Goal: Task Accomplishment & Management: Use online tool/utility

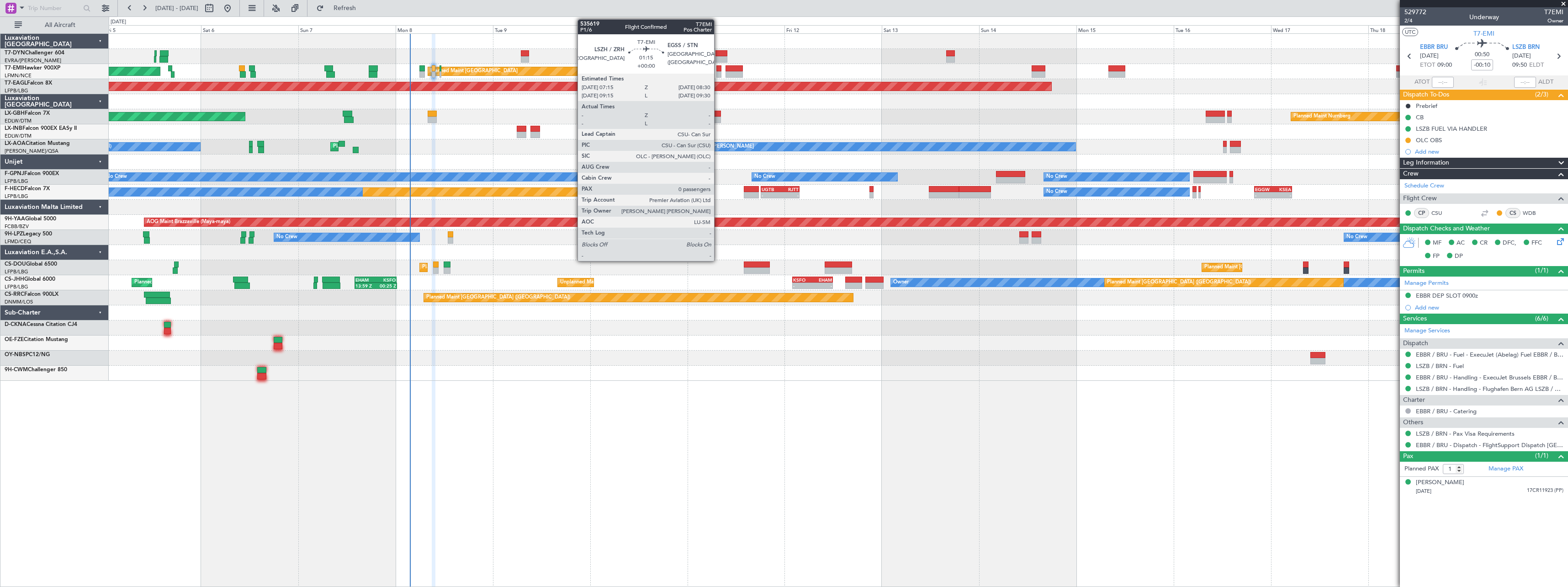
click at [718, 67] on div at bounding box center [719, 68] width 5 height 7
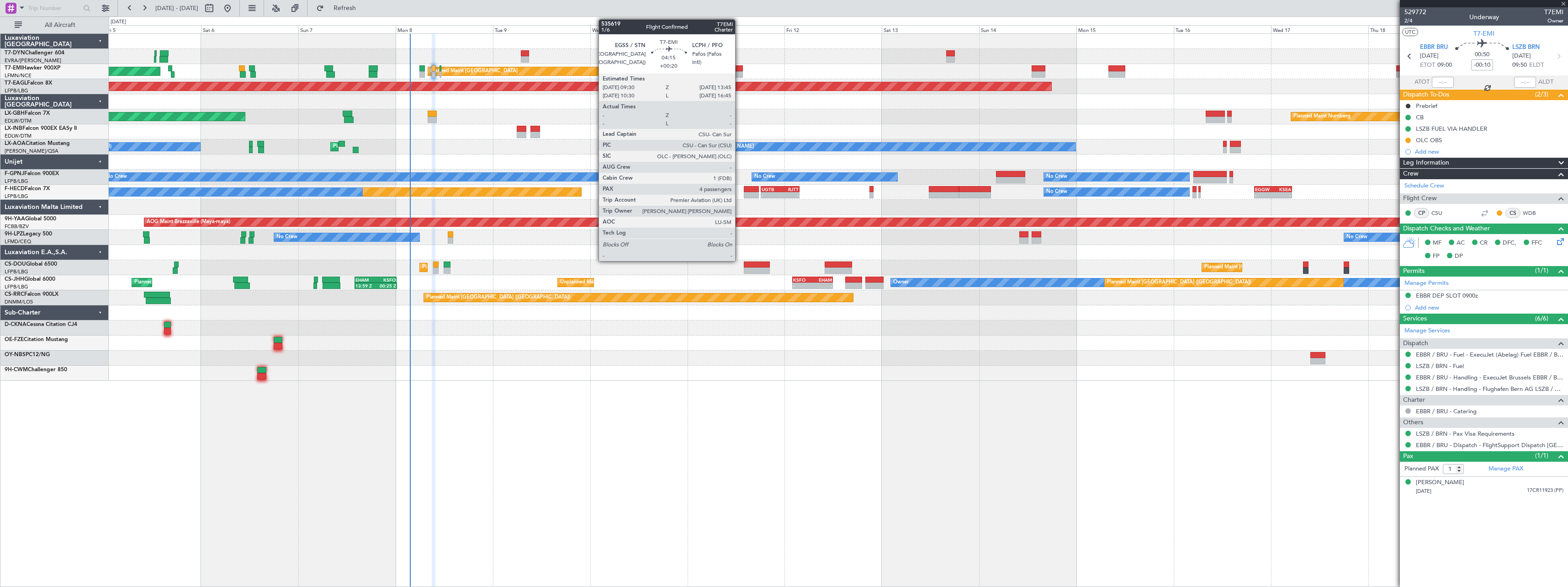
type input "0"
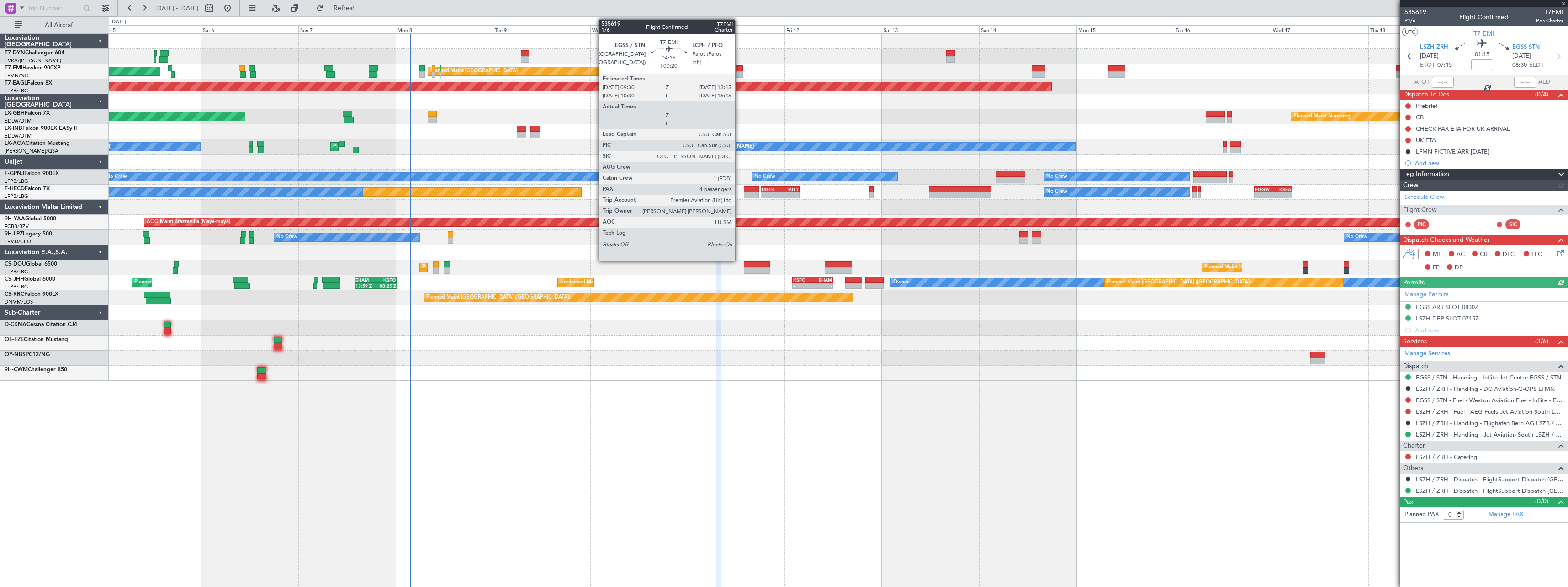
click at [739, 68] on div at bounding box center [734, 68] width 18 height 7
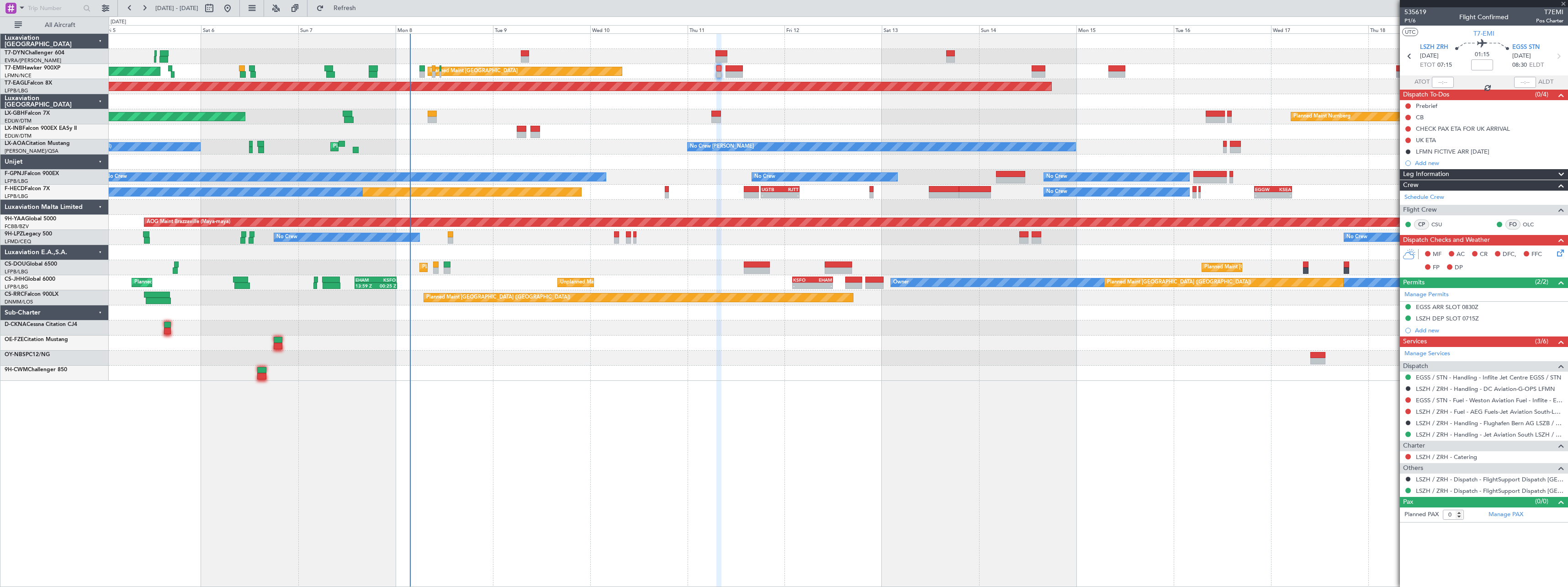
type input "+00:20"
type input "4"
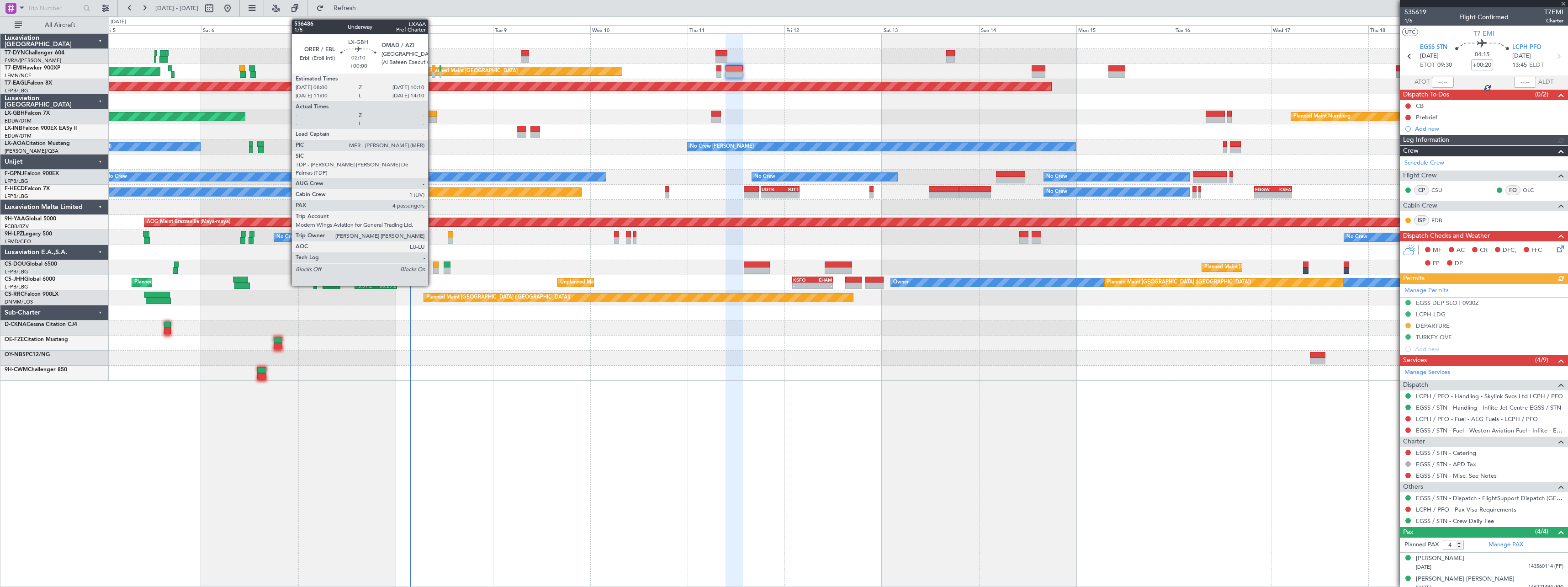
click at [432, 118] on div at bounding box center [432, 119] width 9 height 7
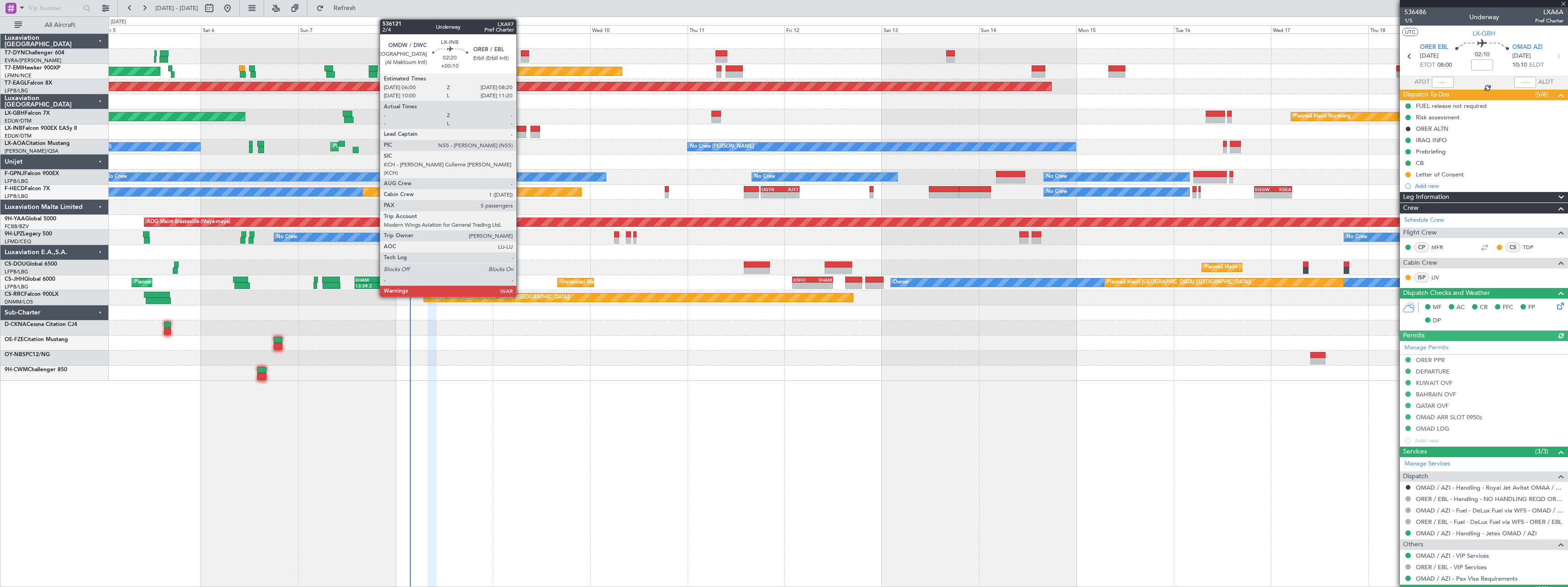
click at [520, 127] on div at bounding box center [522, 128] width 10 height 7
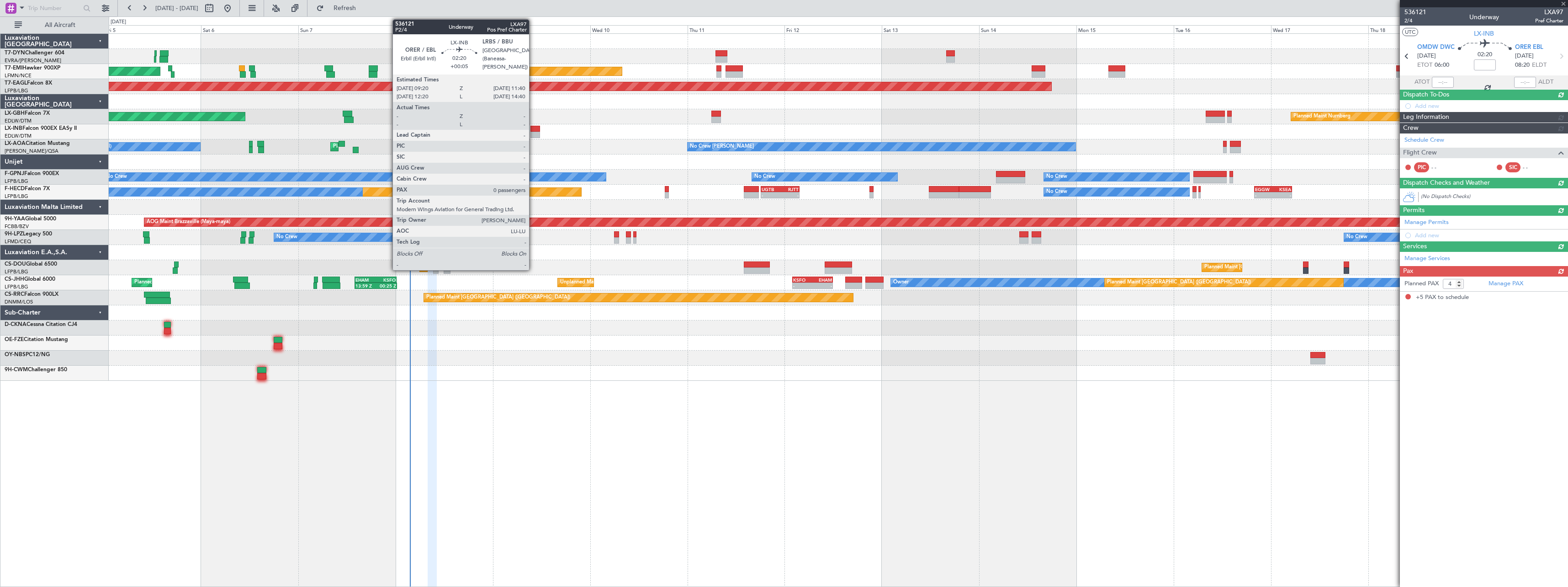
type input "+00:10"
type input "5"
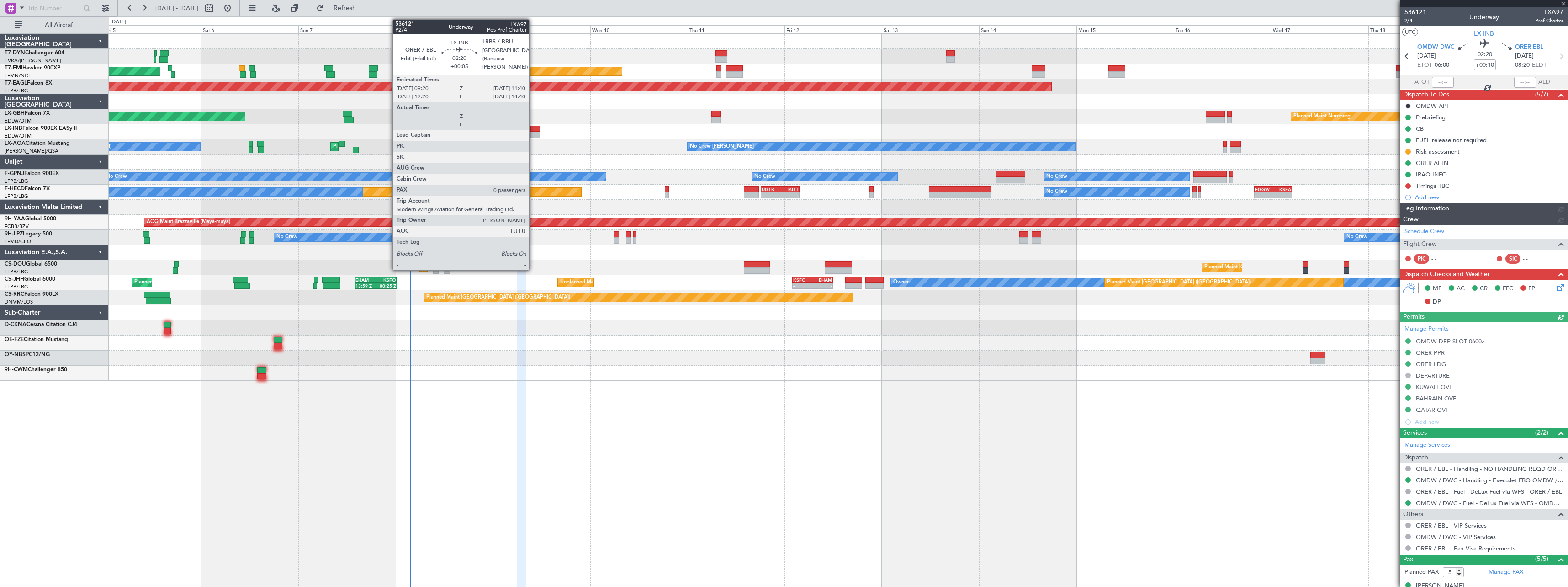
click at [533, 129] on div at bounding box center [535, 128] width 10 height 7
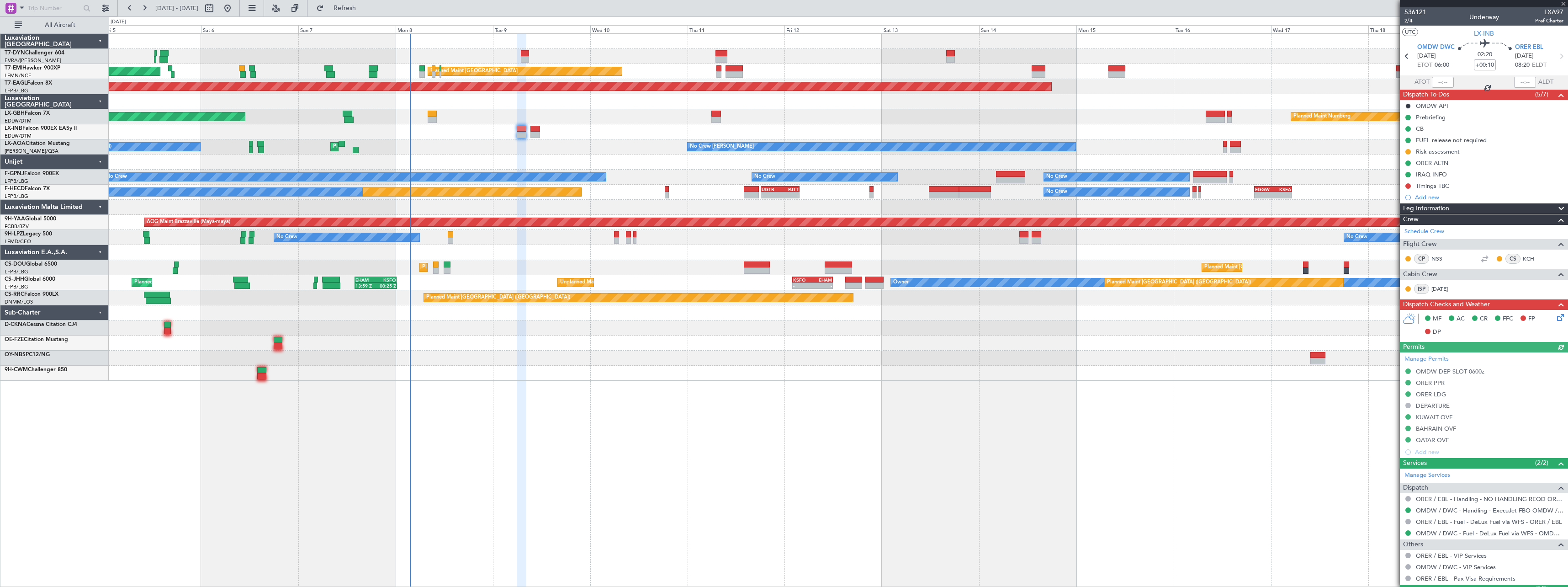
type input "+00:05"
type input "0"
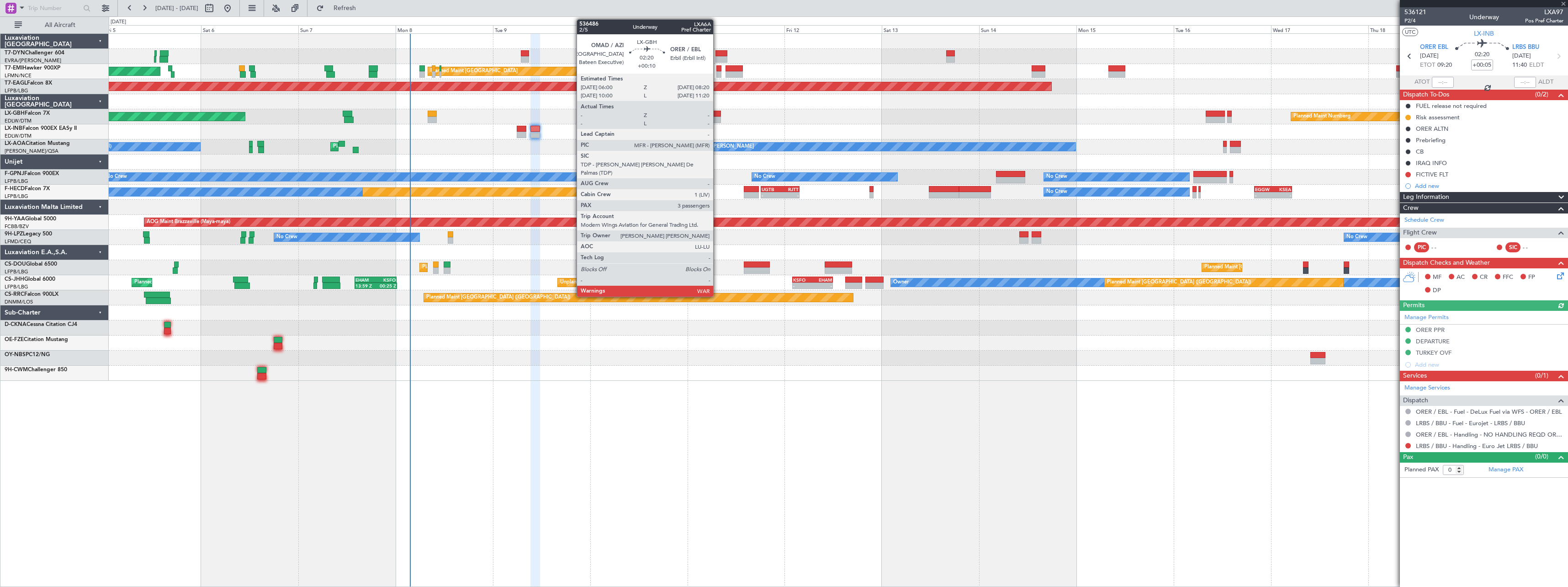
click at [717, 116] on div at bounding box center [716, 119] width 10 height 7
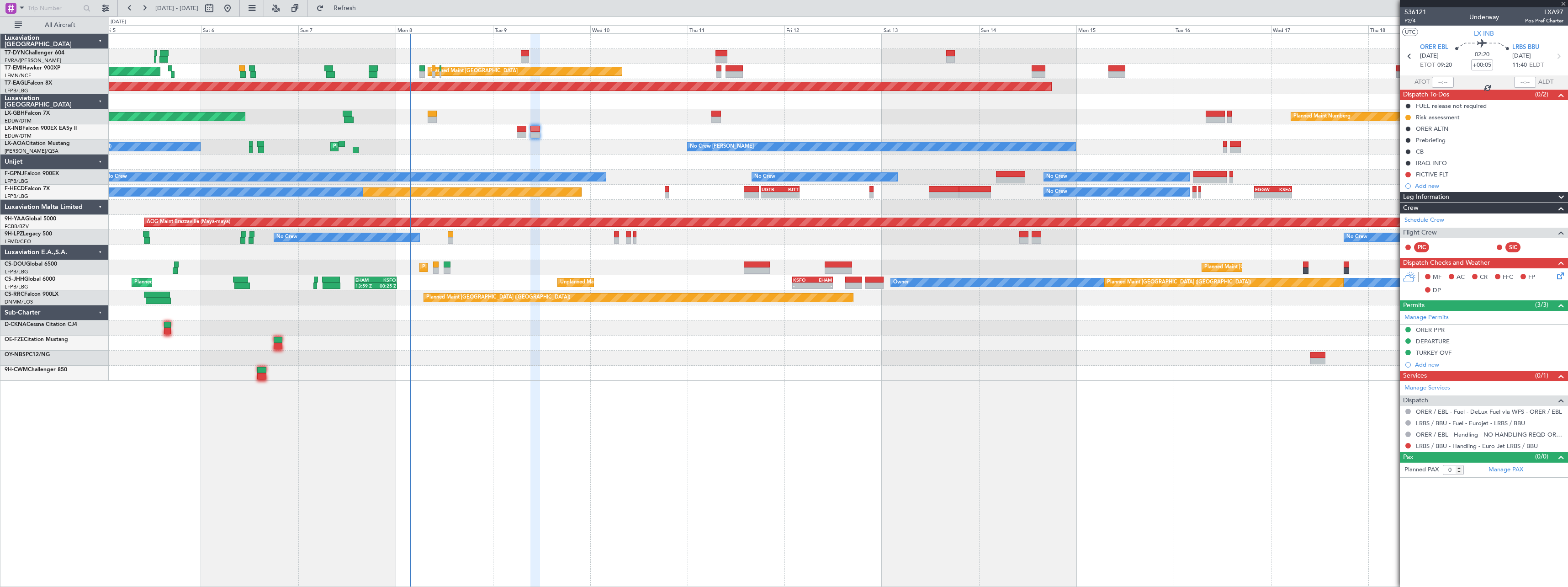
type input "+00:10"
type input "3"
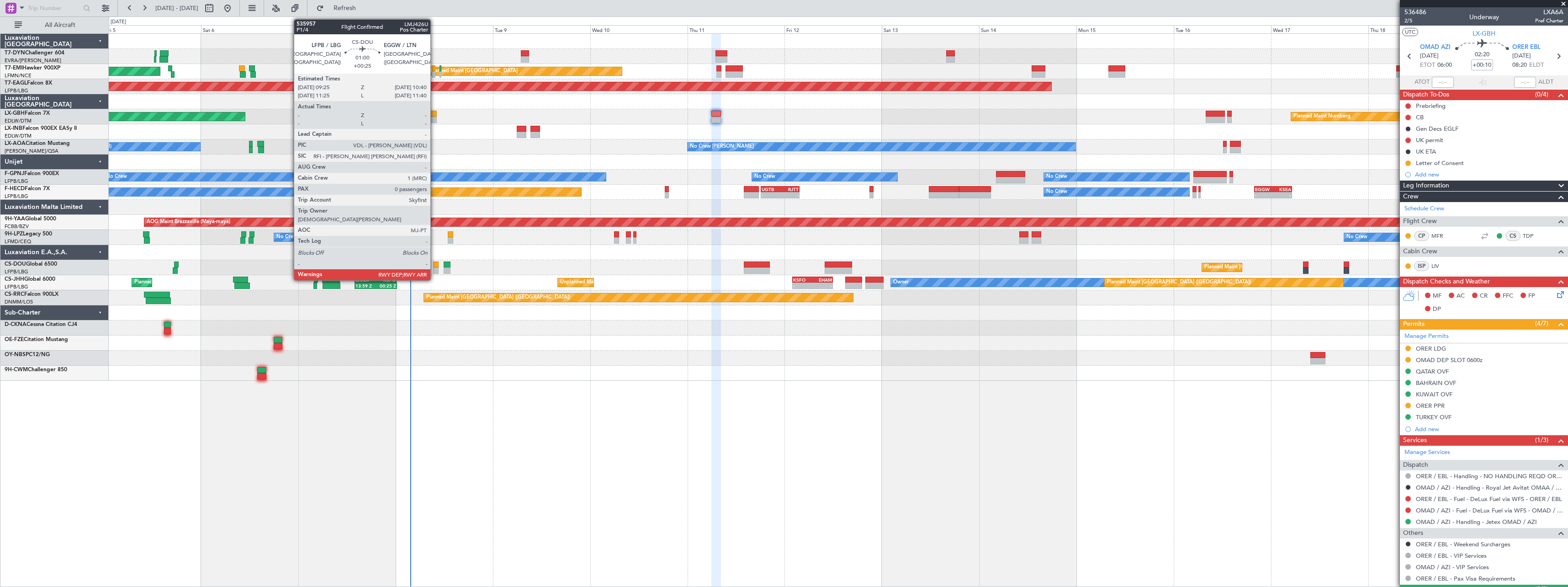
click at [435, 267] on div at bounding box center [436, 264] width 5 height 7
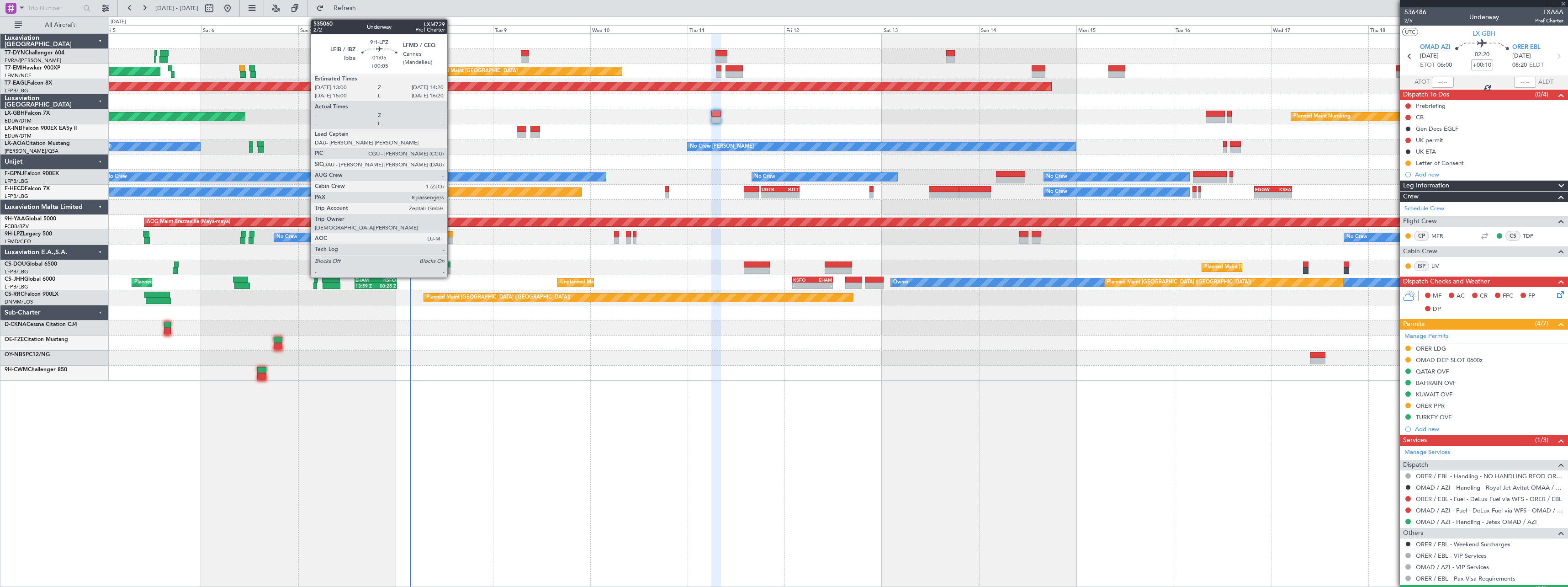
type input "+00:25"
type input "0"
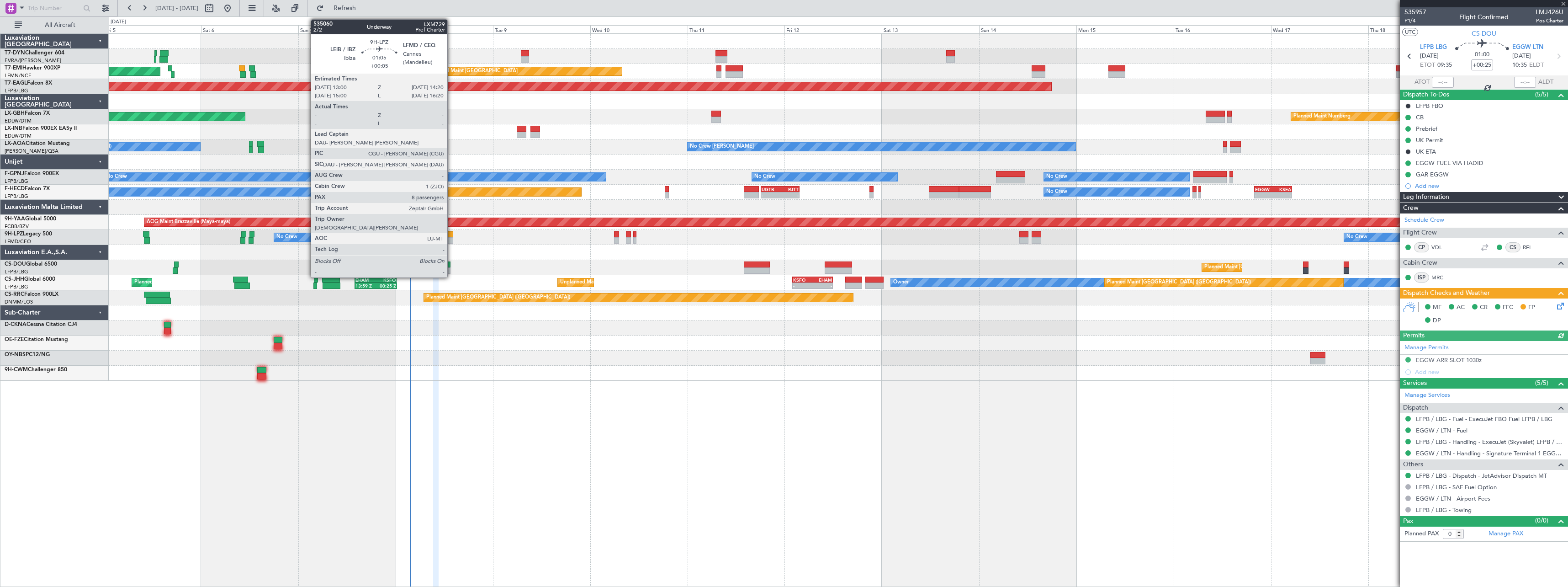
click at [452, 236] on div at bounding box center [450, 234] width 5 height 7
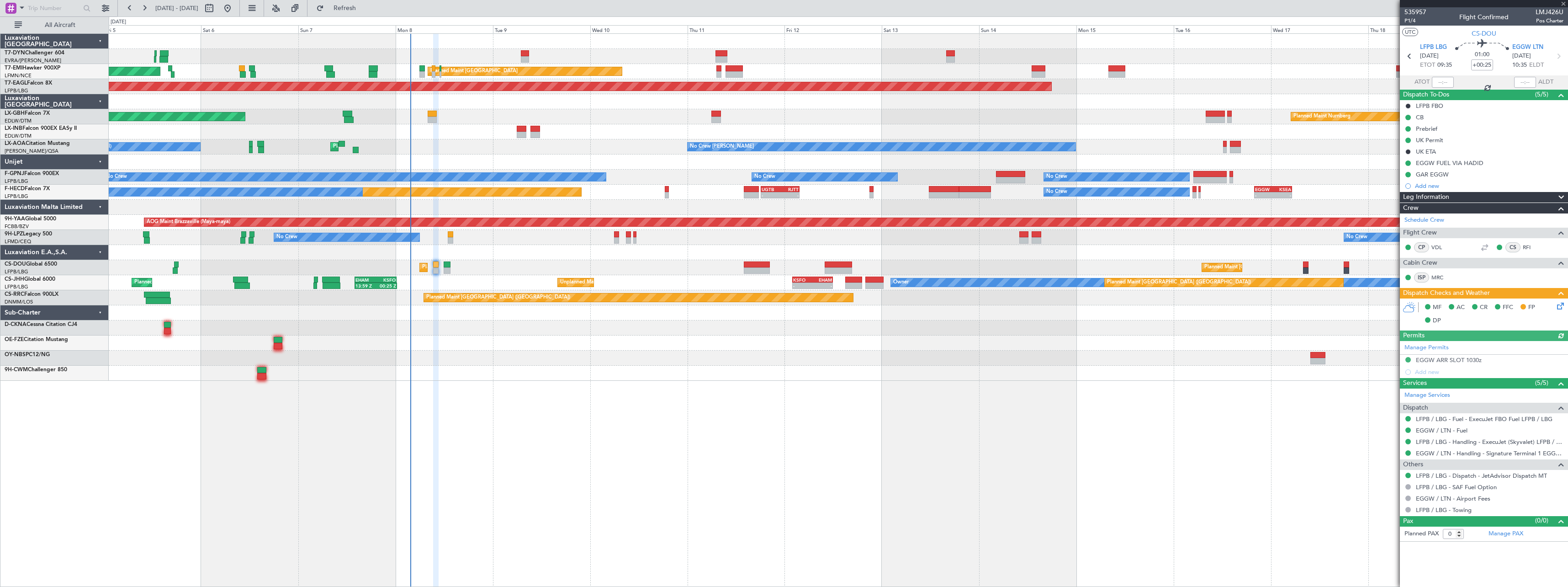
type input "+00:05"
type input "8"
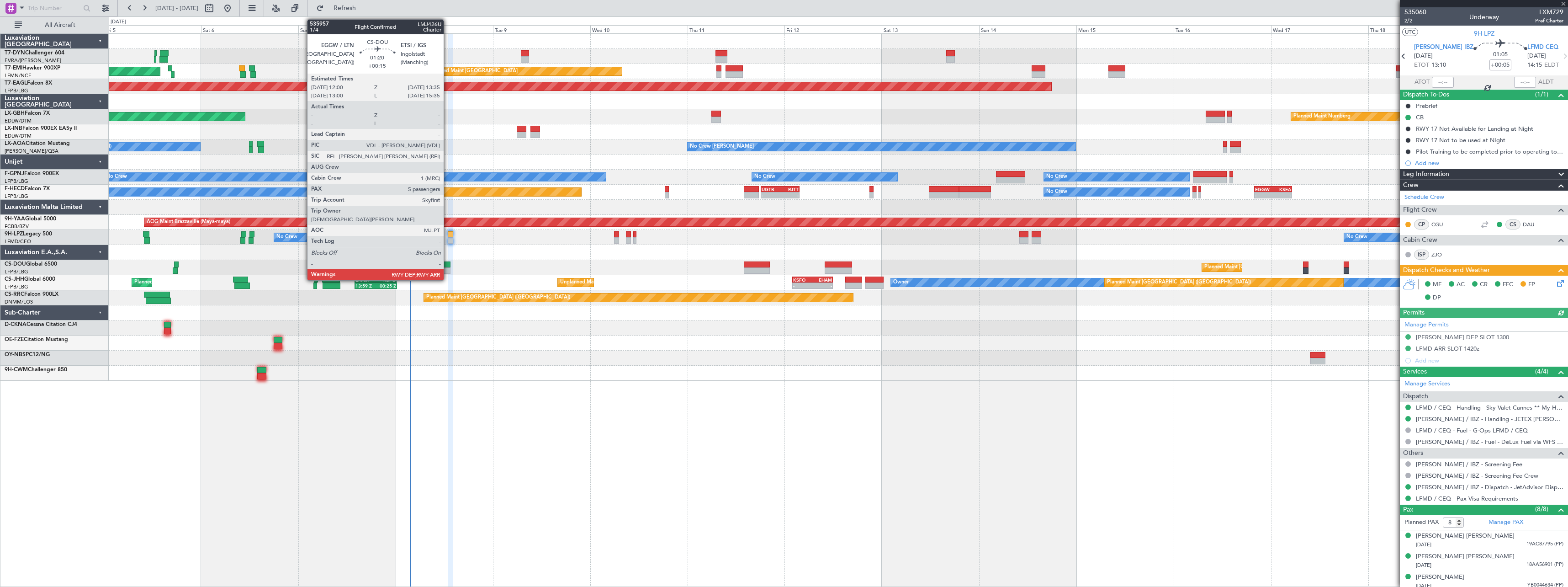
click at [448, 265] on div at bounding box center [447, 264] width 7 height 7
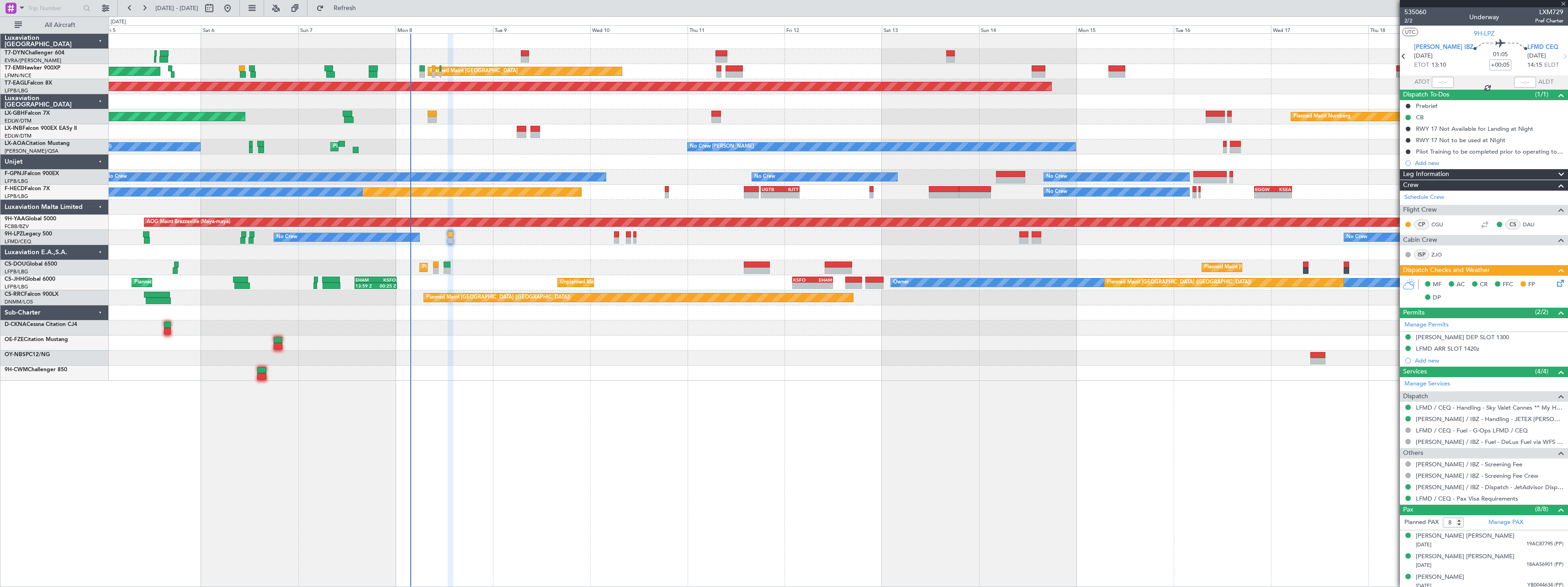
type input "+00:15"
type input "5"
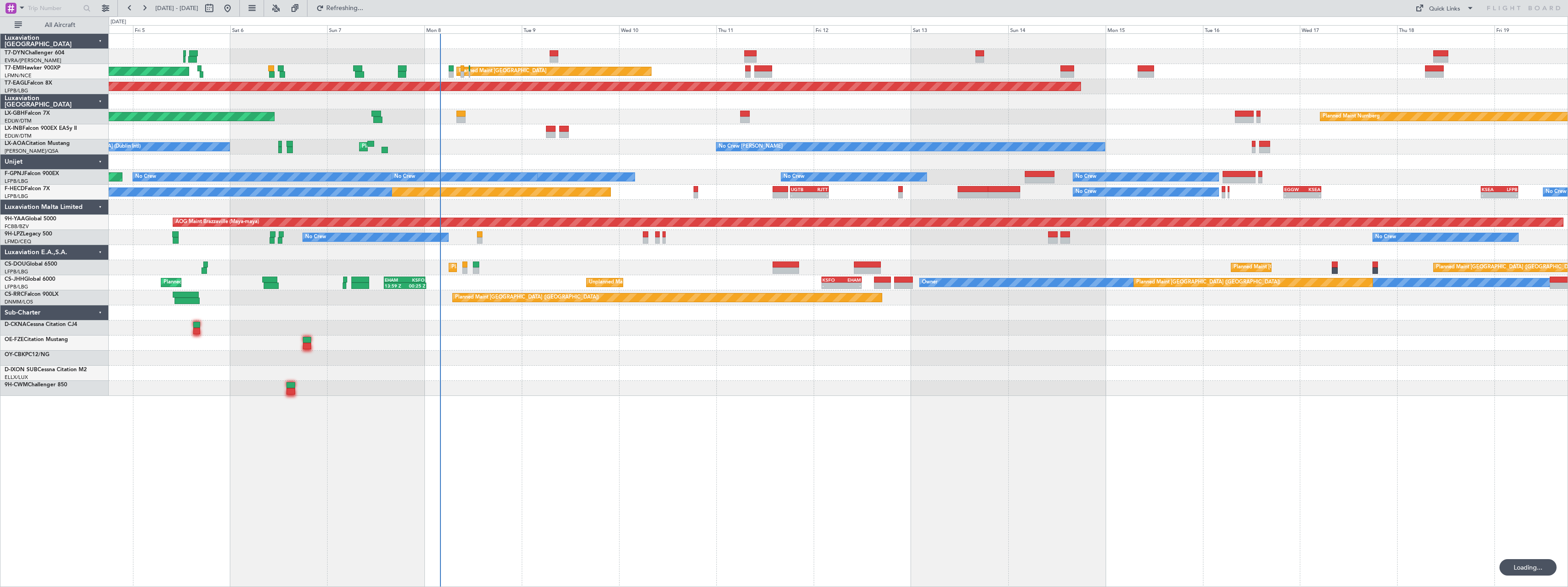
click at [653, 362] on div at bounding box center [838, 358] width 1459 height 15
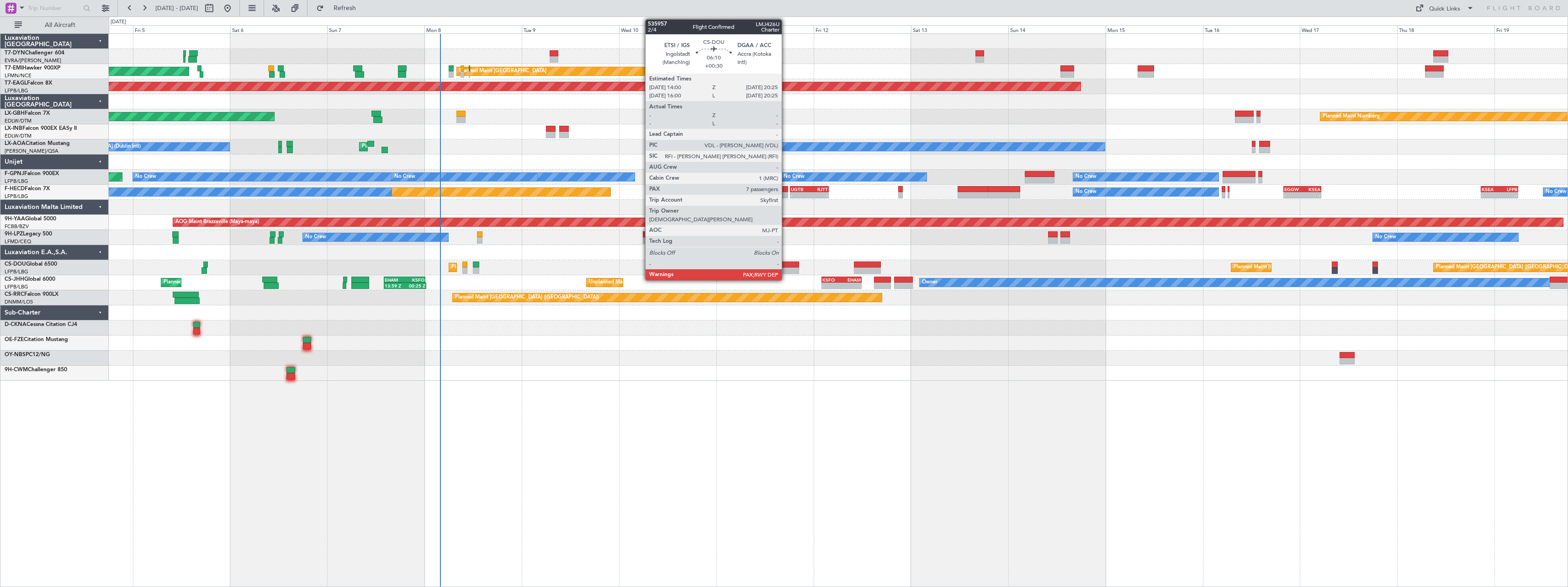
click at [786, 265] on div at bounding box center [785, 264] width 26 height 7
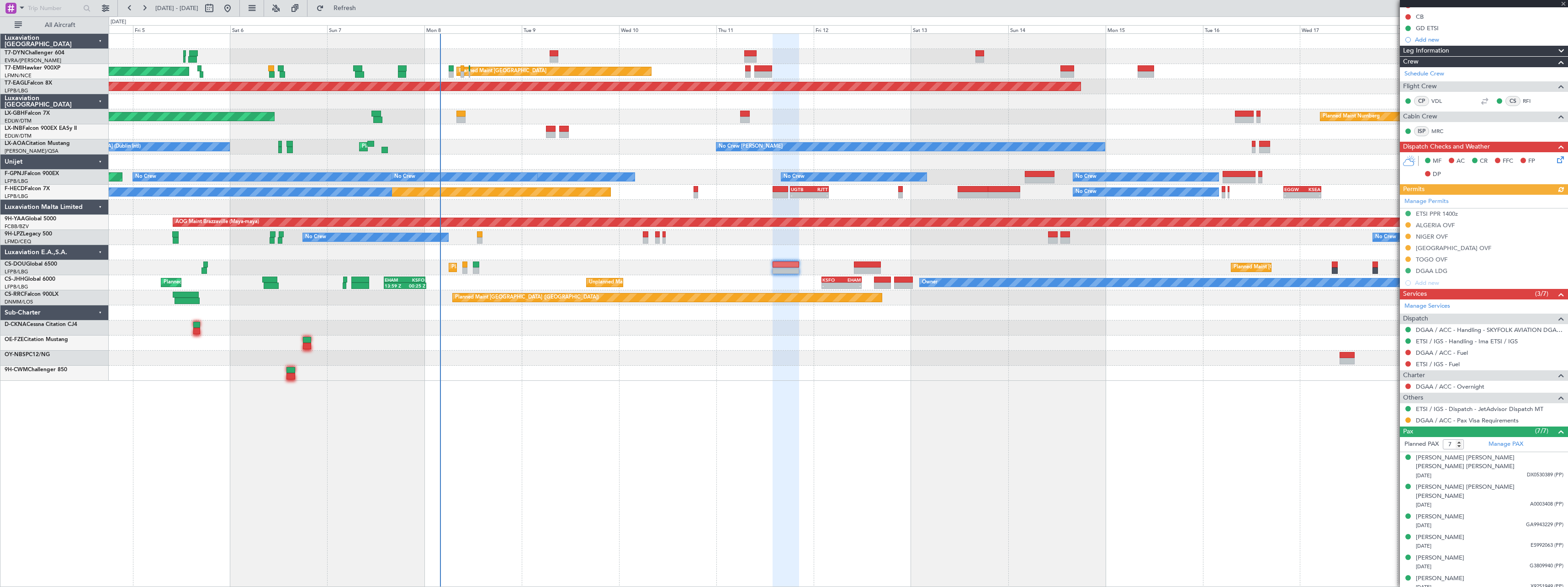
scroll to position [109, 0]
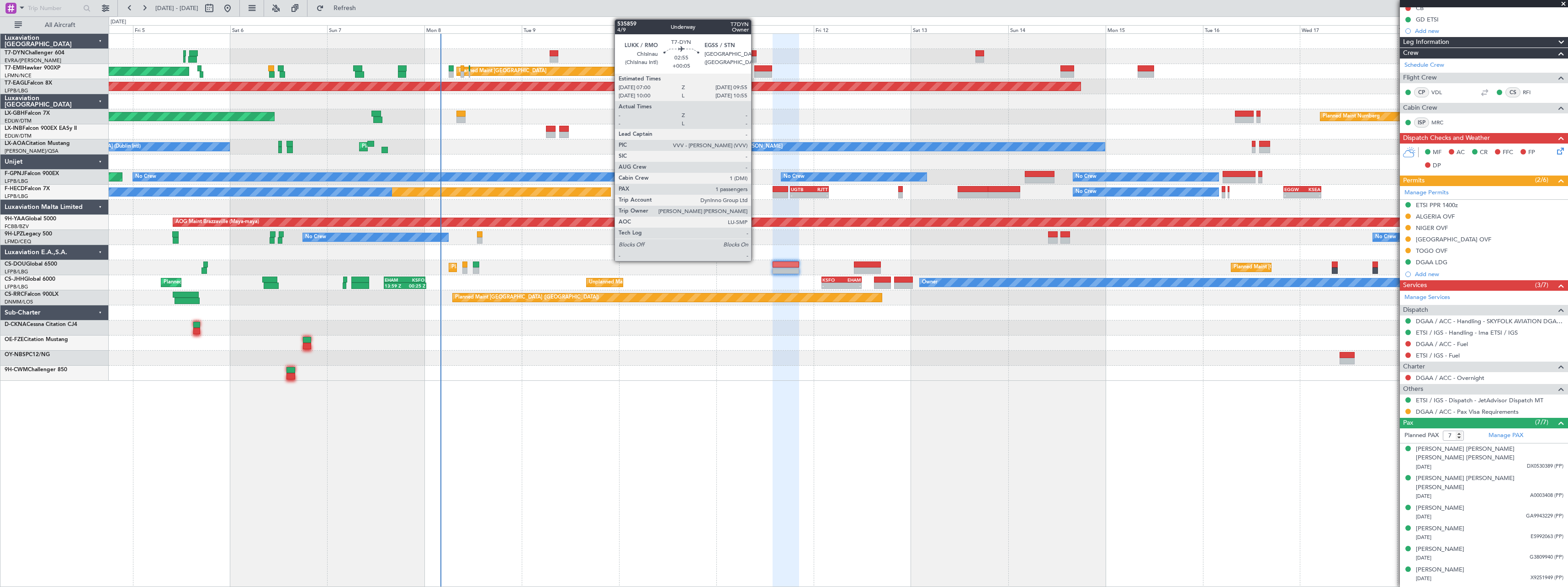
click at [755, 52] on div at bounding box center [751, 54] width 12 height 7
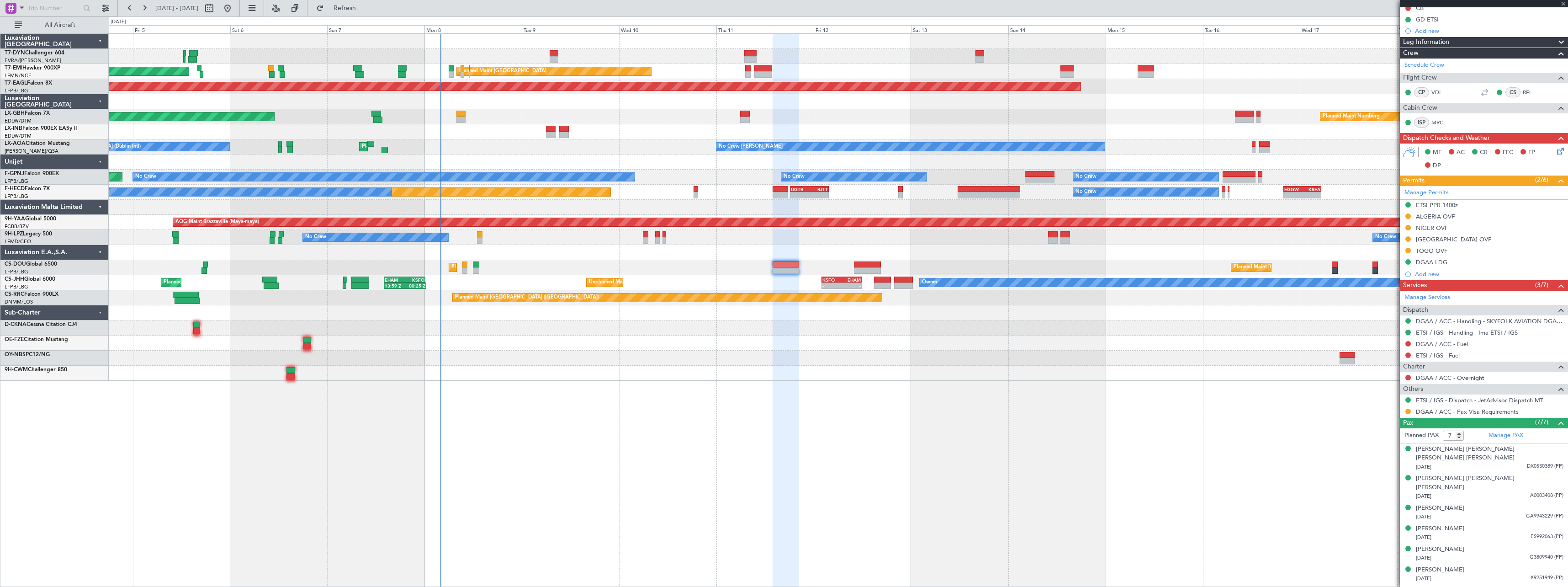
type input "+00:05"
type input "1"
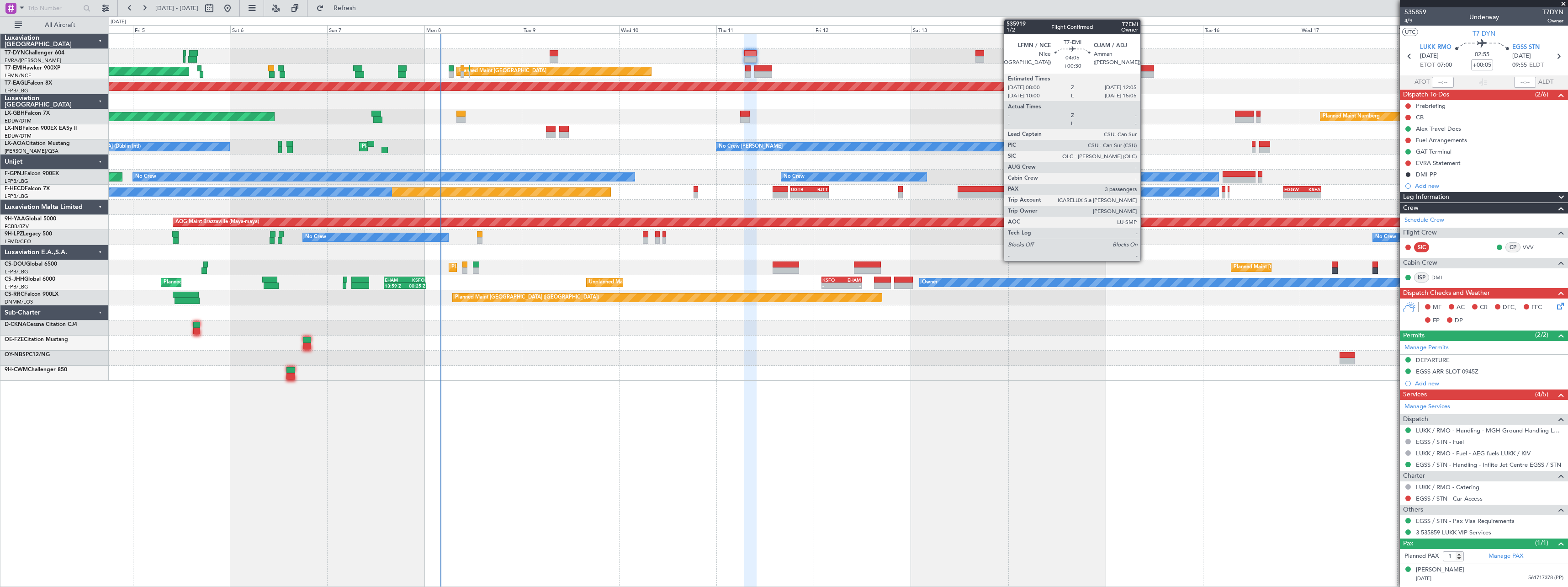
click at [1144, 66] on div at bounding box center [1146, 68] width 17 height 7
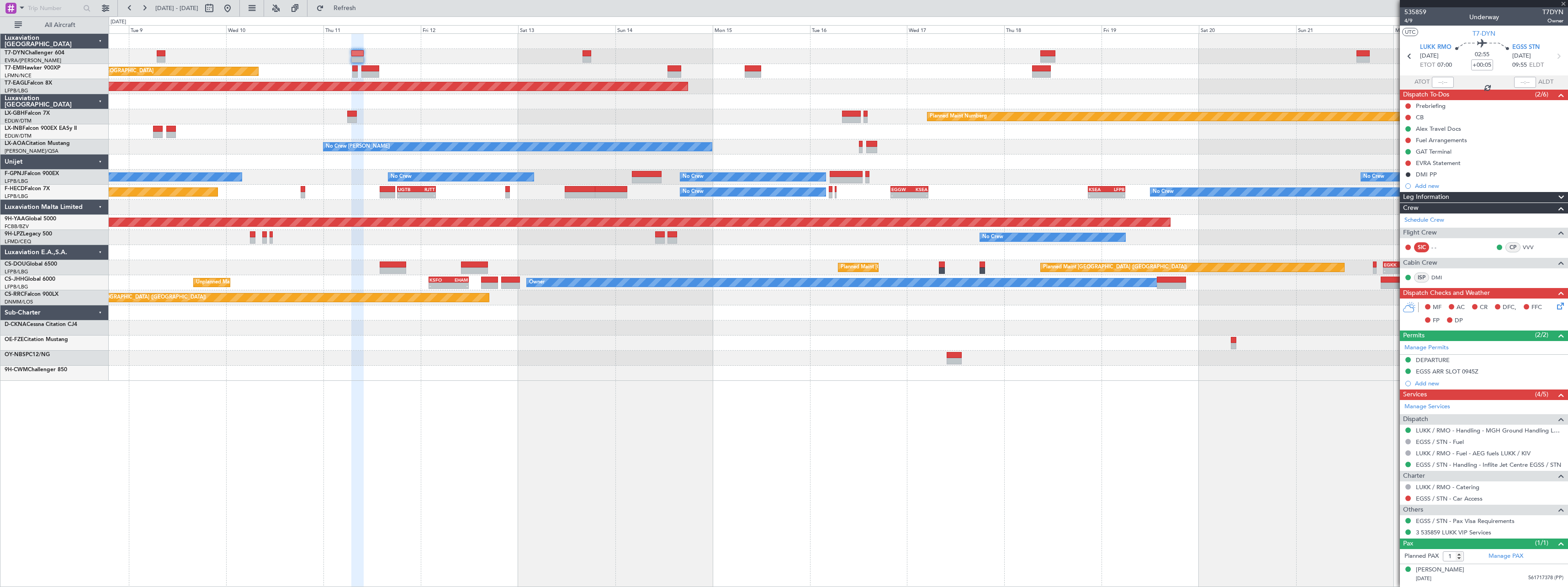
click at [752, 125] on div "Planned Maint [GEOGRAPHIC_DATA] Planned Maint [GEOGRAPHIC_DATA] Grounded [US_ST…" at bounding box center [838, 208] width 1459 height 347
type input "+00:30"
type input "3"
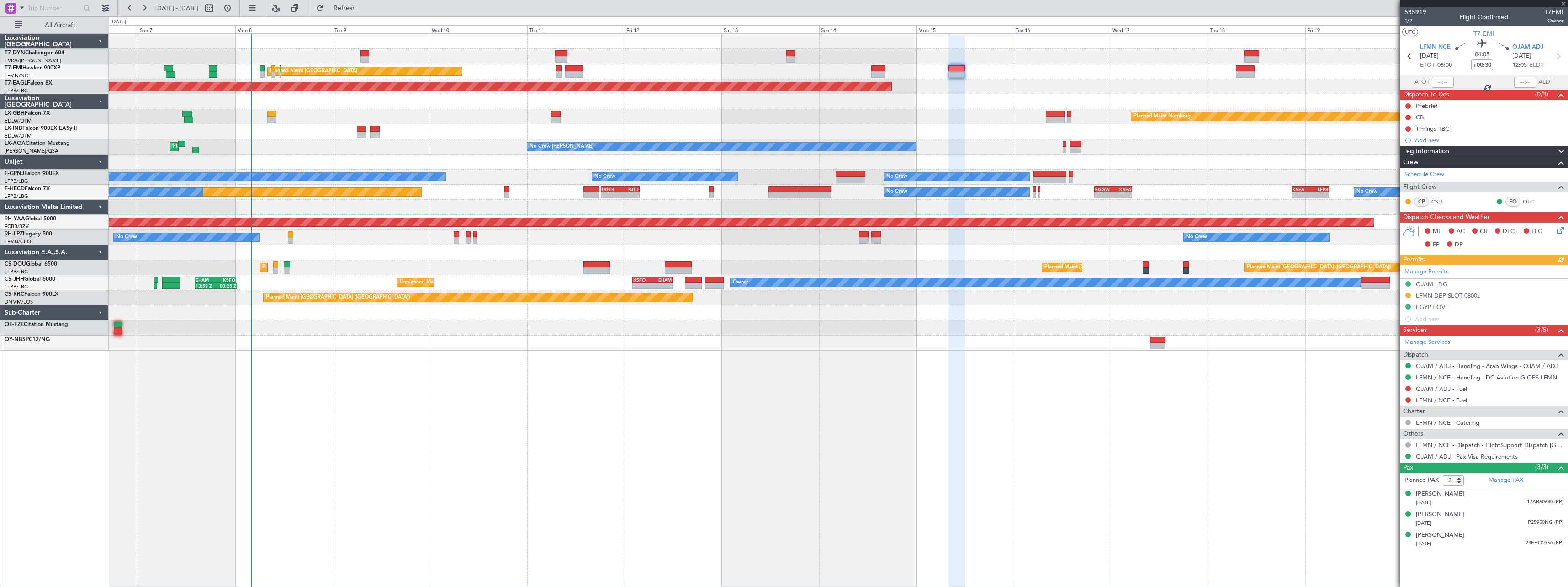
click at [479, 357] on div "AOG Maint Riga (Riga Intl) Planned Maint [GEOGRAPHIC_DATA] Planned Maint [GEOGR…" at bounding box center [838, 310] width 1459 height 554
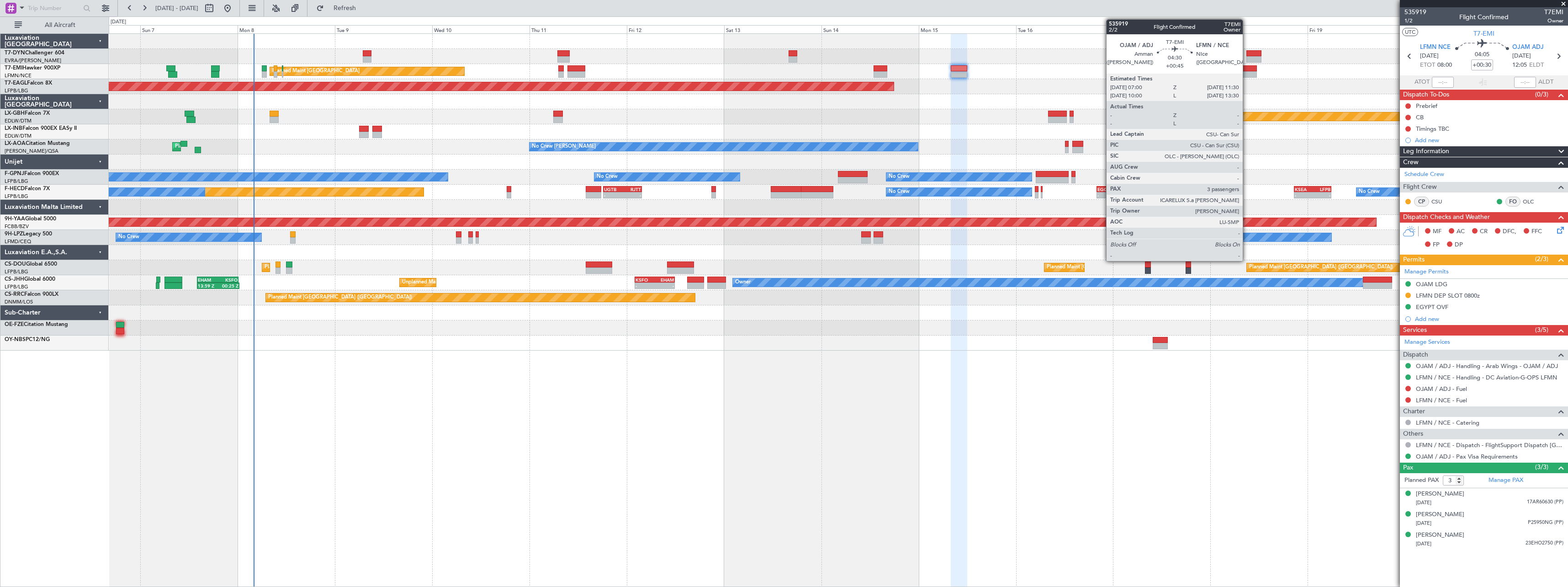
click at [1247, 71] on div at bounding box center [1247, 68] width 18 height 7
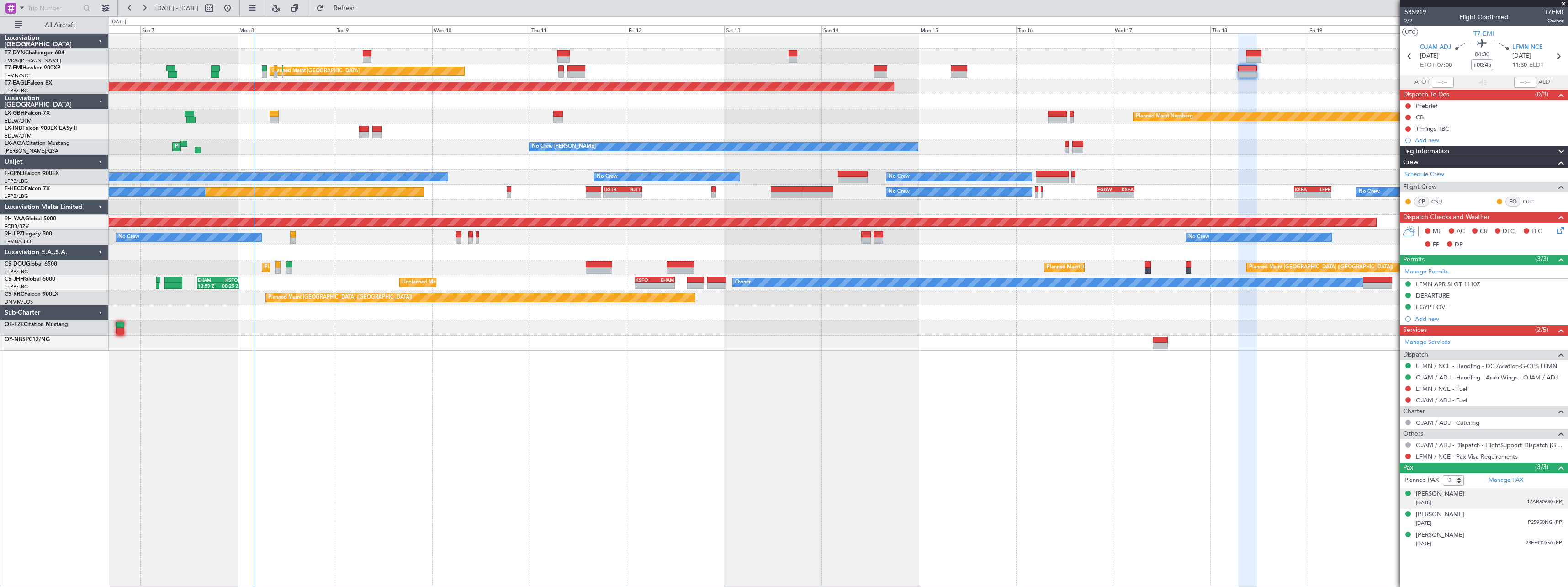
click at [1503, 501] on div "[DATE] 17AR60630 (PP)" at bounding box center [1489, 502] width 147 height 9
click at [1490, 540] on div "[PERSON_NAME] [DATE] P25950NG (PP)" at bounding box center [1489, 541] width 147 height 18
click at [1486, 567] on div "[DATE] 23EHO2750 (PP)" at bounding box center [1489, 566] width 147 height 9
click at [1444, 47] on span "OJAM ADJ" at bounding box center [1436, 47] width 32 height 9
click at [1406, 455] on button at bounding box center [1408, 456] width 5 height 5
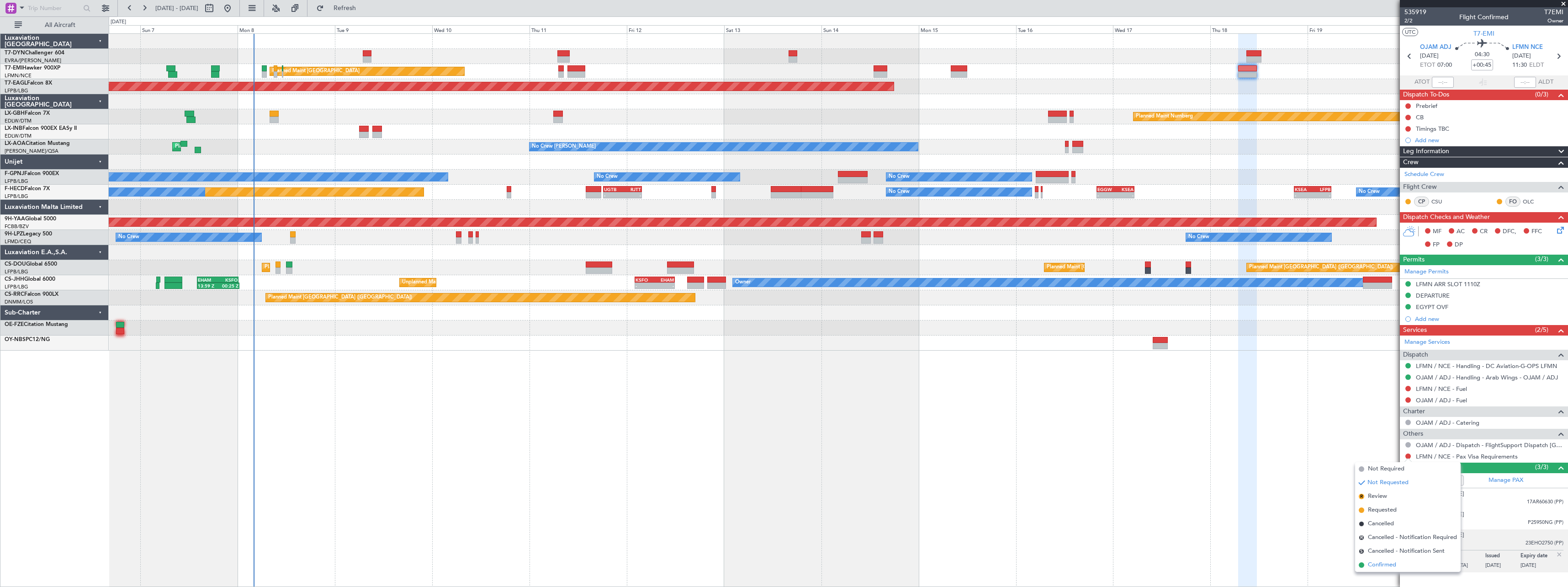
click at [1375, 563] on span "Confirmed" at bounding box center [1382, 564] width 29 height 9
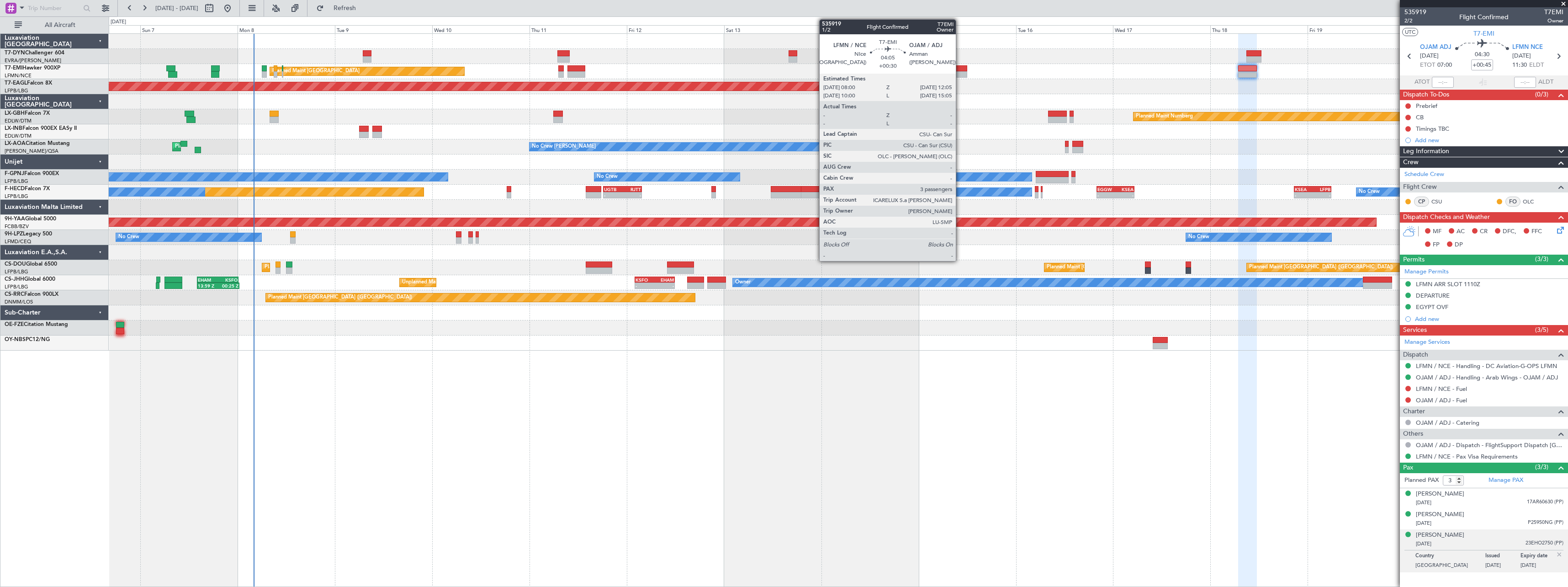
click at [960, 72] on div at bounding box center [959, 74] width 17 height 7
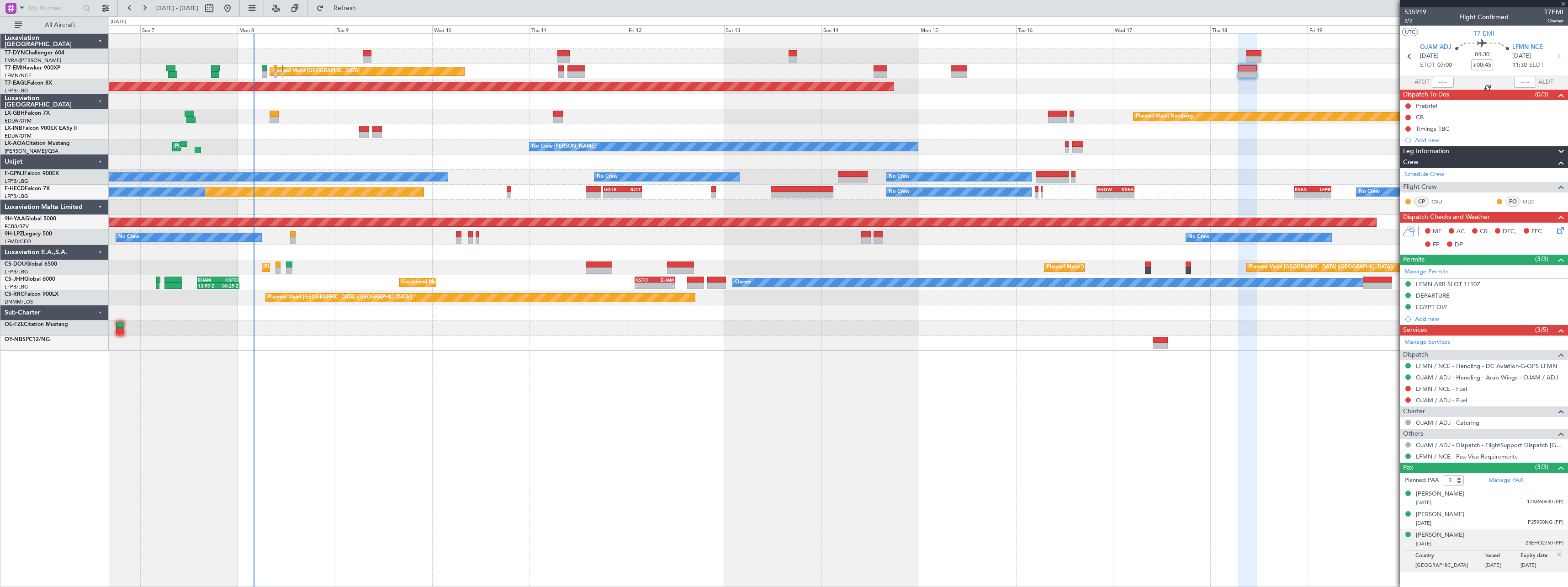
type input "+00:30"
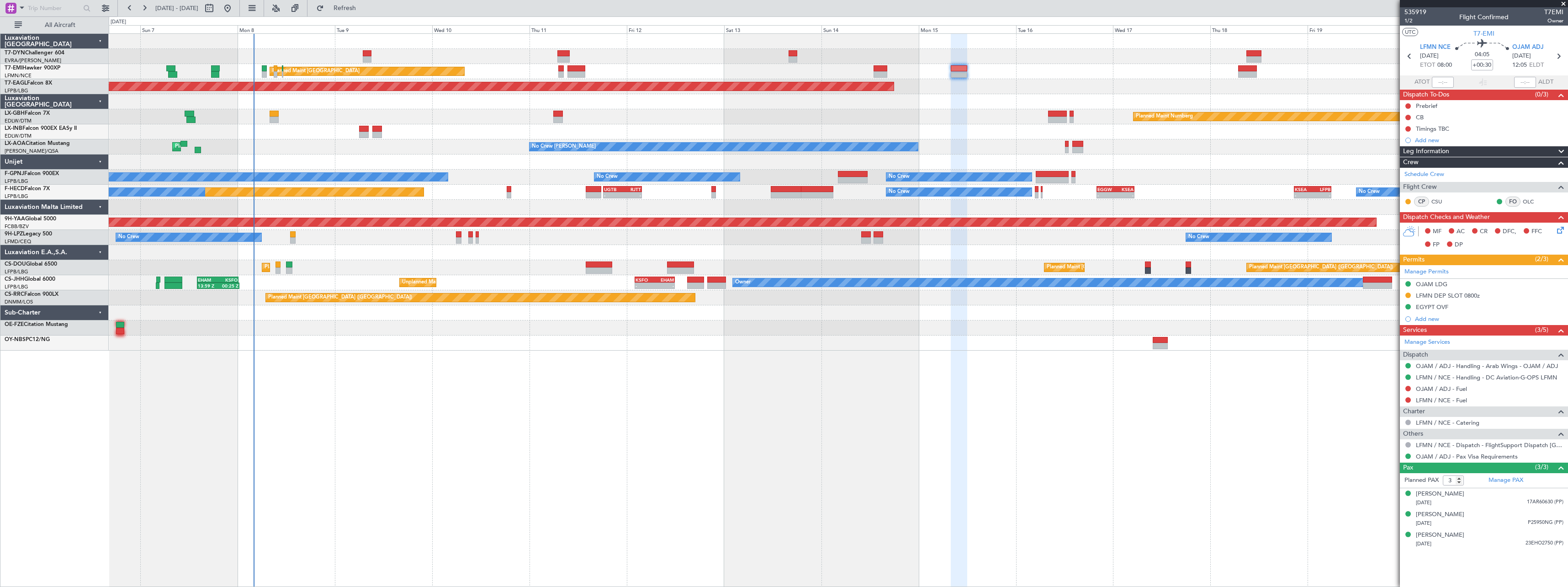
click at [1561, 3] on span at bounding box center [1563, 4] width 9 height 9
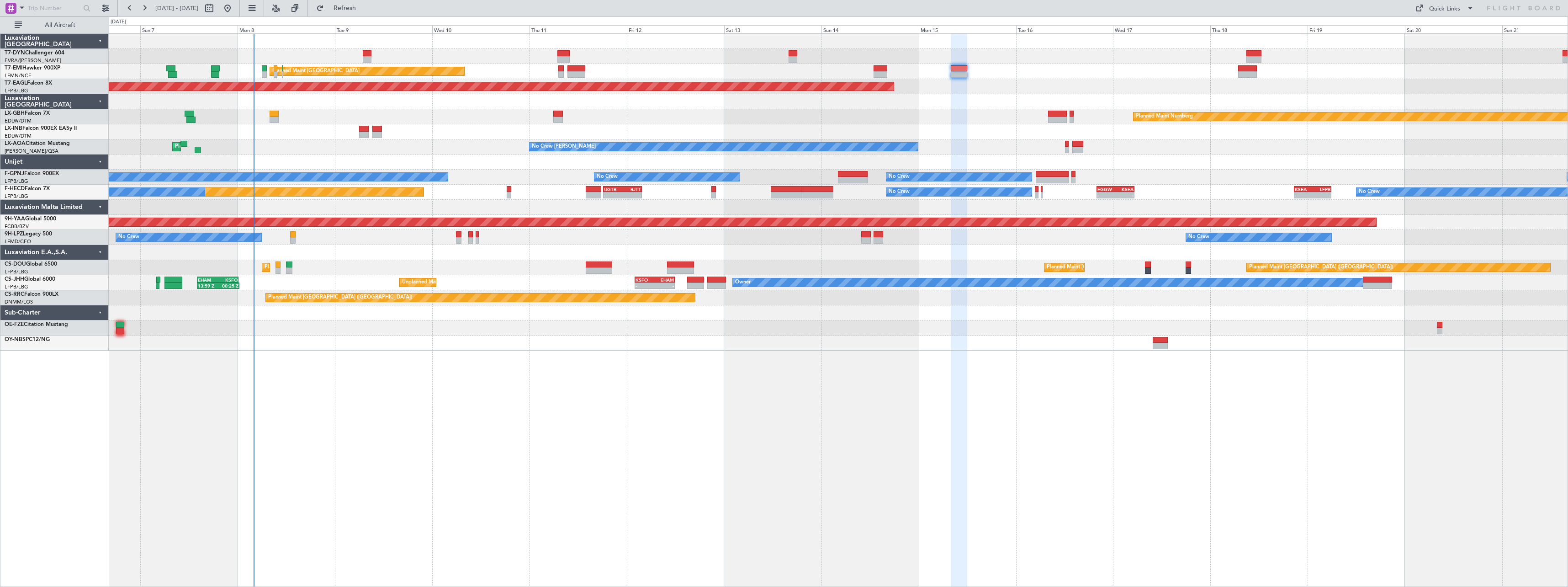
type input "0"
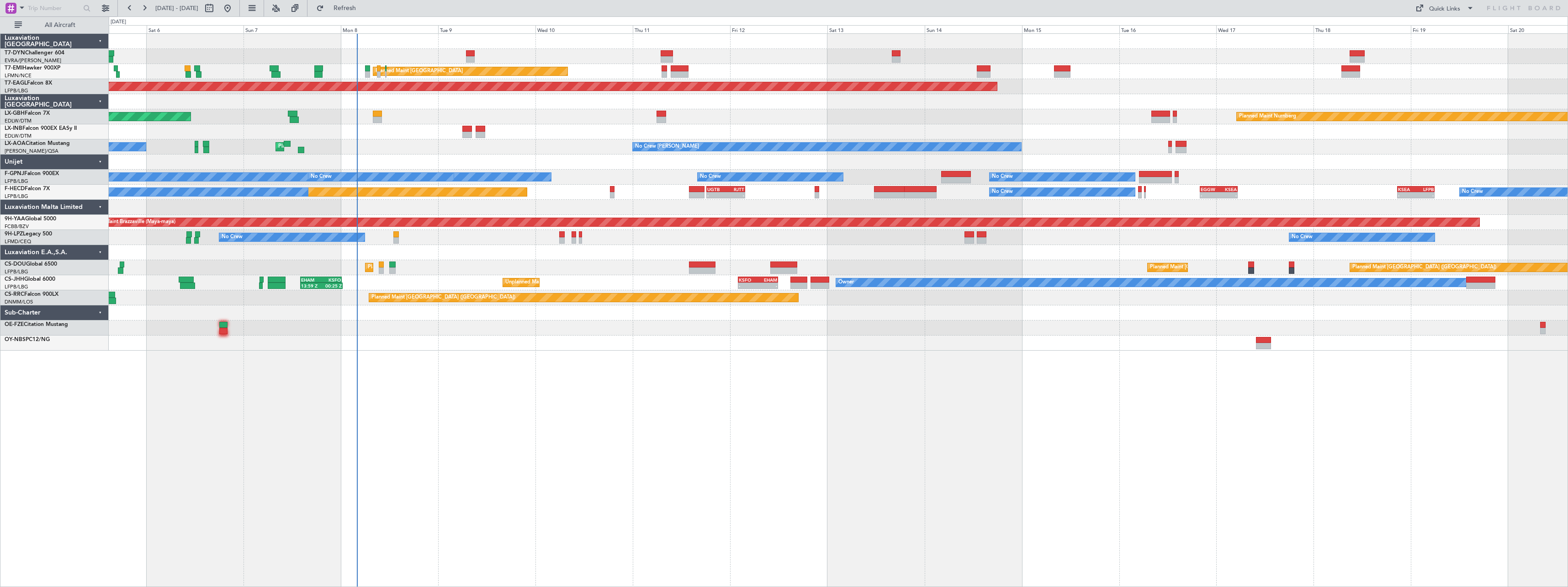
click at [622, 114] on div "AOG Maint Riga (Riga Intl) Planned Maint [GEOGRAPHIC_DATA] Planned Maint [GEOGR…" at bounding box center [838, 192] width 1459 height 317
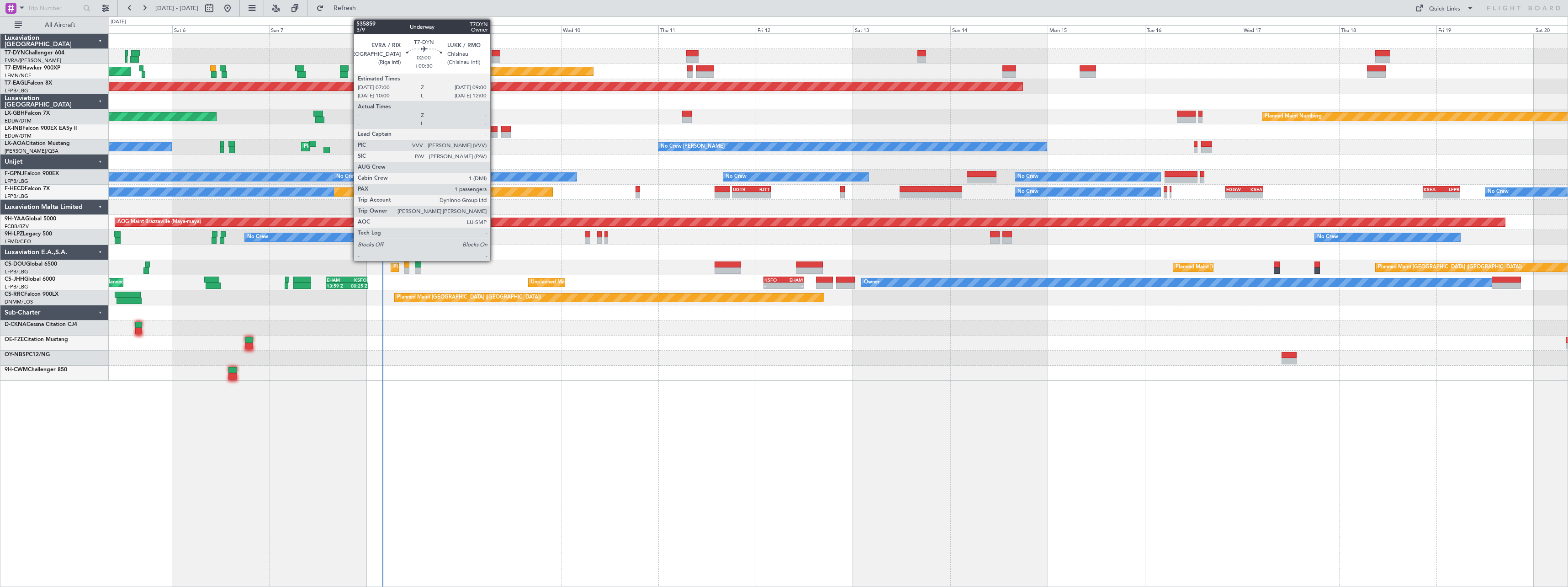
click at [494, 51] on div at bounding box center [496, 54] width 9 height 7
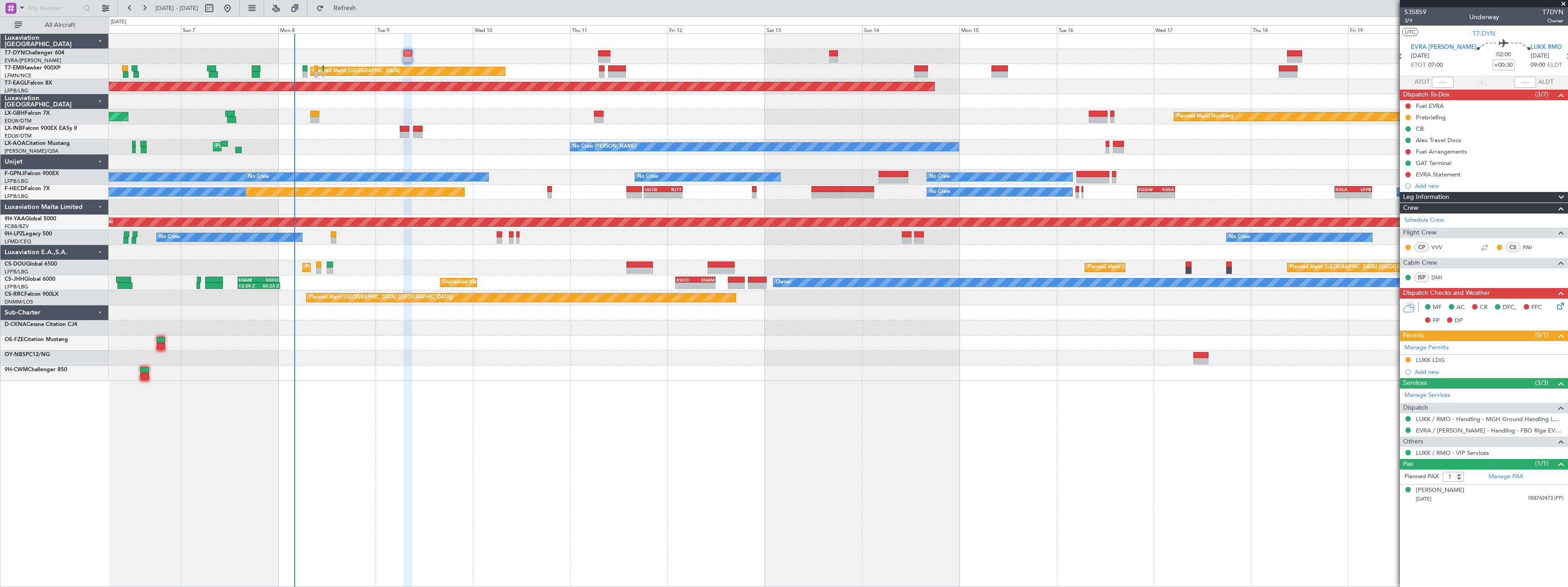
click at [563, 108] on div at bounding box center [838, 102] width 1459 height 15
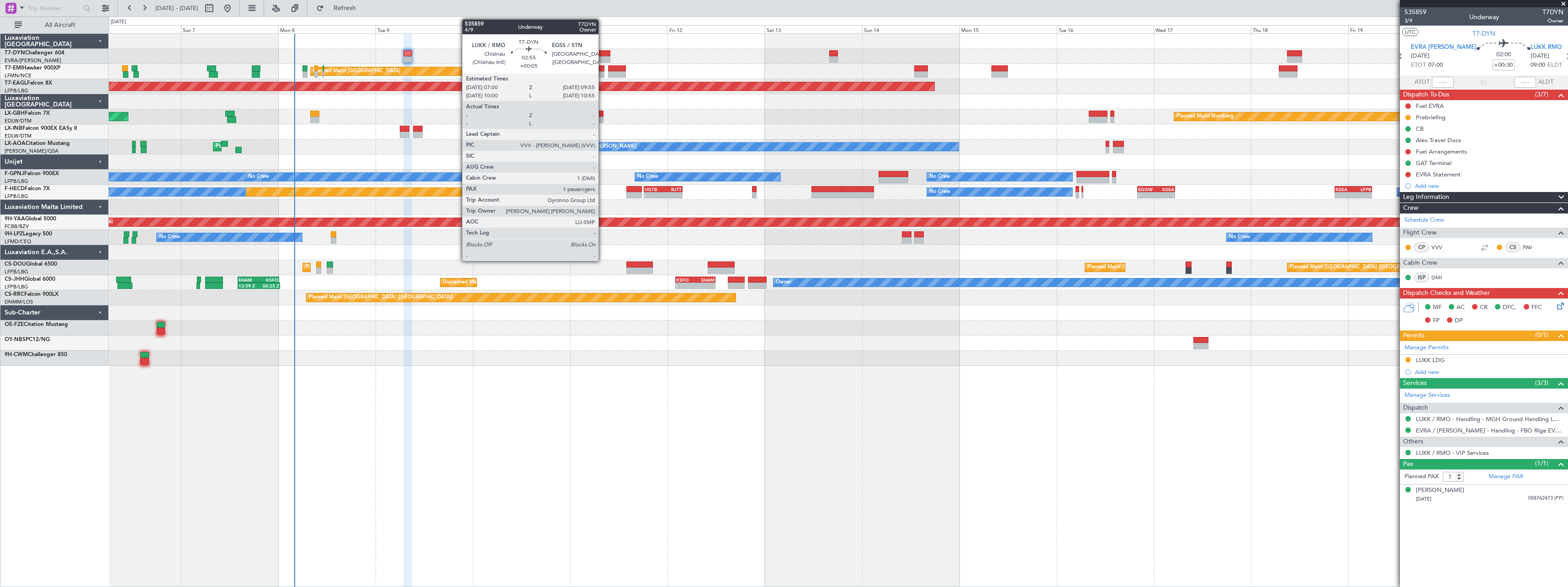
click at [603, 51] on div at bounding box center [604, 54] width 12 height 7
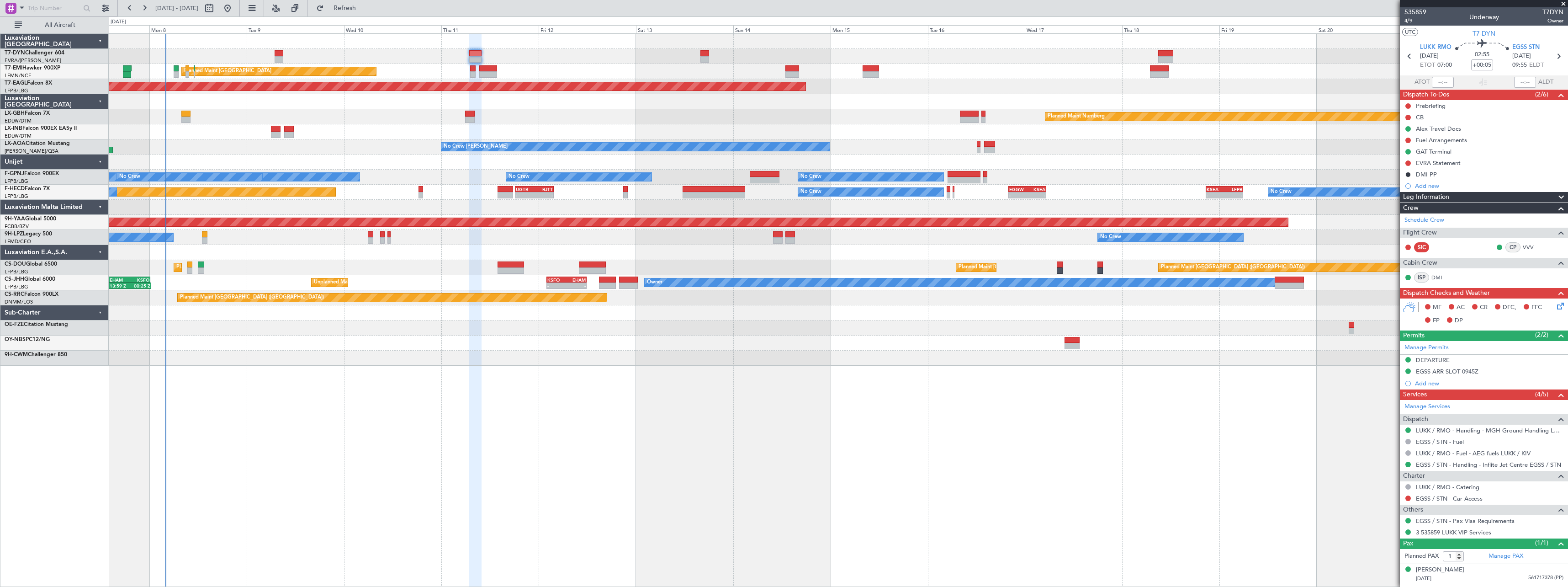
click at [981, 412] on div "Planned Maint [GEOGRAPHIC_DATA] Planned Maint [GEOGRAPHIC_DATA] Grounded [US_ST…" at bounding box center [838, 310] width 1459 height 554
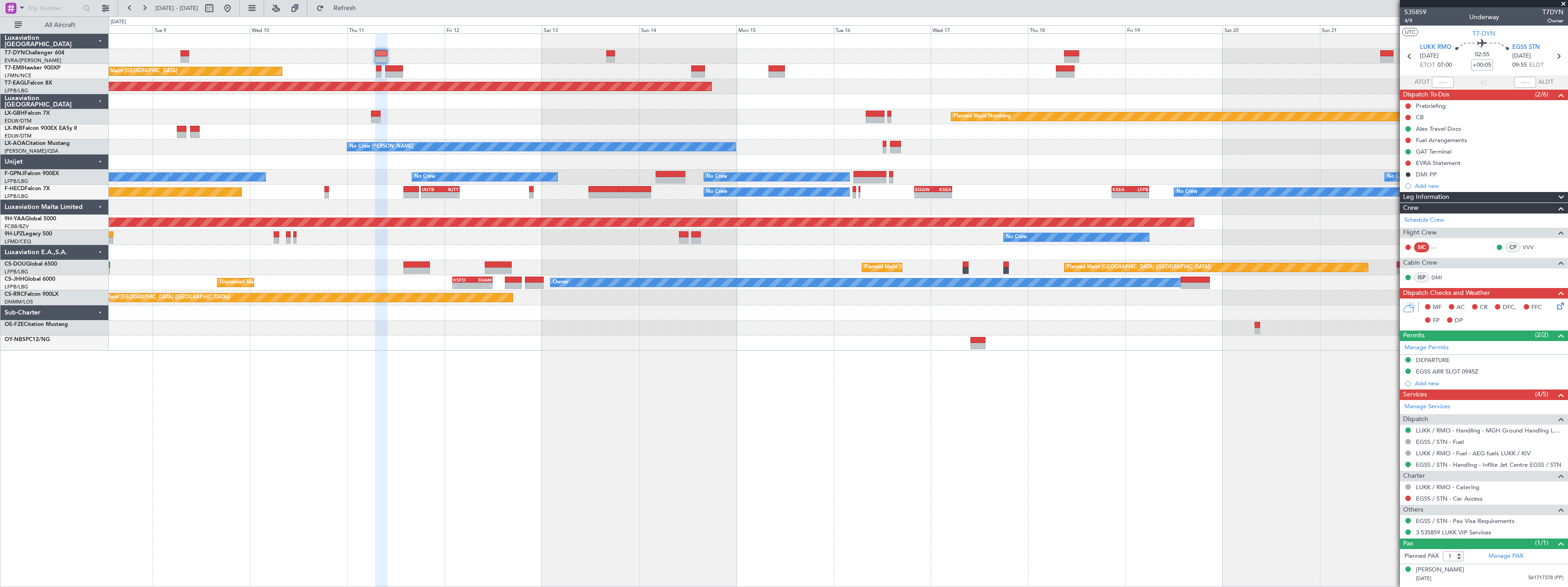
click at [611, 108] on div at bounding box center [838, 102] width 1459 height 15
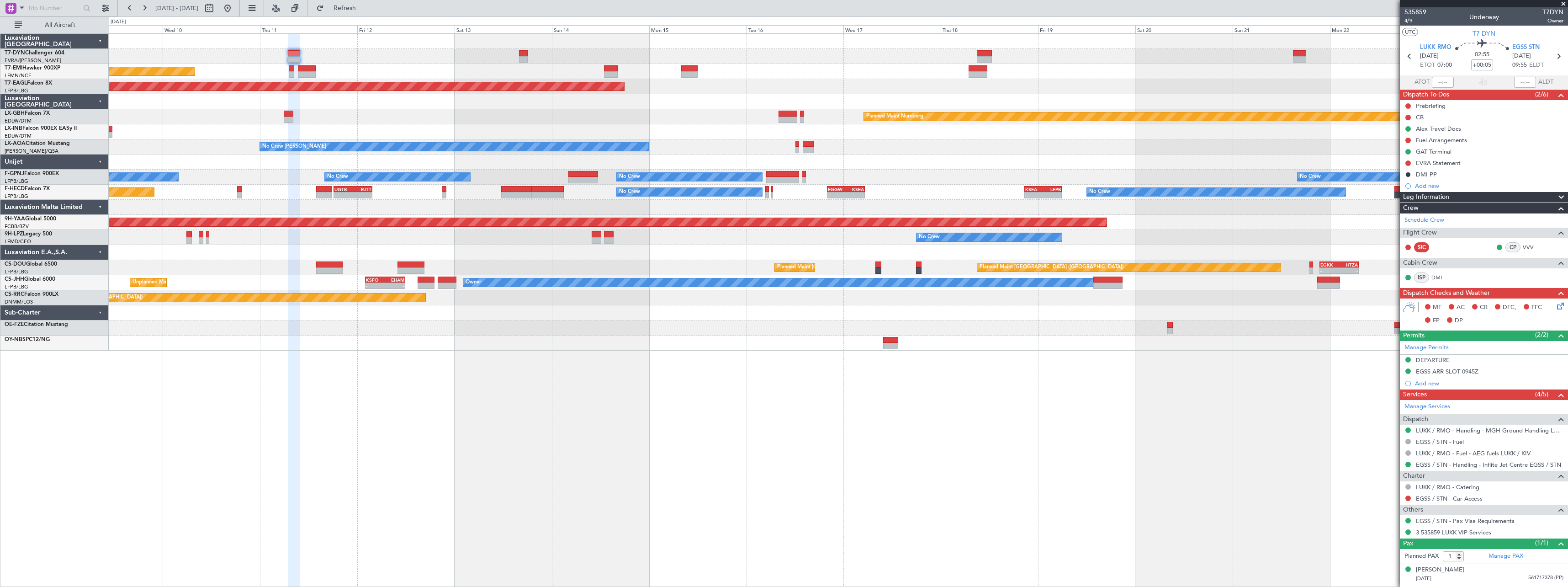
click at [628, 306] on div "Planned Maint [GEOGRAPHIC_DATA] Grounded [US_STATE] ([GEOGRAPHIC_DATA]) Planned…" at bounding box center [838, 192] width 1459 height 317
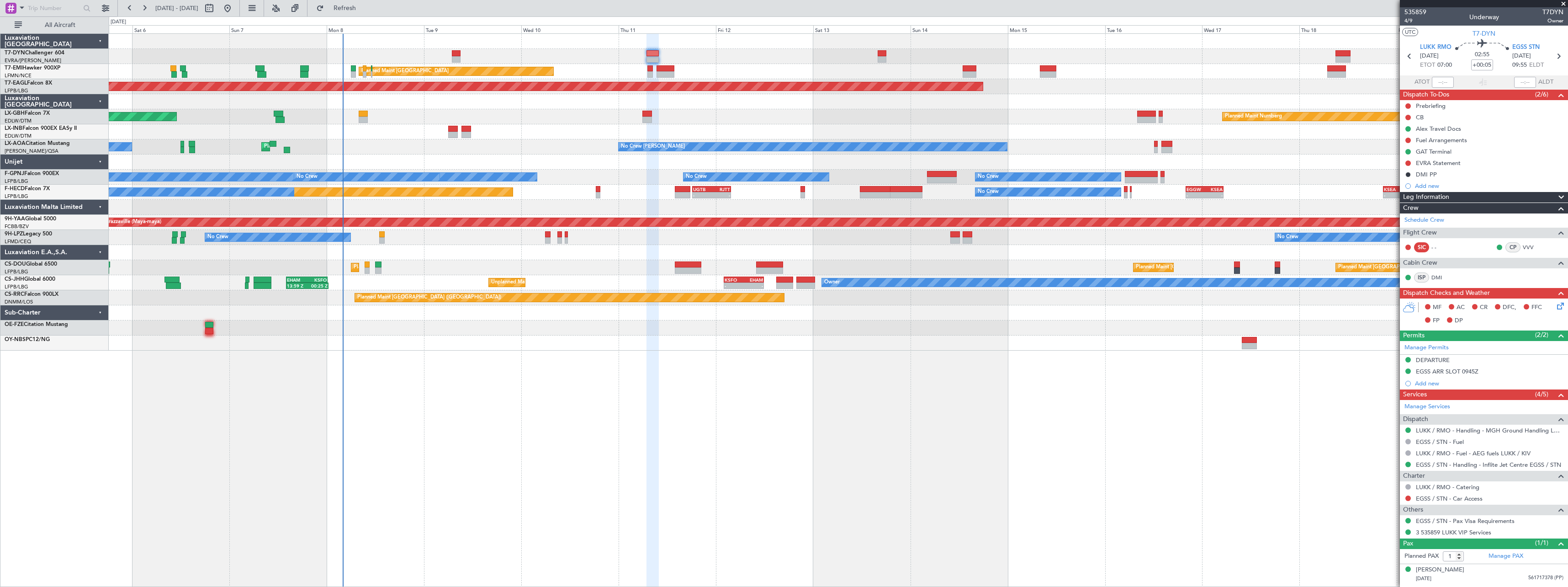
click at [791, 331] on div "AOG Maint Riga (Riga Intl) Planned Maint [GEOGRAPHIC_DATA] Planned Maint [GEOGR…" at bounding box center [838, 310] width 1459 height 554
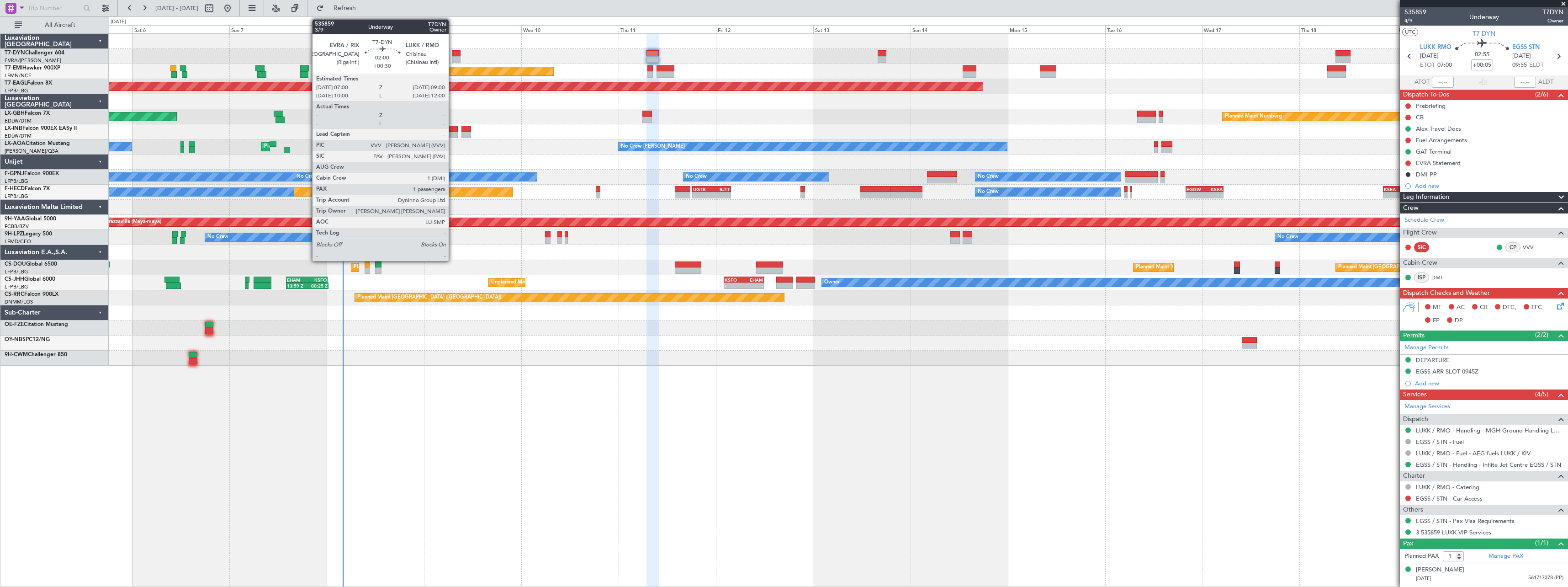
click at [453, 54] on div at bounding box center [456, 54] width 9 height 7
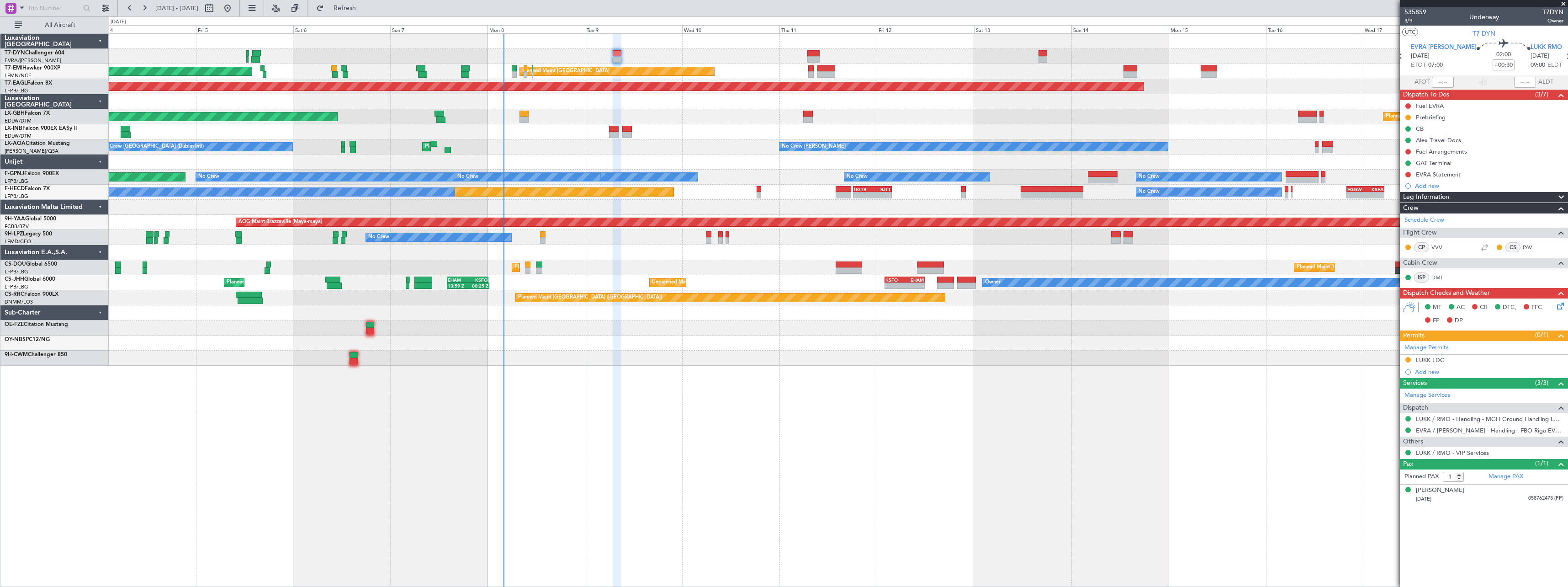
click at [721, 129] on div "AOG Maint Riga (Riga Intl) Planned Maint [GEOGRAPHIC_DATA] Planned Maint [GEOGR…" at bounding box center [838, 200] width 1459 height 332
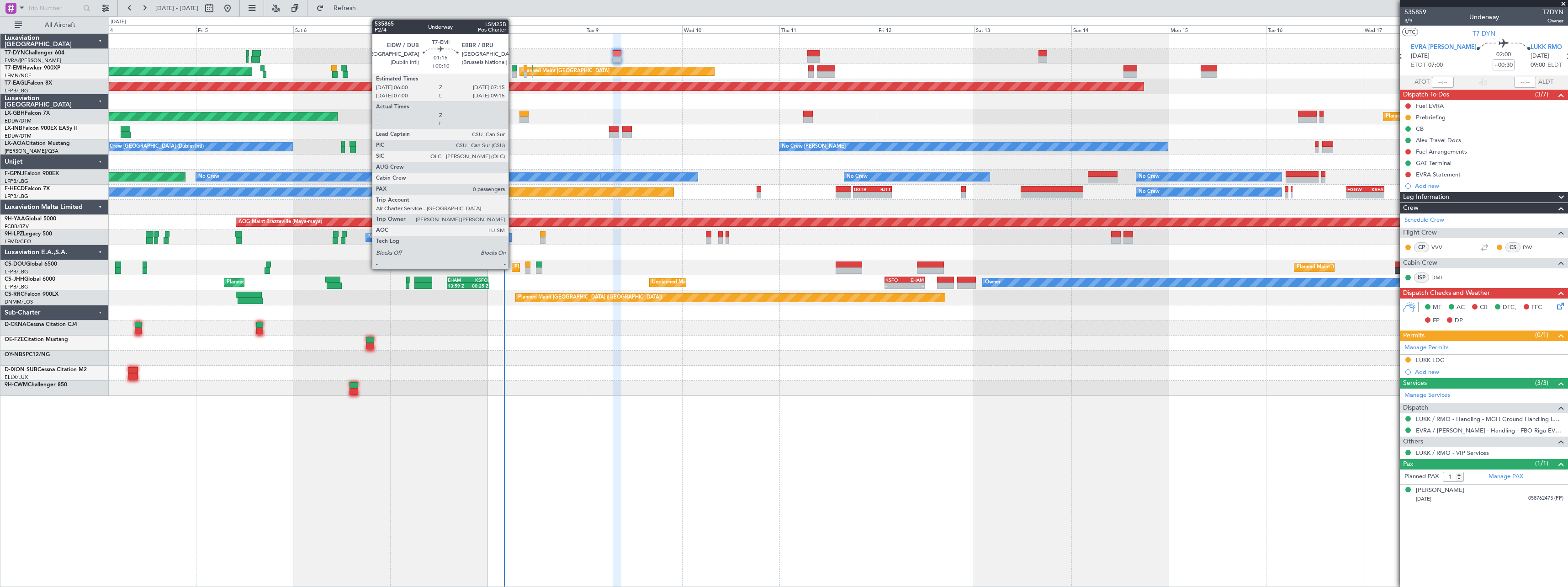
click at [513, 67] on div at bounding box center [514, 68] width 5 height 7
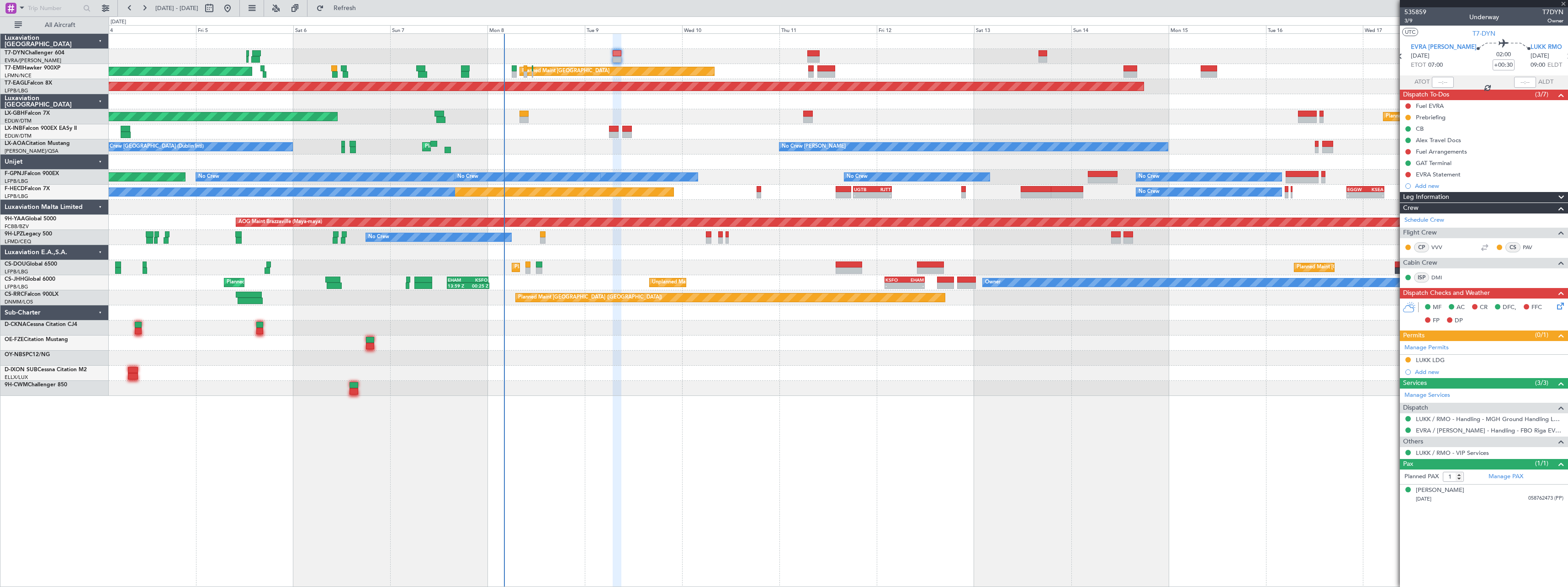
type input "+00:10"
type input "0"
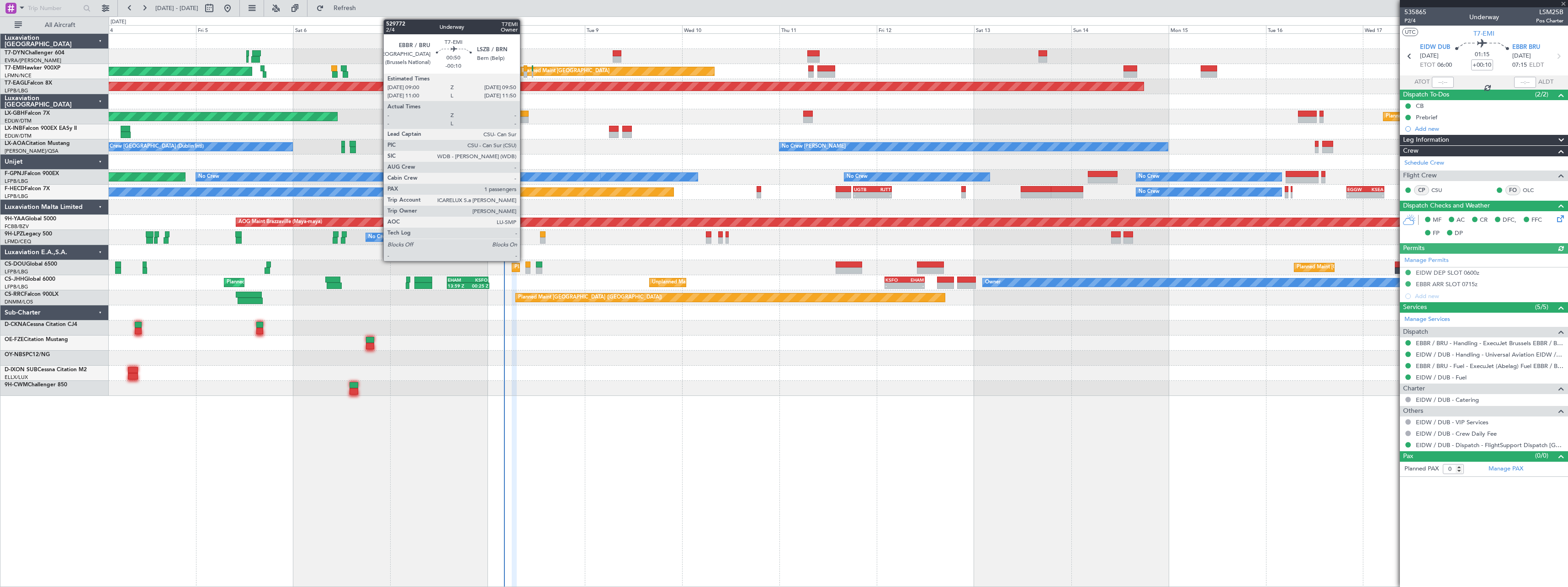
click at [524, 71] on div at bounding box center [525, 68] width 4 height 7
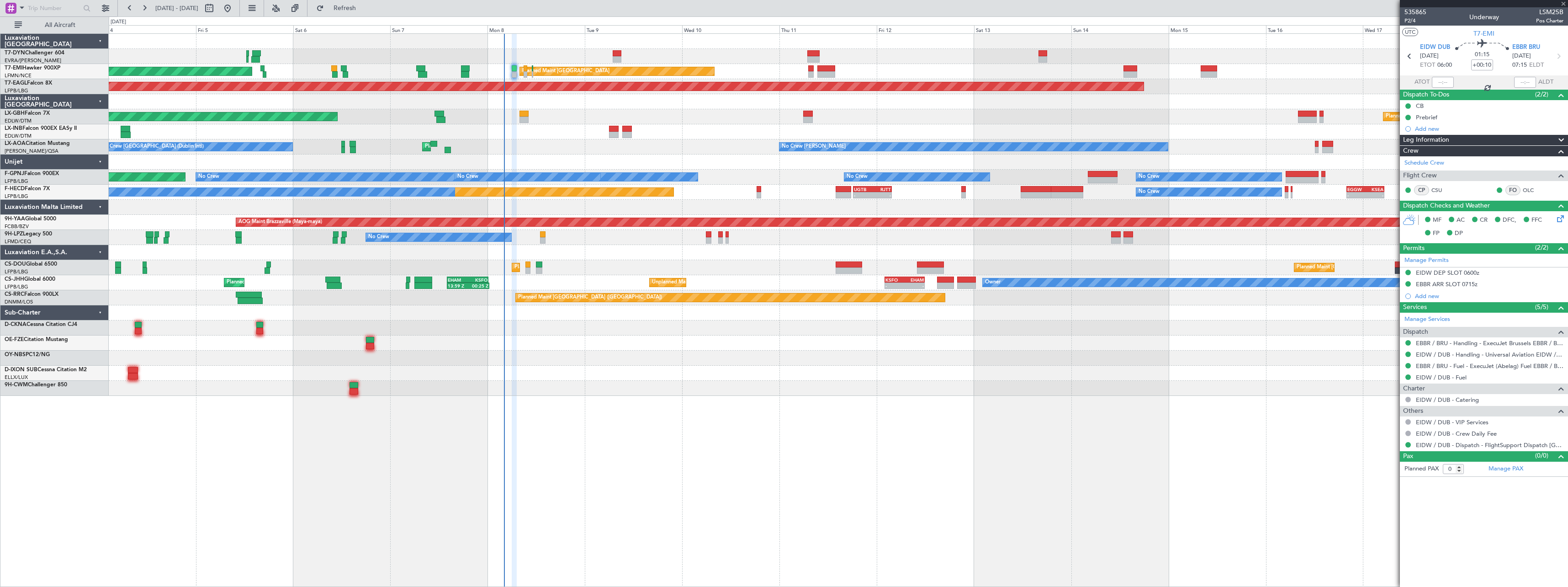
type input "-00:10"
type input "1"
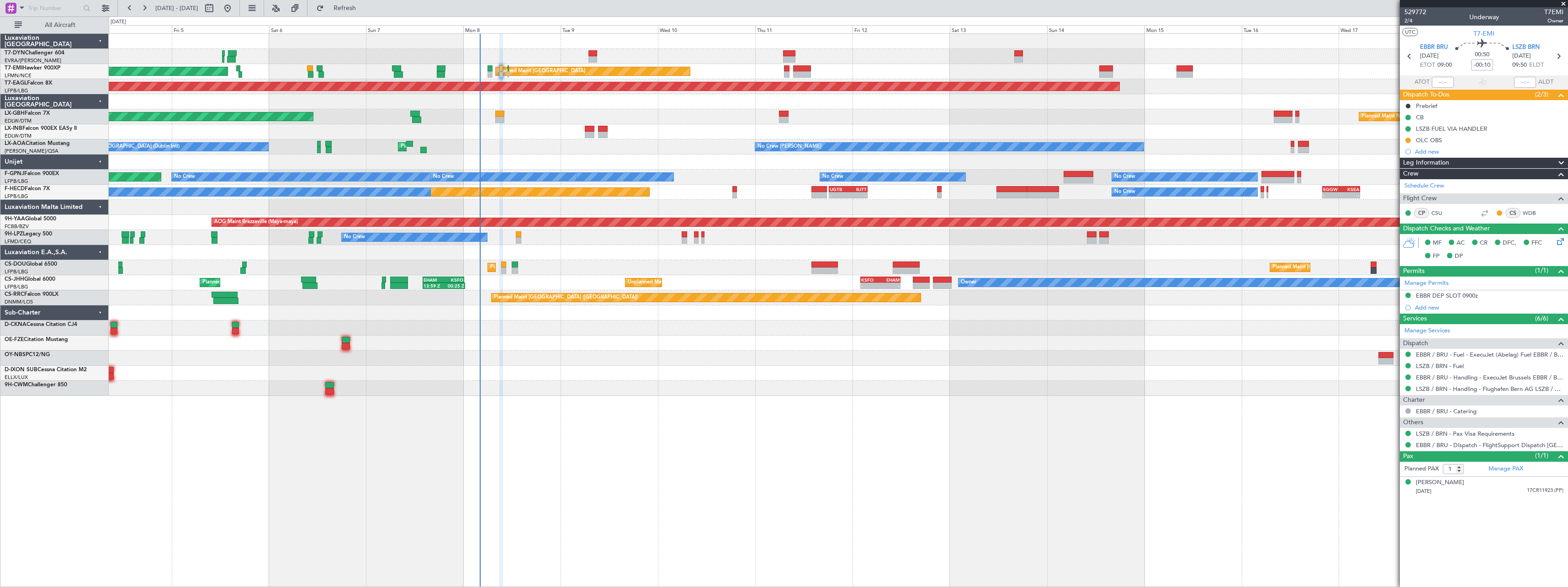
click at [558, 109] on div "Planned Maint Nurnberg Planned Maint [GEOGRAPHIC_DATA] ([GEOGRAPHIC_DATA])" at bounding box center [838, 116] width 1459 height 15
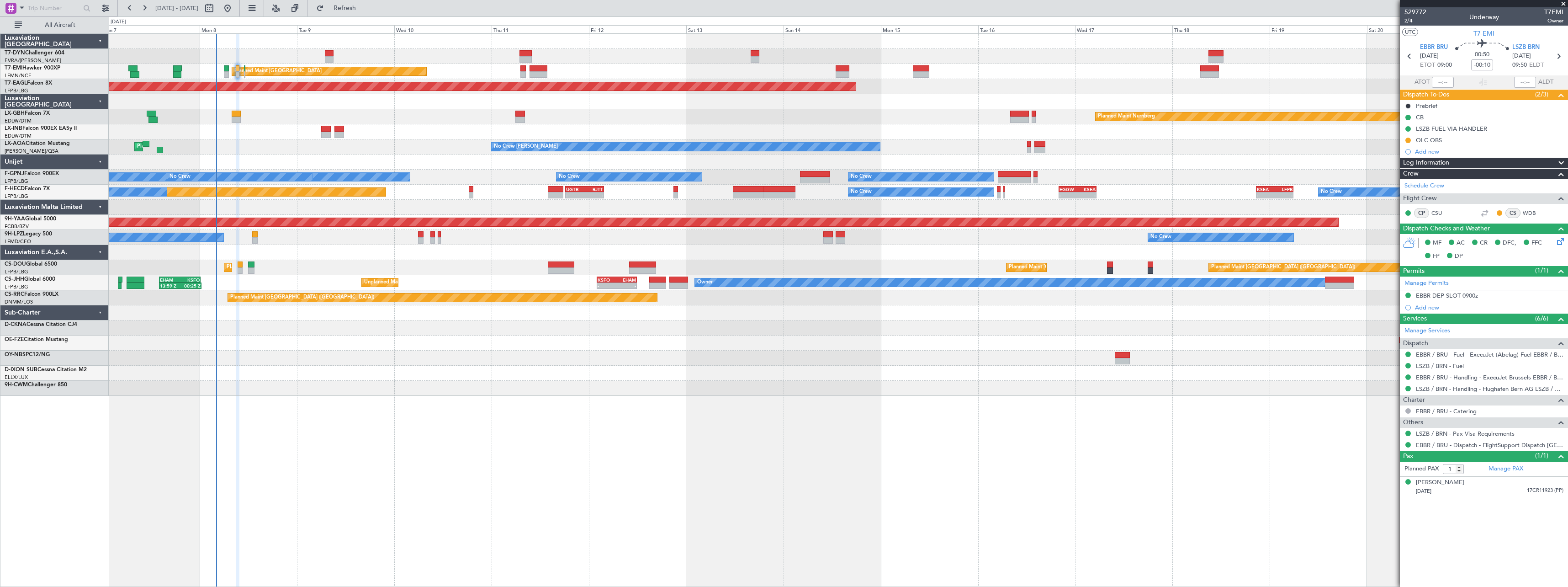
click at [433, 105] on div at bounding box center [838, 102] width 1459 height 15
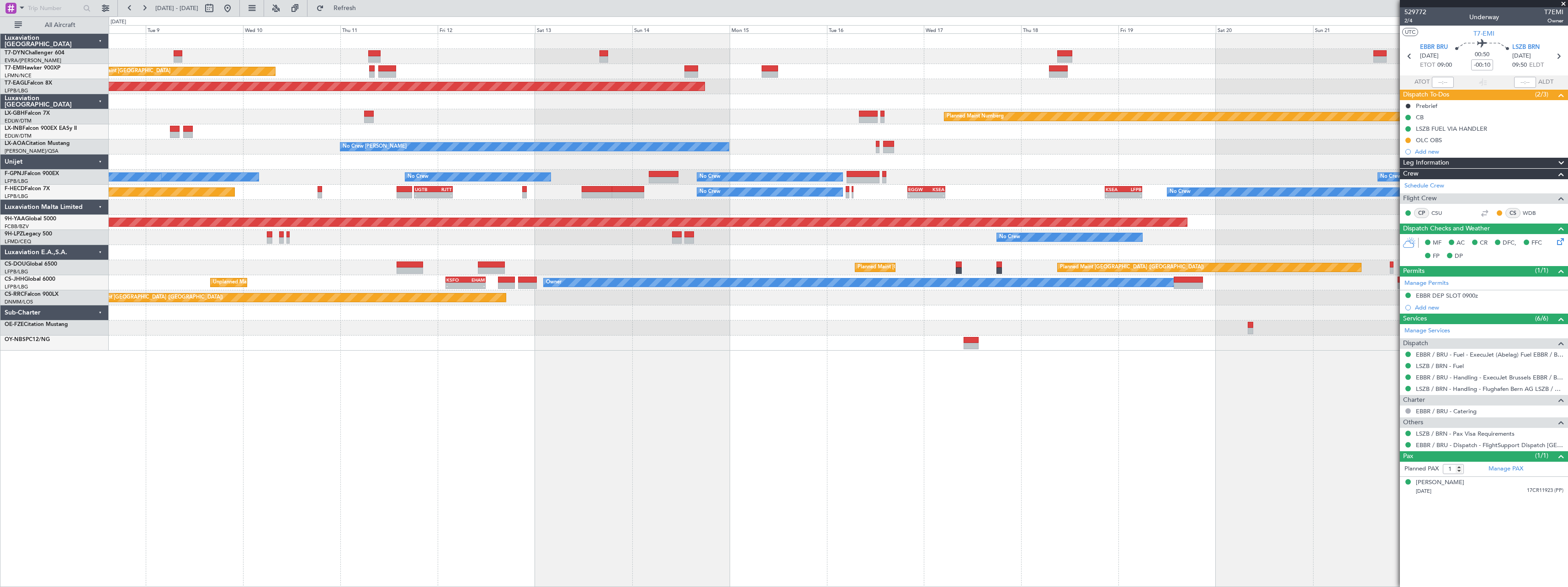
click at [759, 103] on div at bounding box center [838, 102] width 1459 height 15
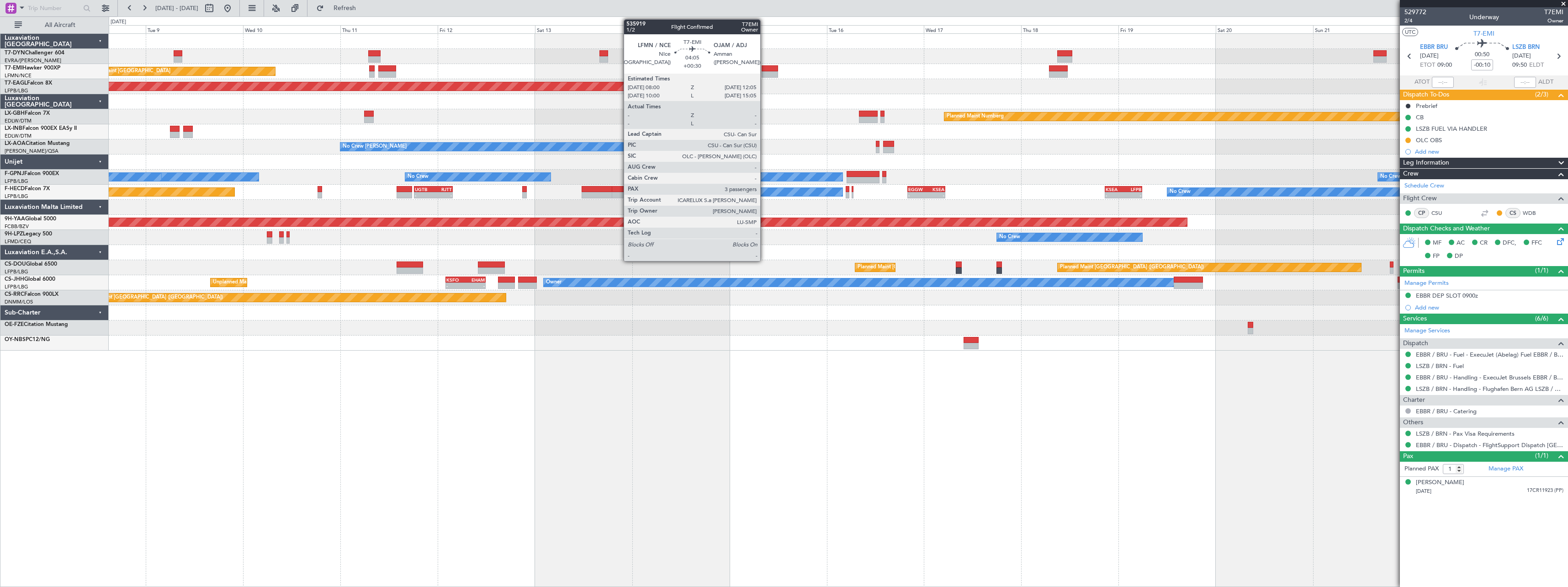
click at [765, 68] on div at bounding box center [770, 68] width 17 height 7
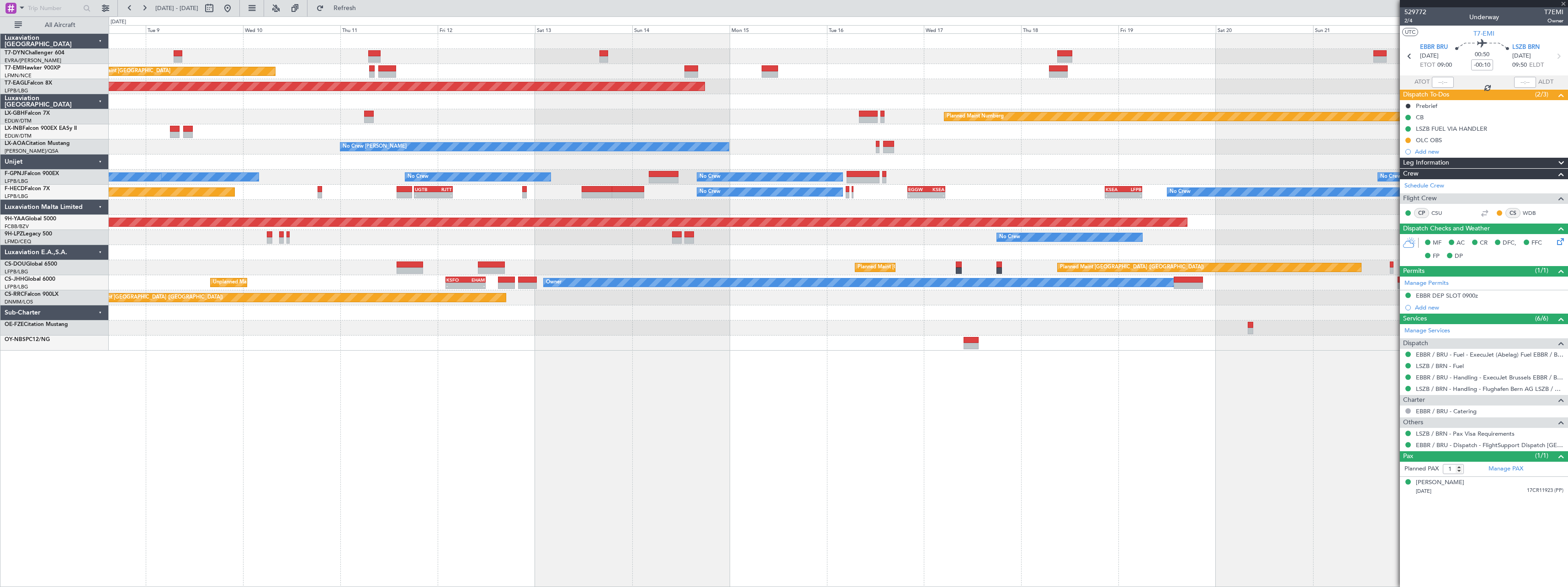
type input "+00:30"
type input "3"
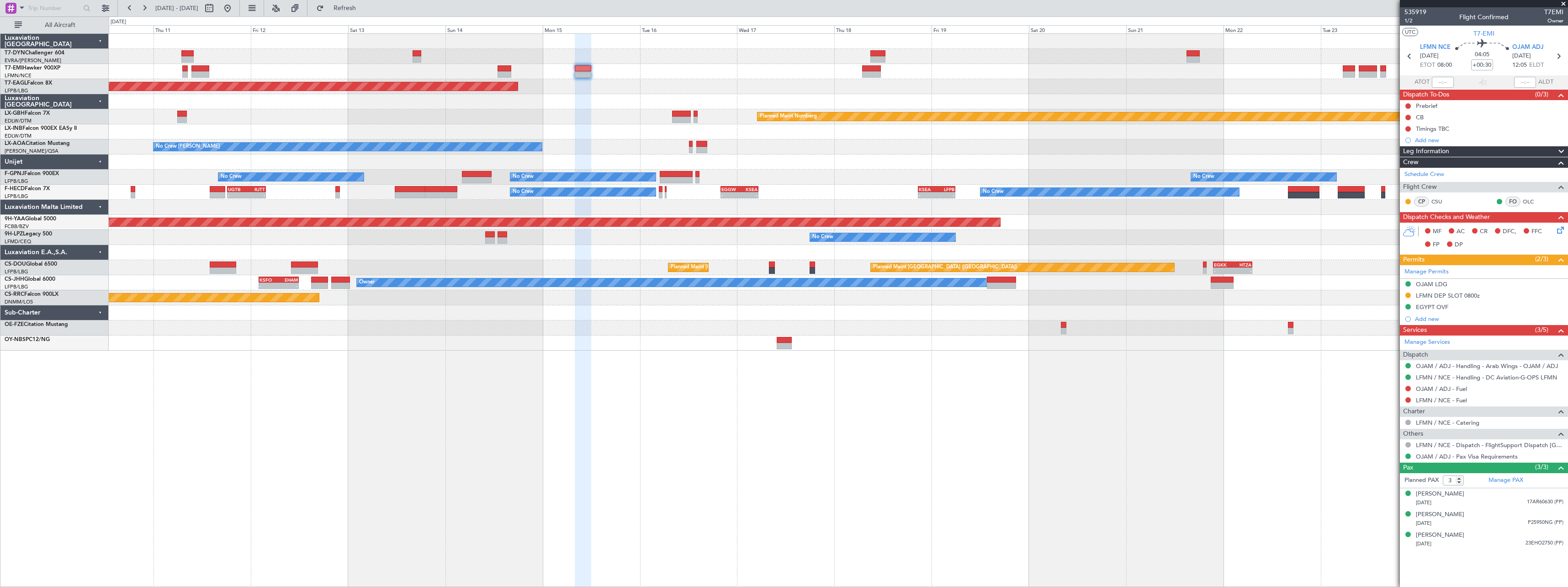
click at [782, 90] on div "Grounded [US_STATE] ([GEOGRAPHIC_DATA])" at bounding box center [838, 86] width 1459 height 15
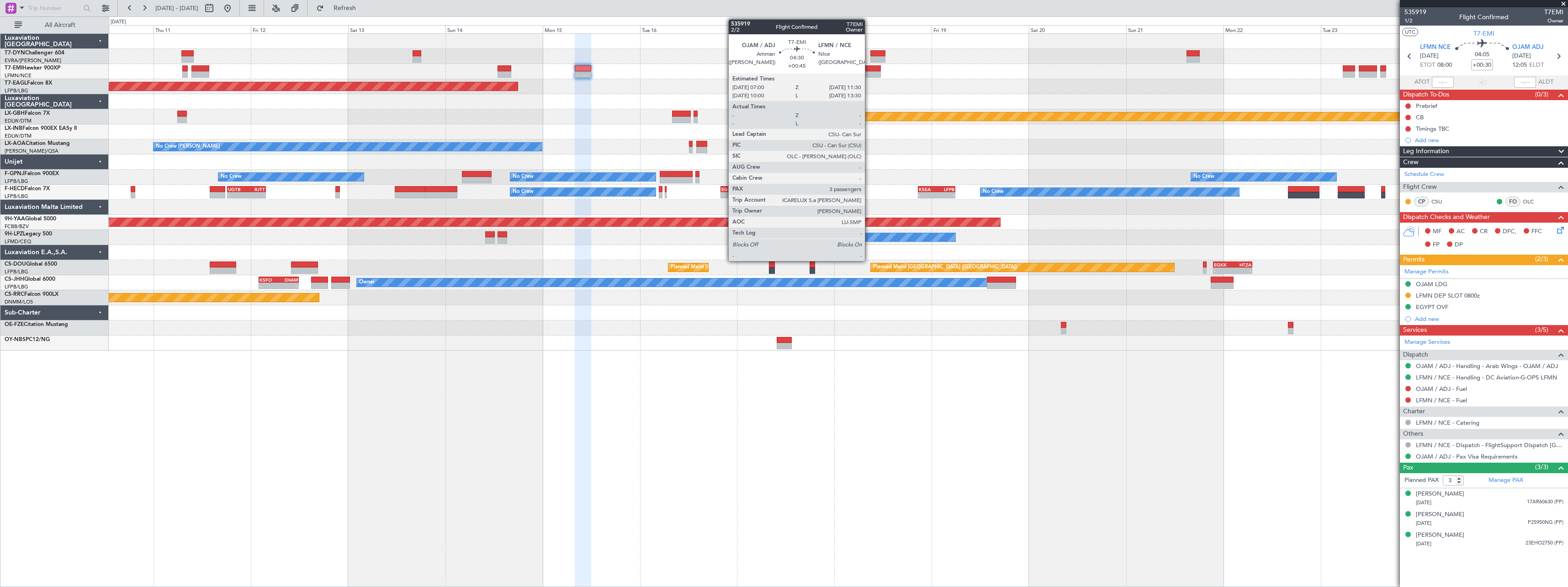
click at [869, 67] on div at bounding box center [871, 68] width 18 height 7
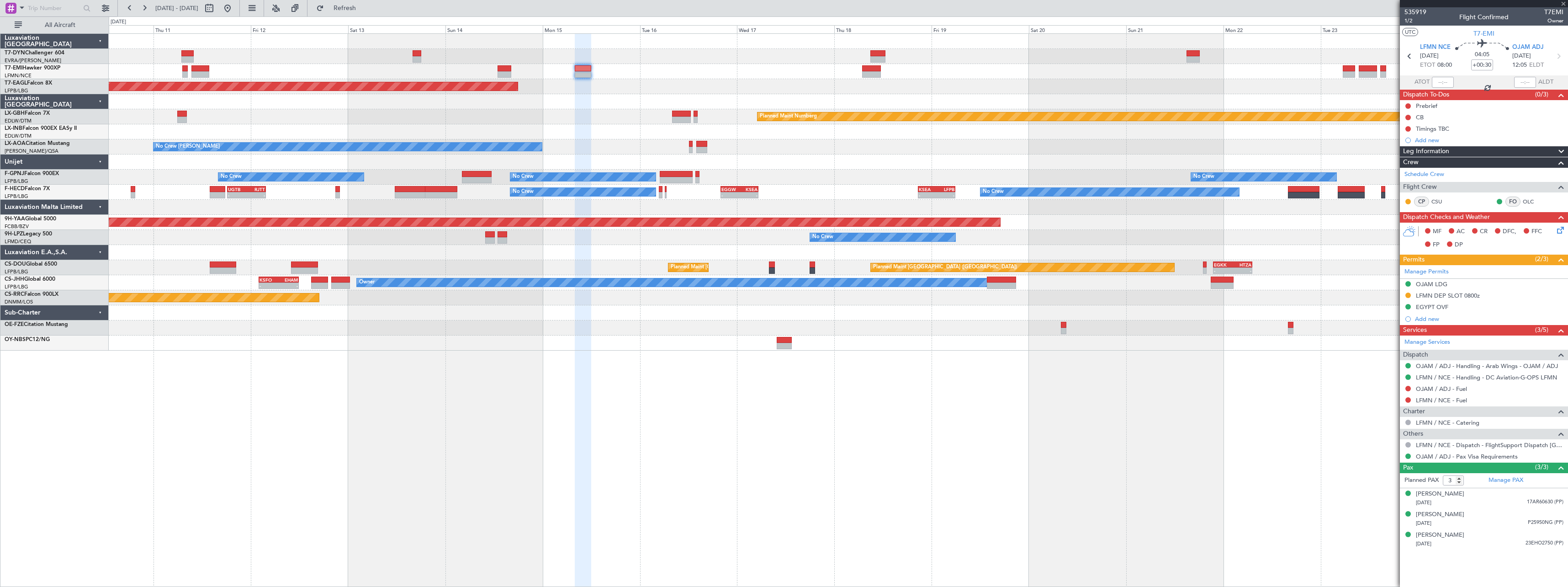
type input "+00:45"
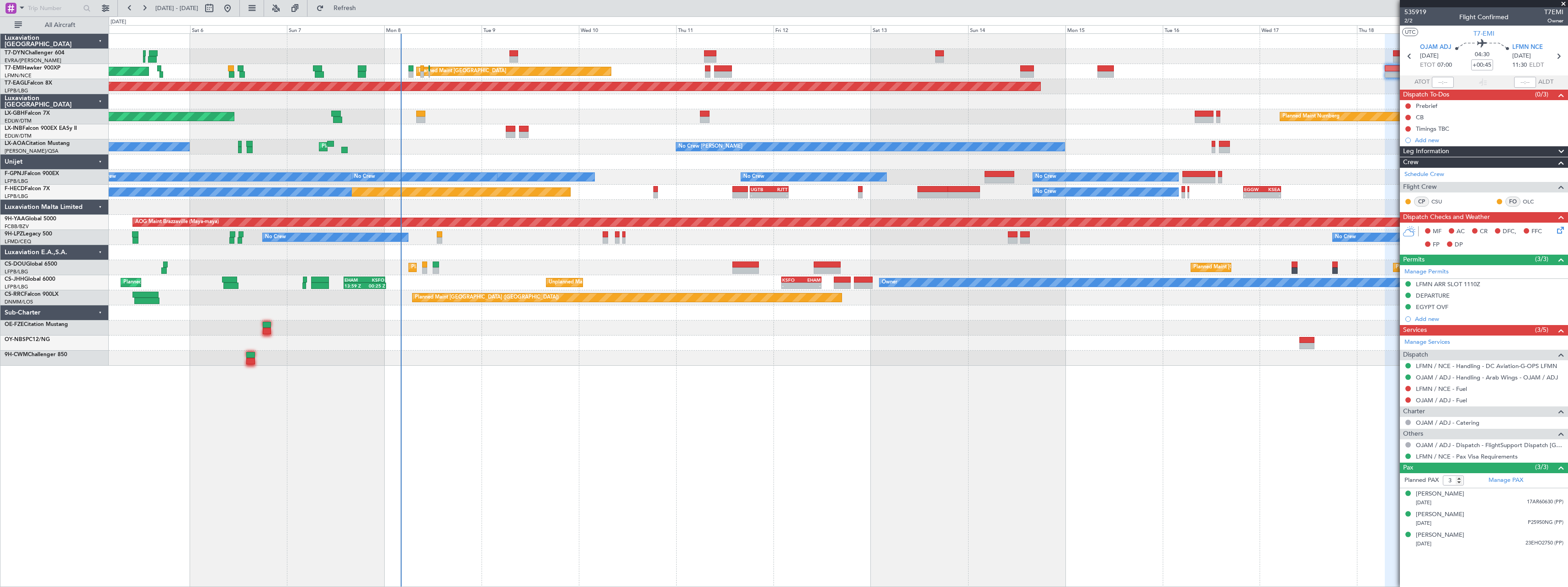
click at [611, 372] on div "AOG Maint Riga (Riga Intl) Planned Maint [GEOGRAPHIC_DATA] Planned Maint [GEOGR…" at bounding box center [838, 310] width 1459 height 554
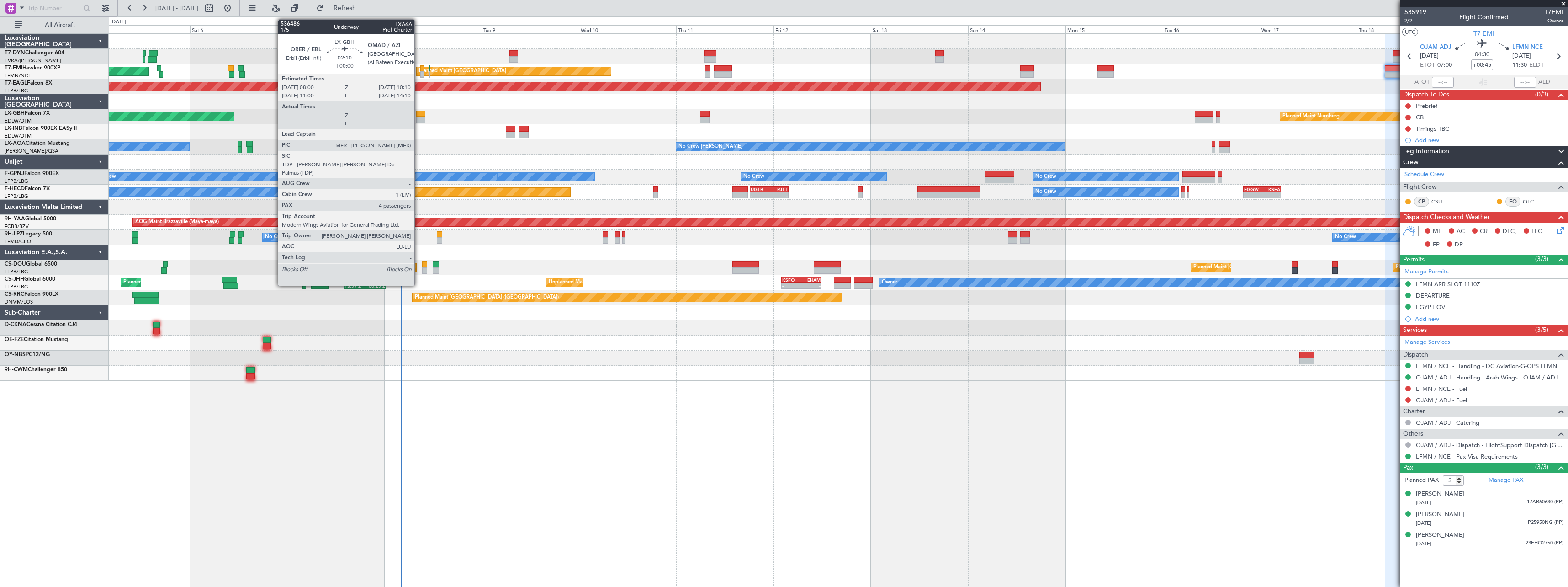
click at [419, 114] on div at bounding box center [421, 114] width 9 height 7
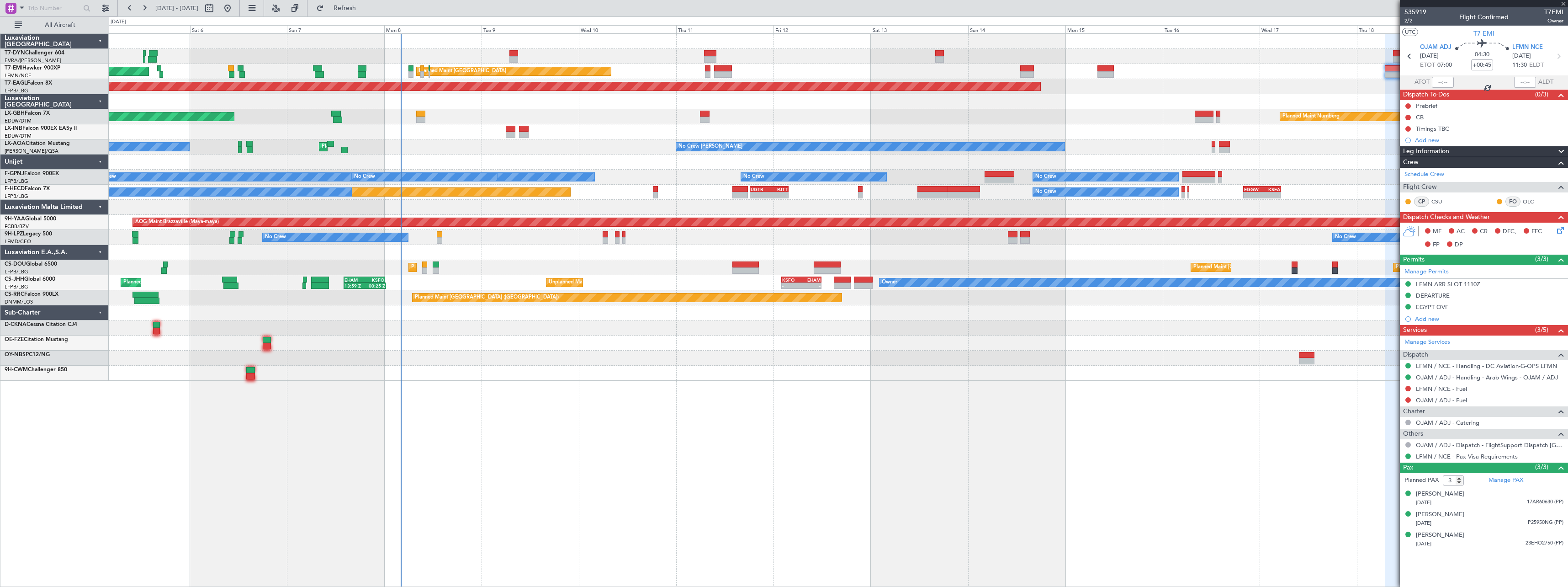
type input "4"
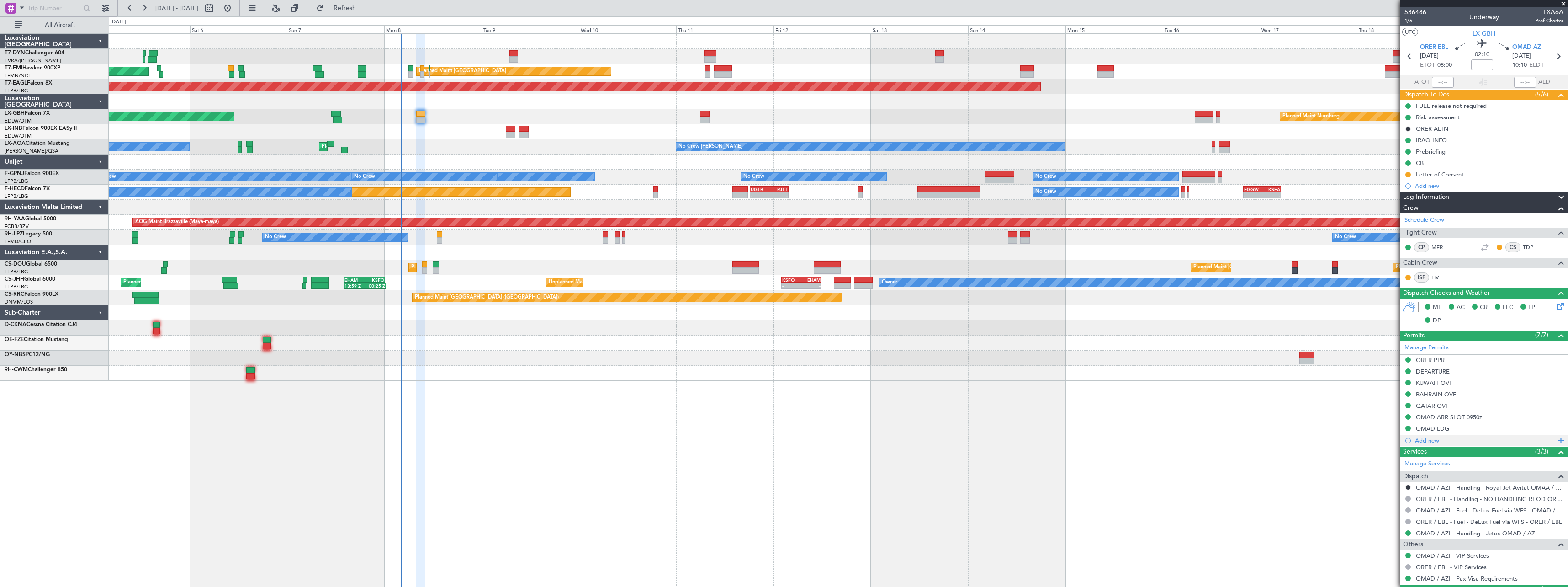
scroll to position [105, 0]
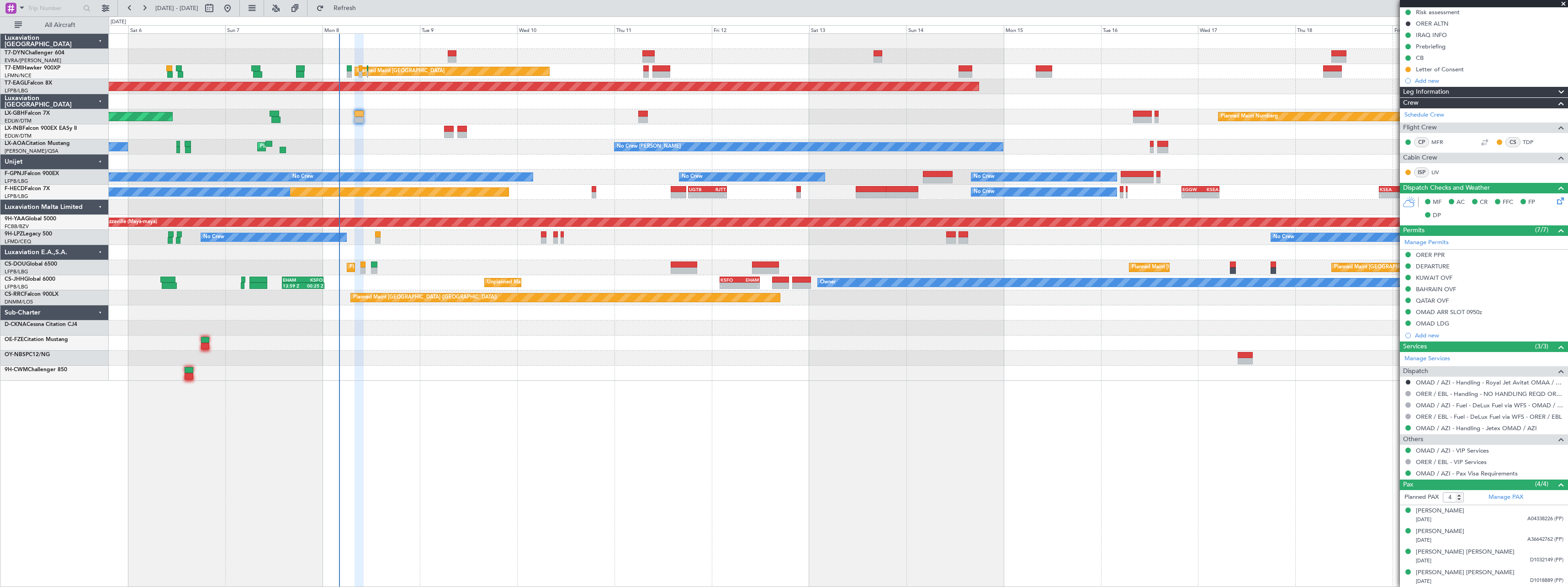
click at [569, 147] on div "No Crew [PERSON_NAME] No Crew [GEOGRAPHIC_DATA] (Dublin Intl) Planned Maint [GE…" at bounding box center [838, 147] width 1459 height 15
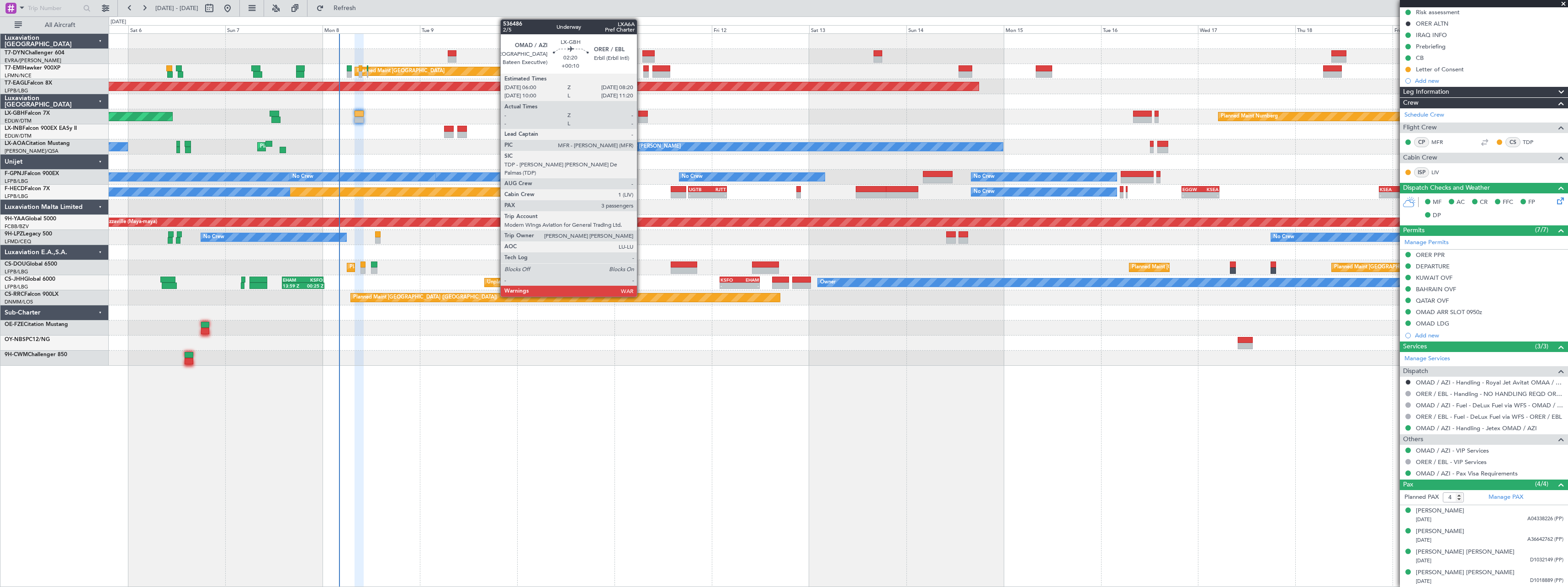
click at [641, 112] on div at bounding box center [643, 114] width 10 height 7
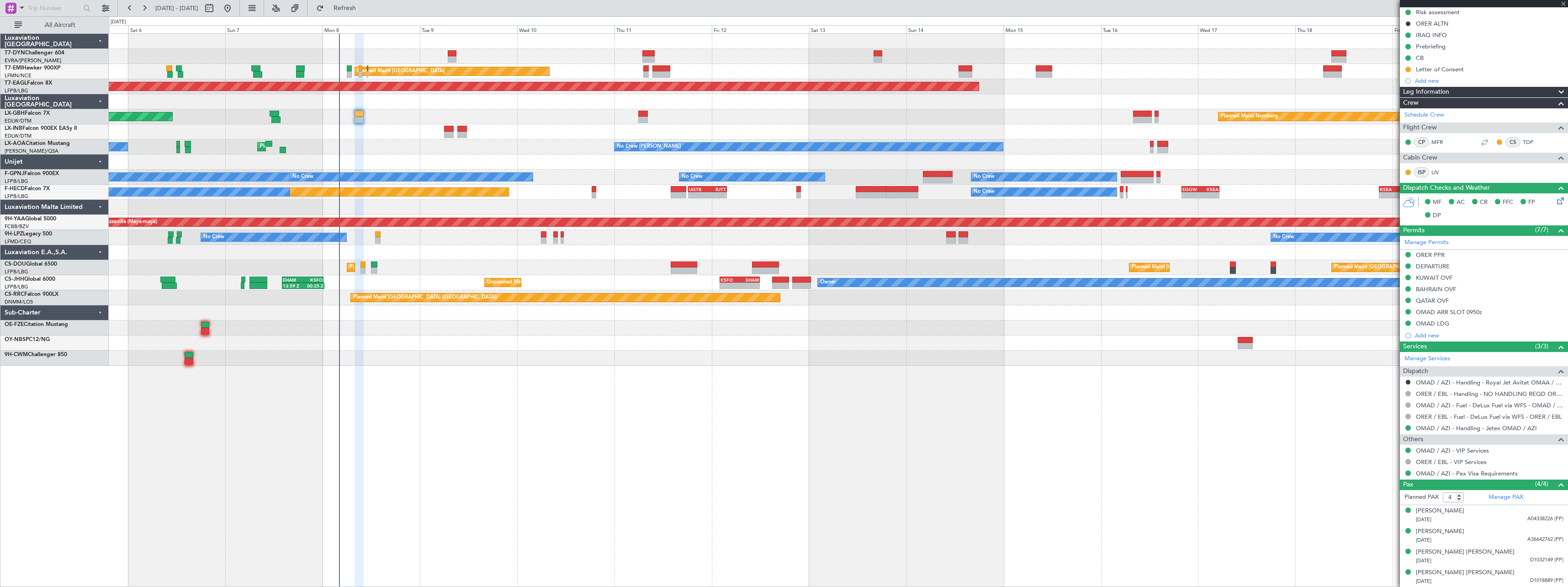
type input "+00:10"
type input "3"
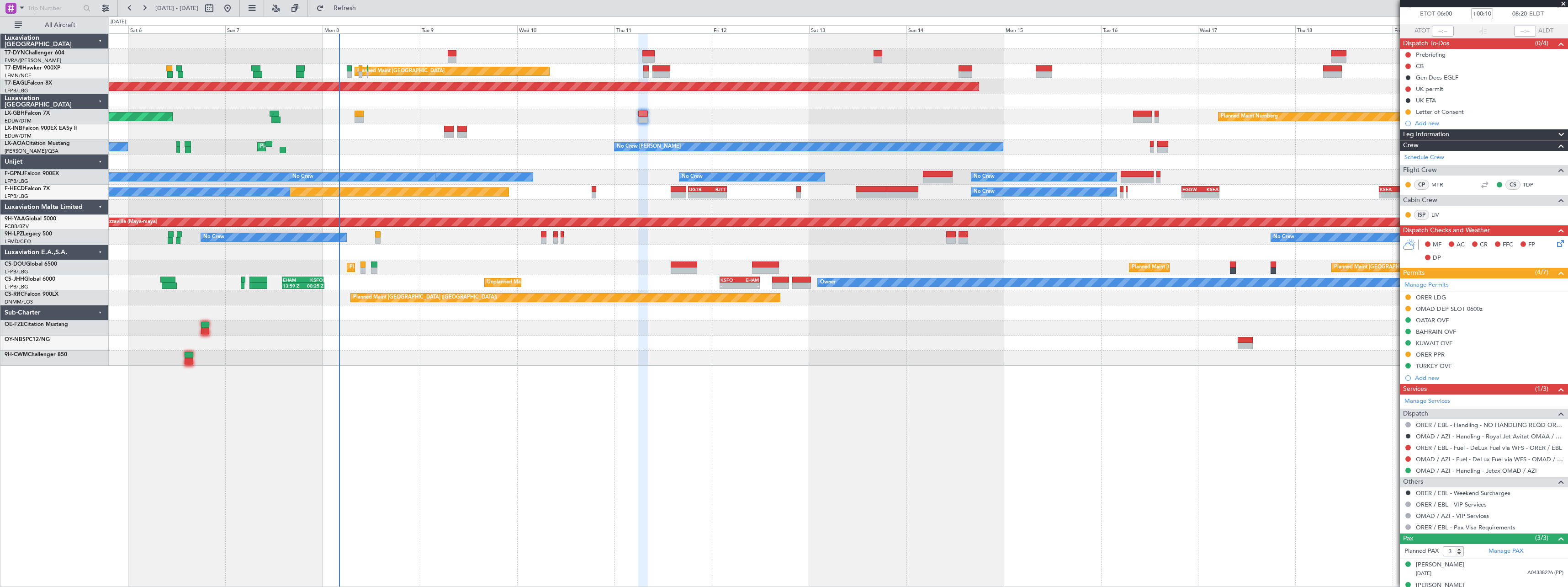
scroll to position [85, 0]
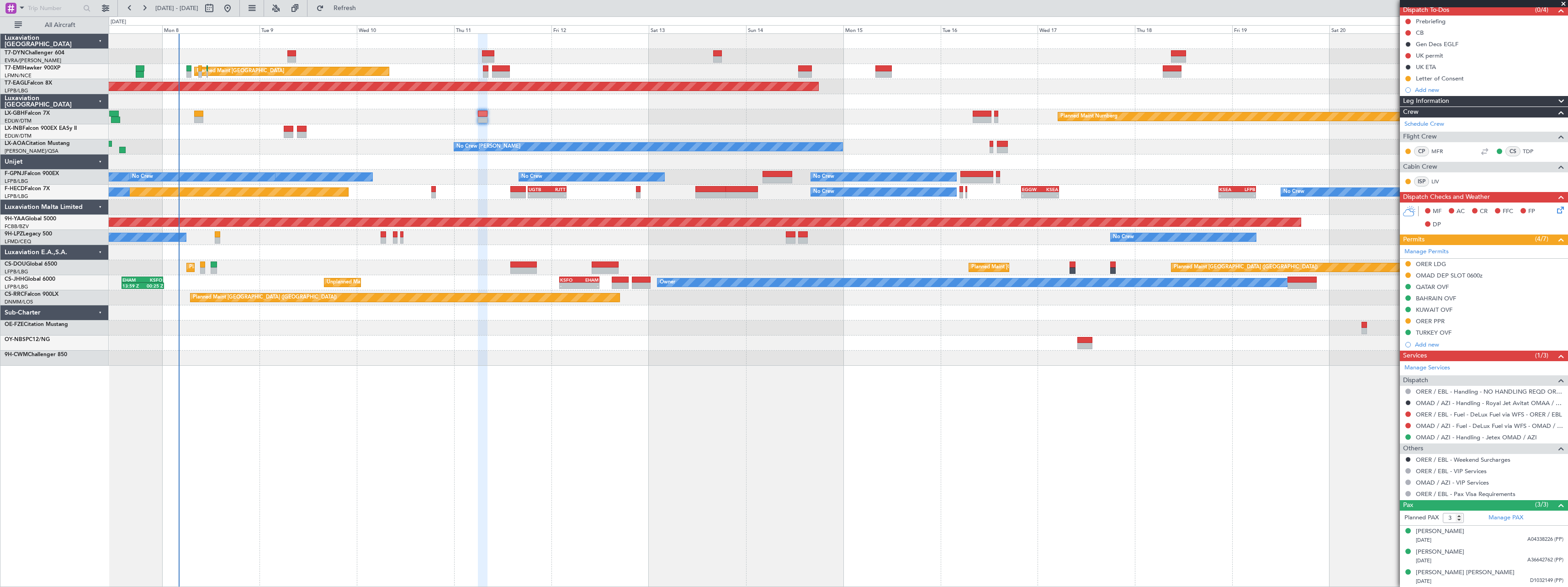
click at [915, 324] on div at bounding box center [838, 328] width 1459 height 15
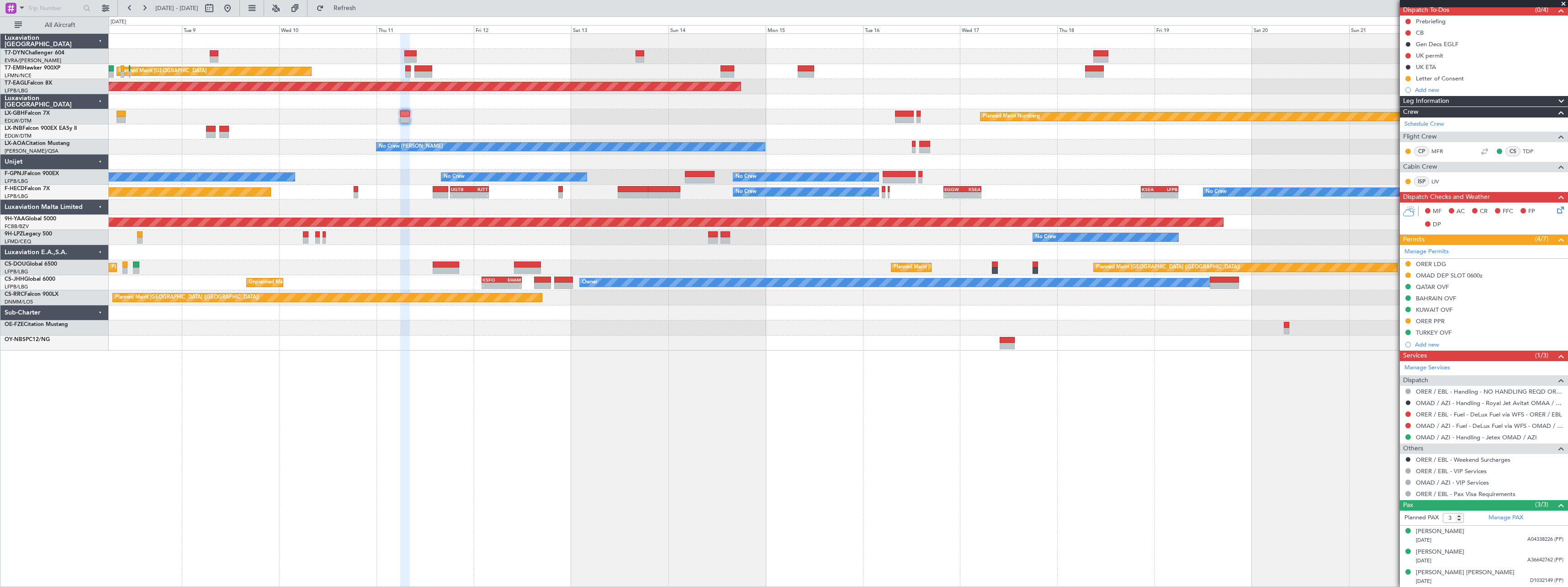
click at [902, 325] on div at bounding box center [838, 328] width 1459 height 15
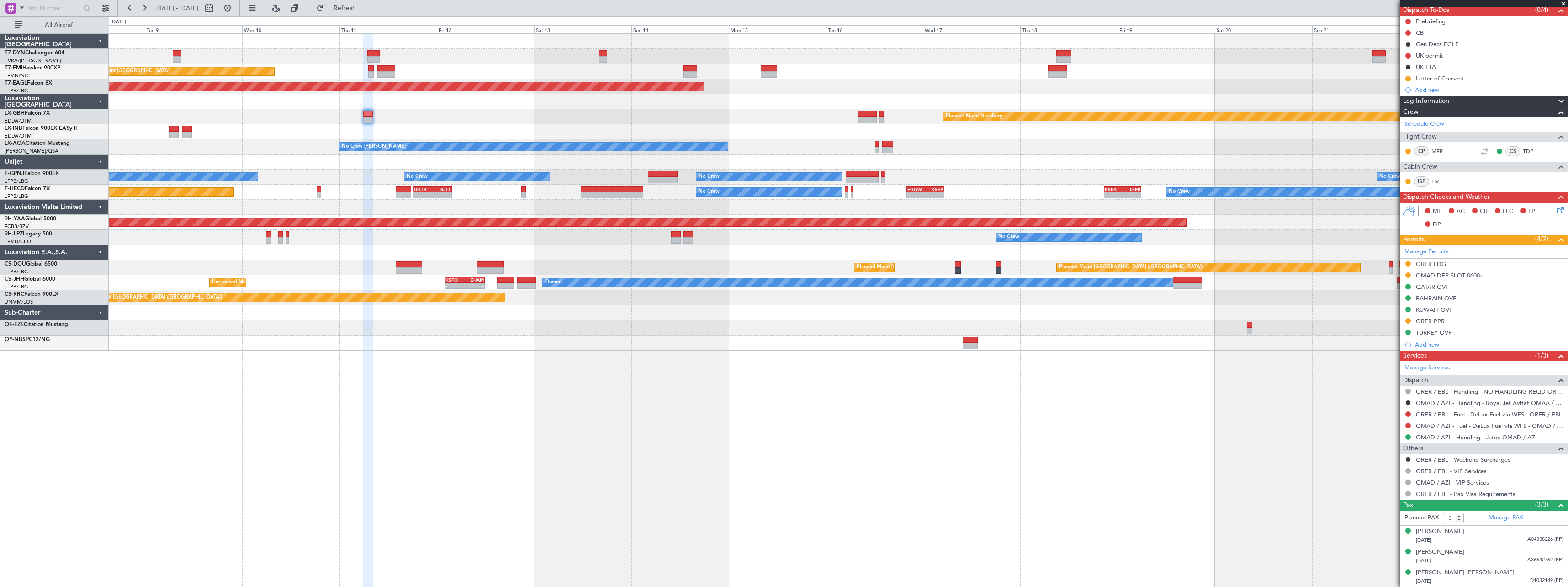
click at [855, 136] on div at bounding box center [838, 132] width 1459 height 15
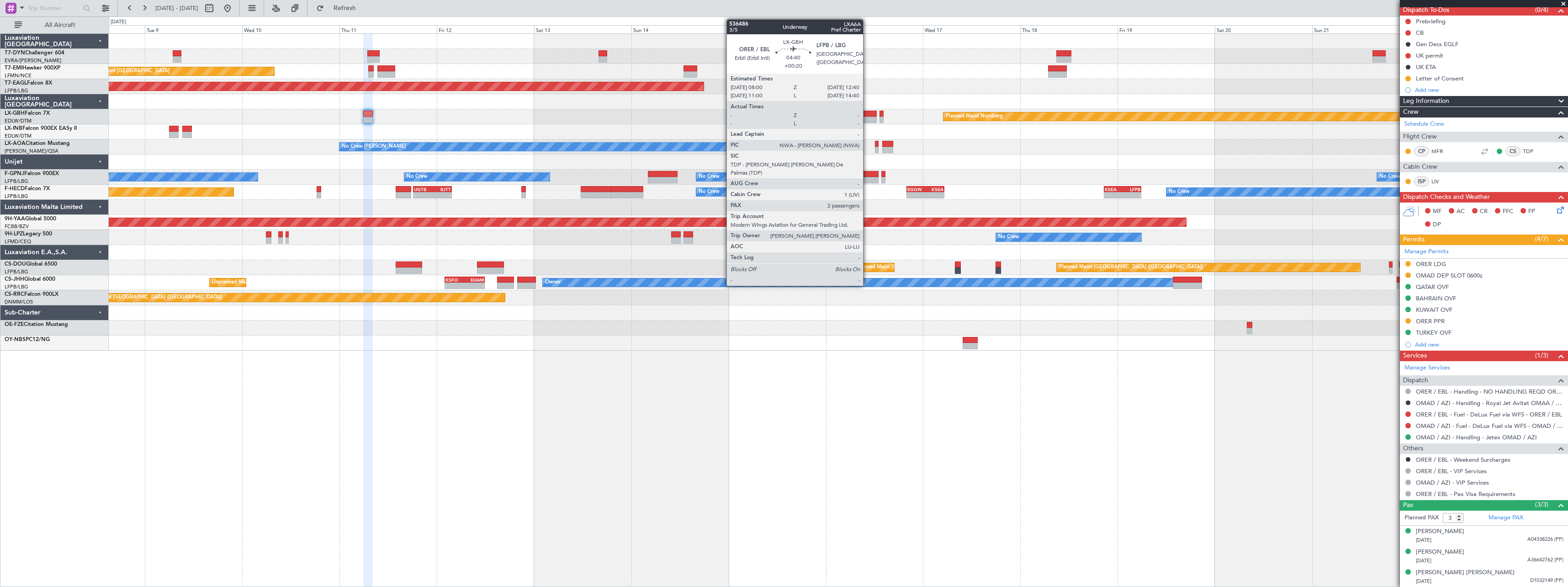
click at [867, 111] on div at bounding box center [868, 114] width 19 height 7
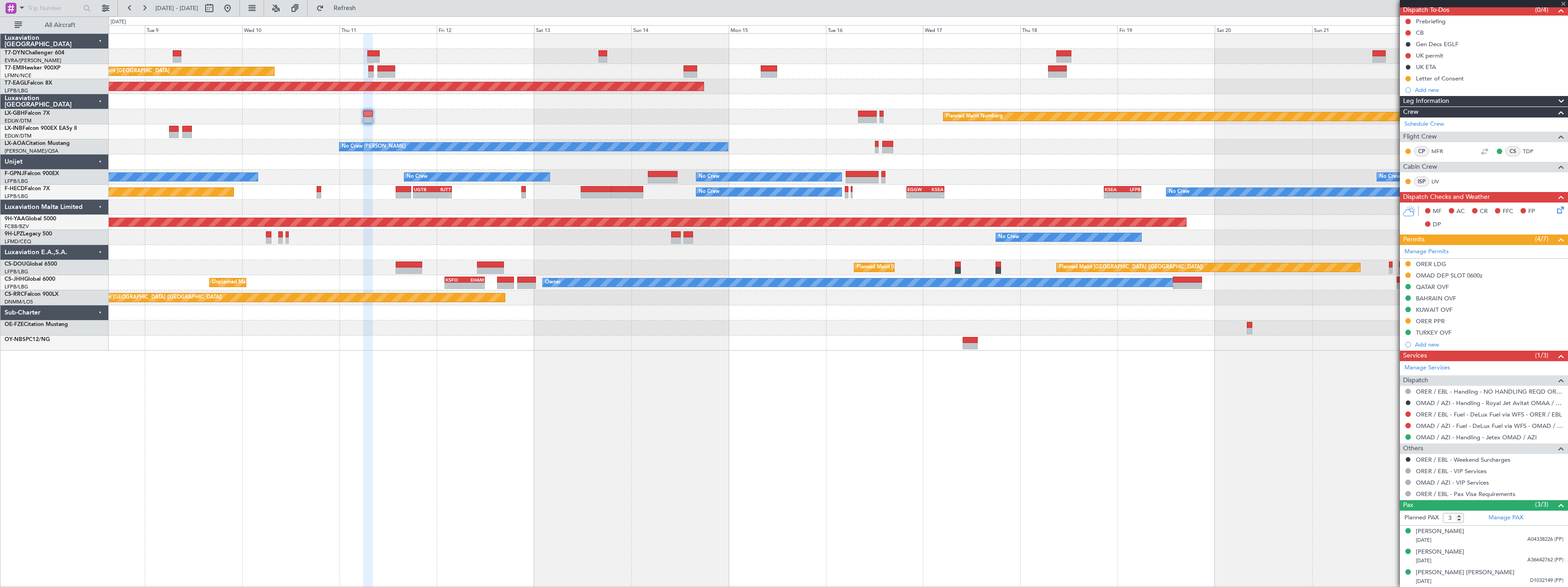
type input "+00:20"
type input "2"
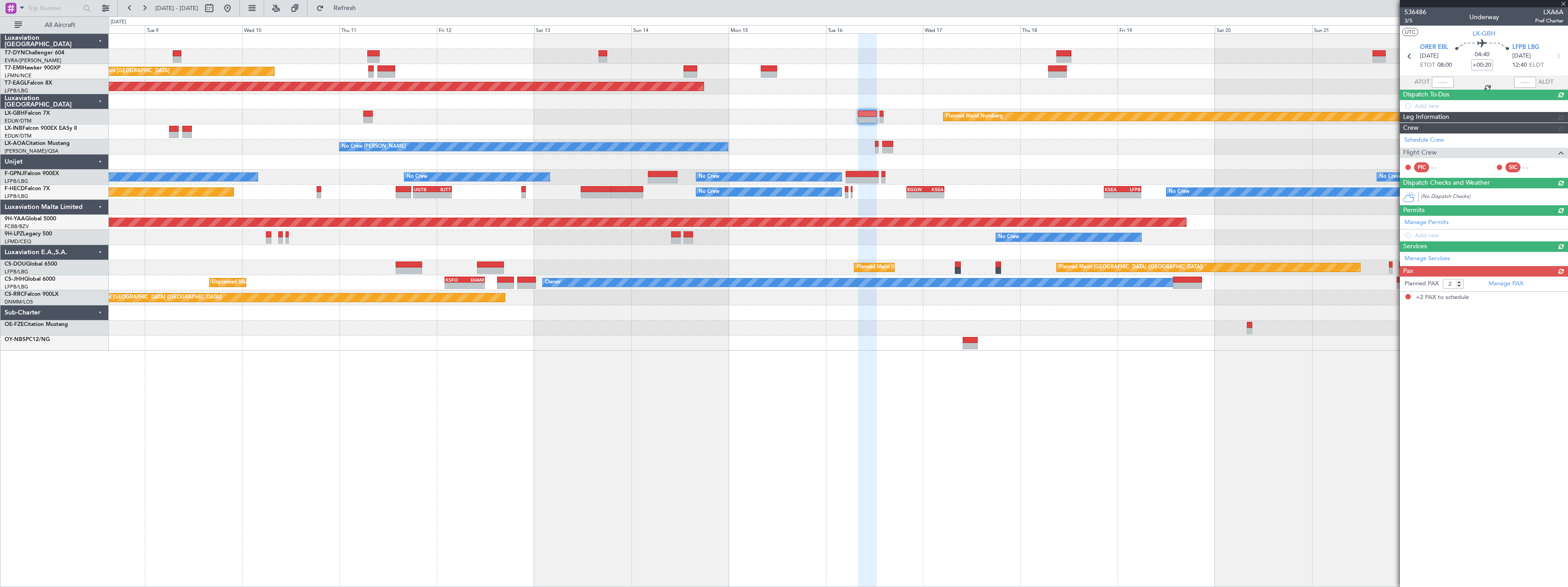
scroll to position [0, 0]
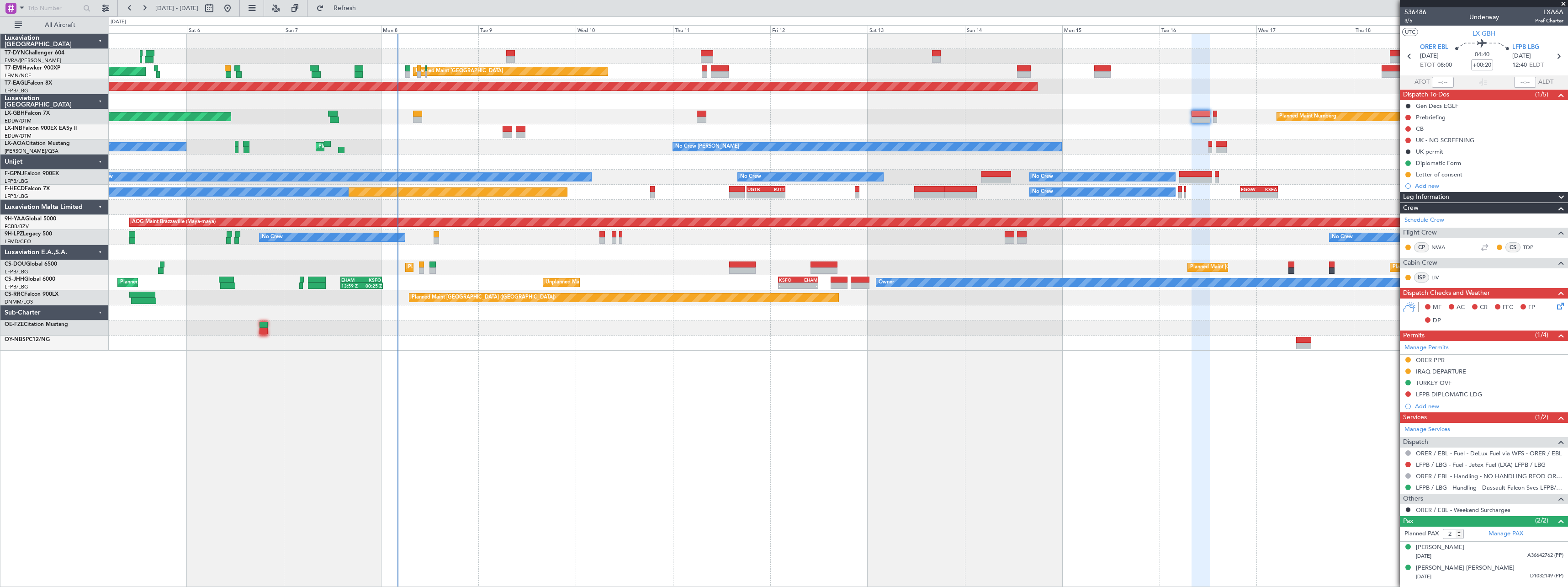
click at [744, 353] on div "AOG Maint Riga (Riga Intl) Planned Maint [GEOGRAPHIC_DATA] Planned Maint [GEOGR…" at bounding box center [838, 310] width 1459 height 554
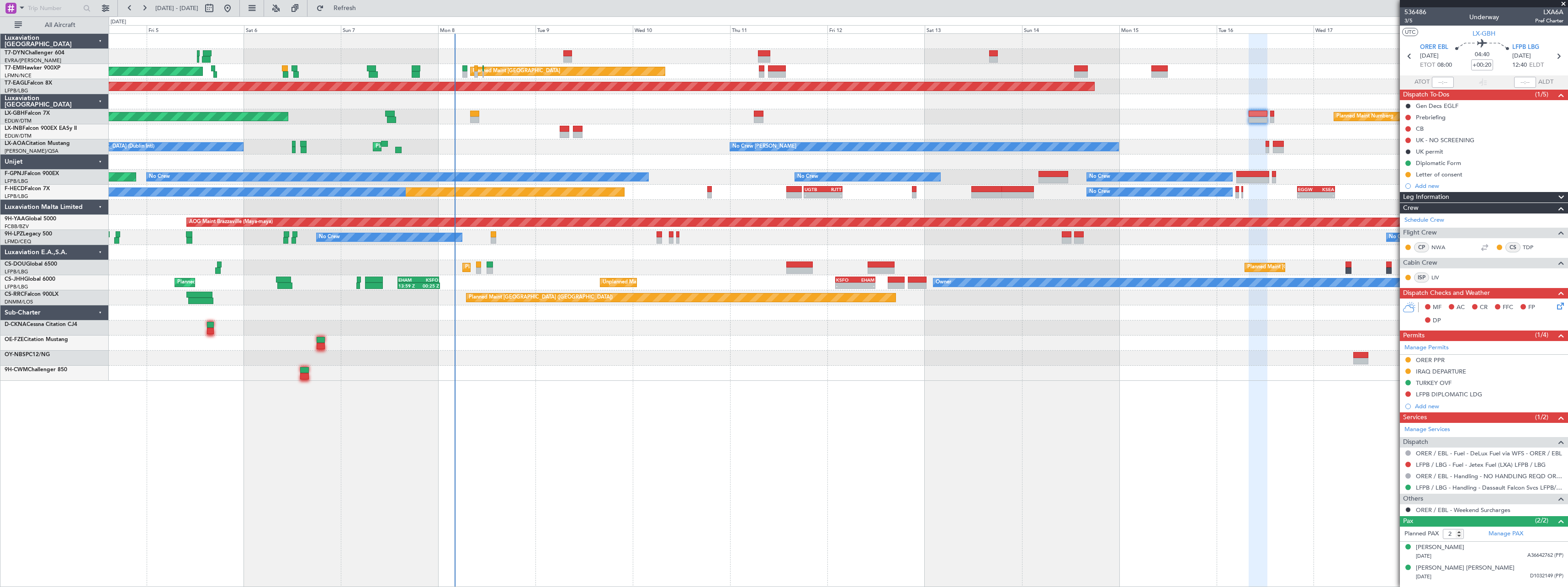
click at [481, 139] on div "No Crew [PERSON_NAME] Planned Maint [GEOGRAPHIC_DATA] ([GEOGRAPHIC_DATA]) No Cr…" at bounding box center [838, 147] width 1459 height 15
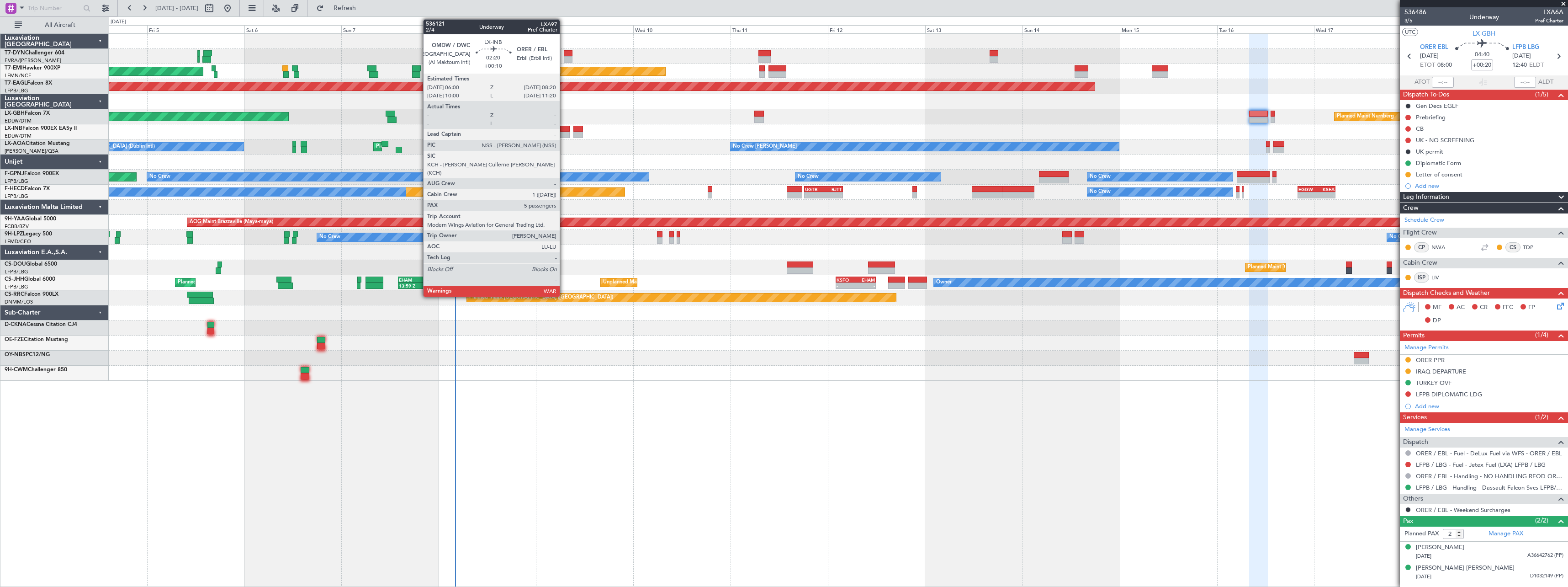
click at [564, 127] on div at bounding box center [565, 128] width 10 height 7
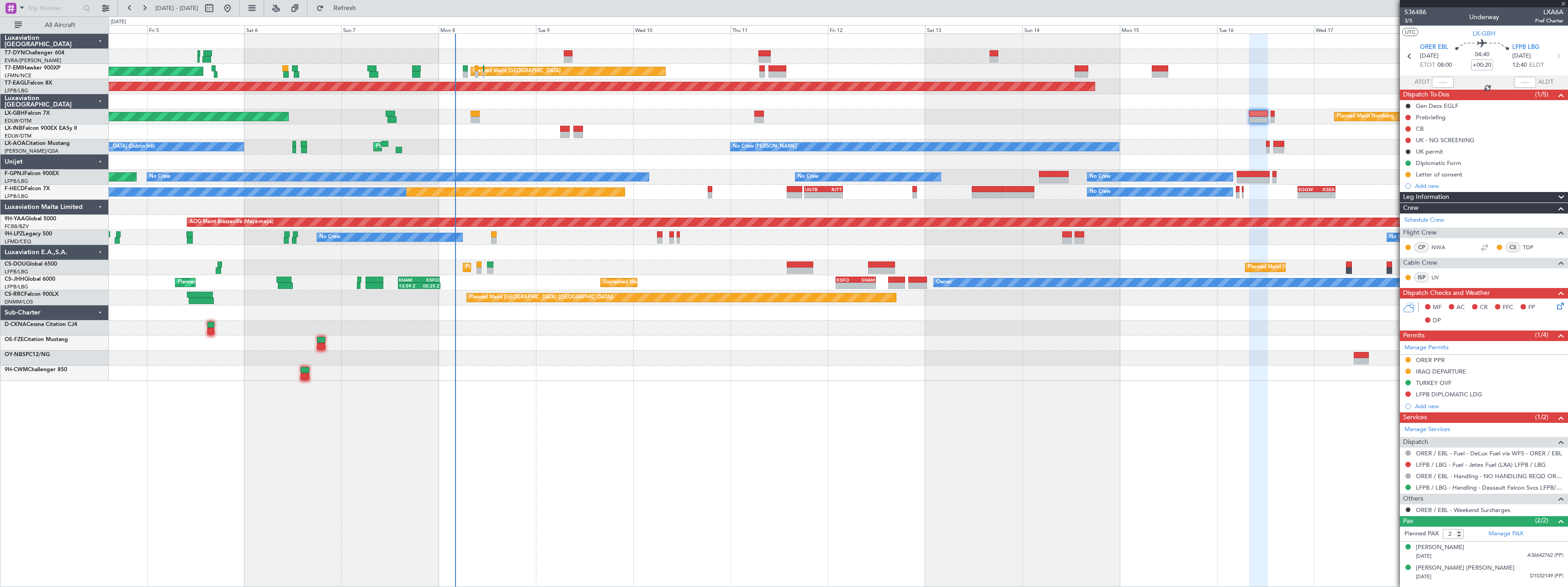
type input "+00:10"
type input "5"
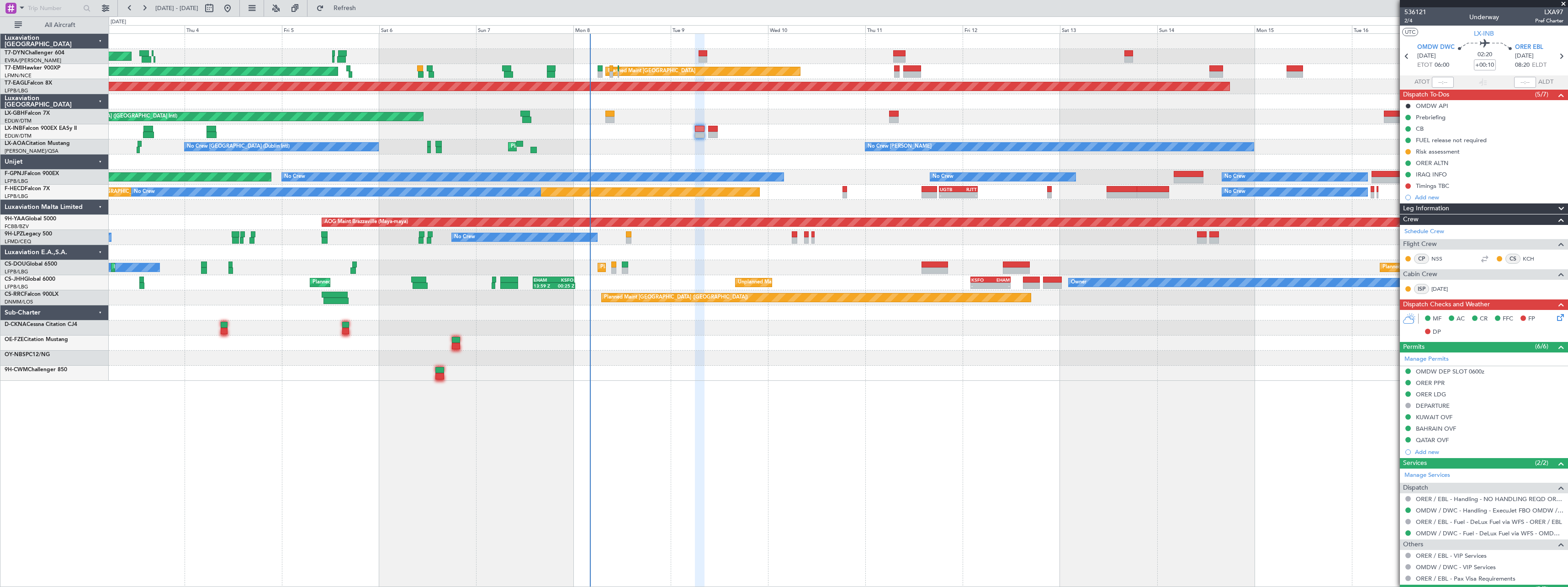
click at [864, 350] on div "AOG Maint Riga (Riga Intl) Planned Maint [GEOGRAPHIC_DATA] Planned Maint [GEOGR…" at bounding box center [838, 208] width 1459 height 347
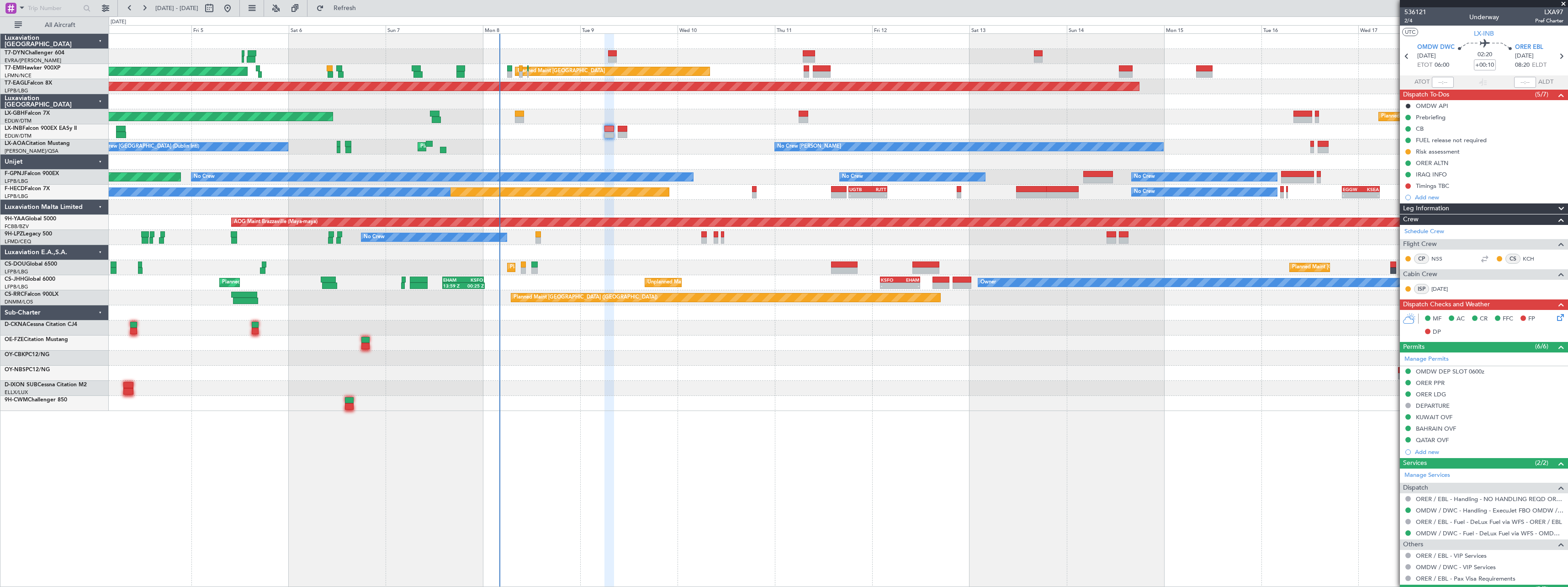
click at [786, 366] on div at bounding box center [838, 373] width 1459 height 15
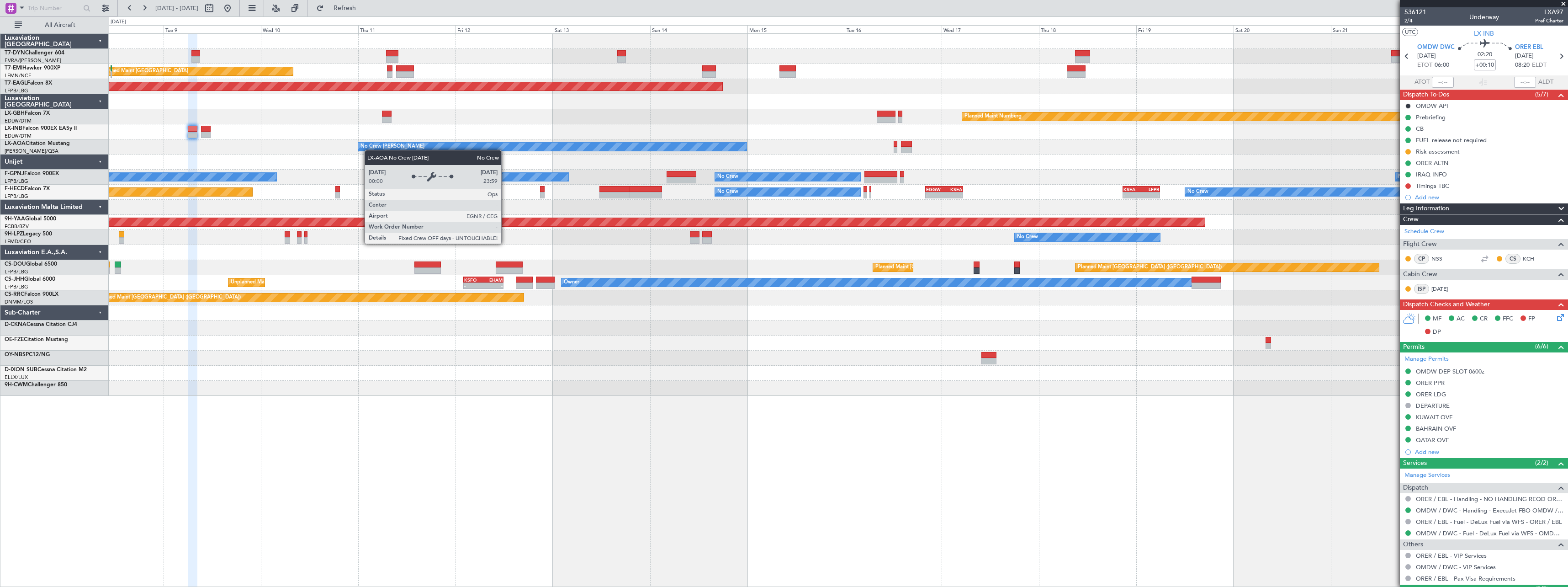
click at [369, 150] on div "Planned Maint [GEOGRAPHIC_DATA] Planned Maint [GEOGRAPHIC_DATA] Grounded [US_ST…" at bounding box center [838, 215] width 1459 height 362
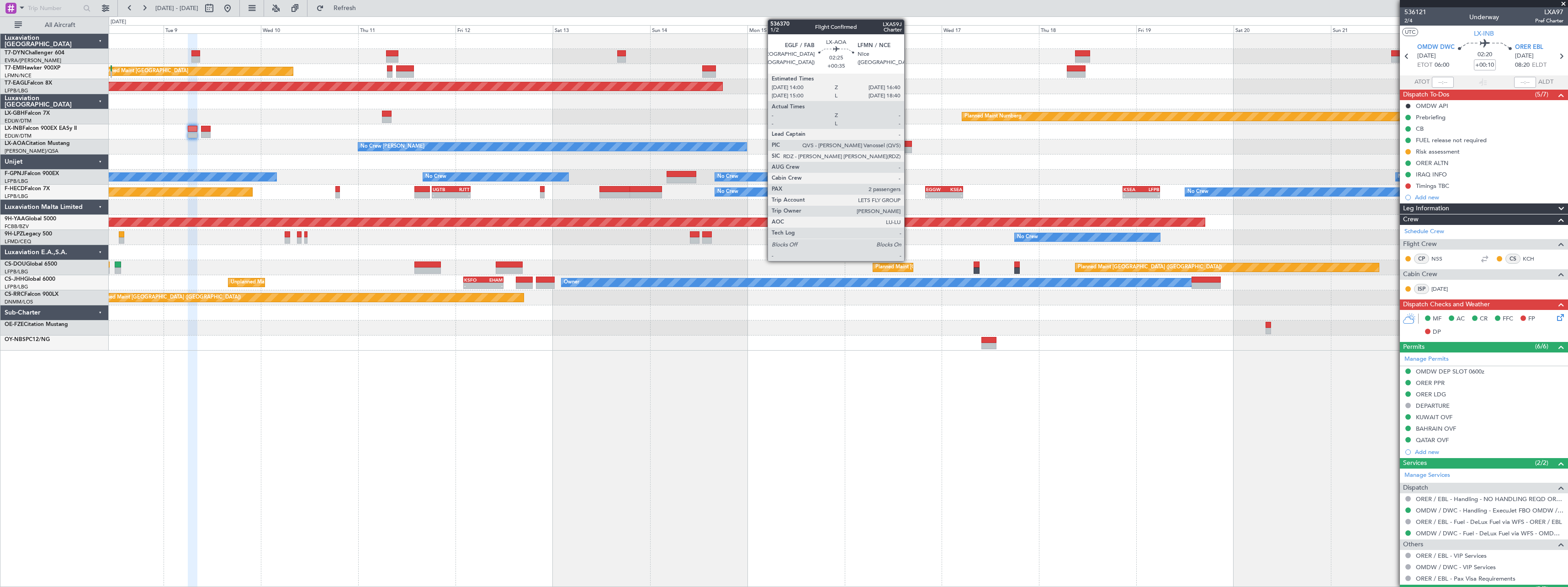
click at [908, 144] on div at bounding box center [906, 144] width 11 height 7
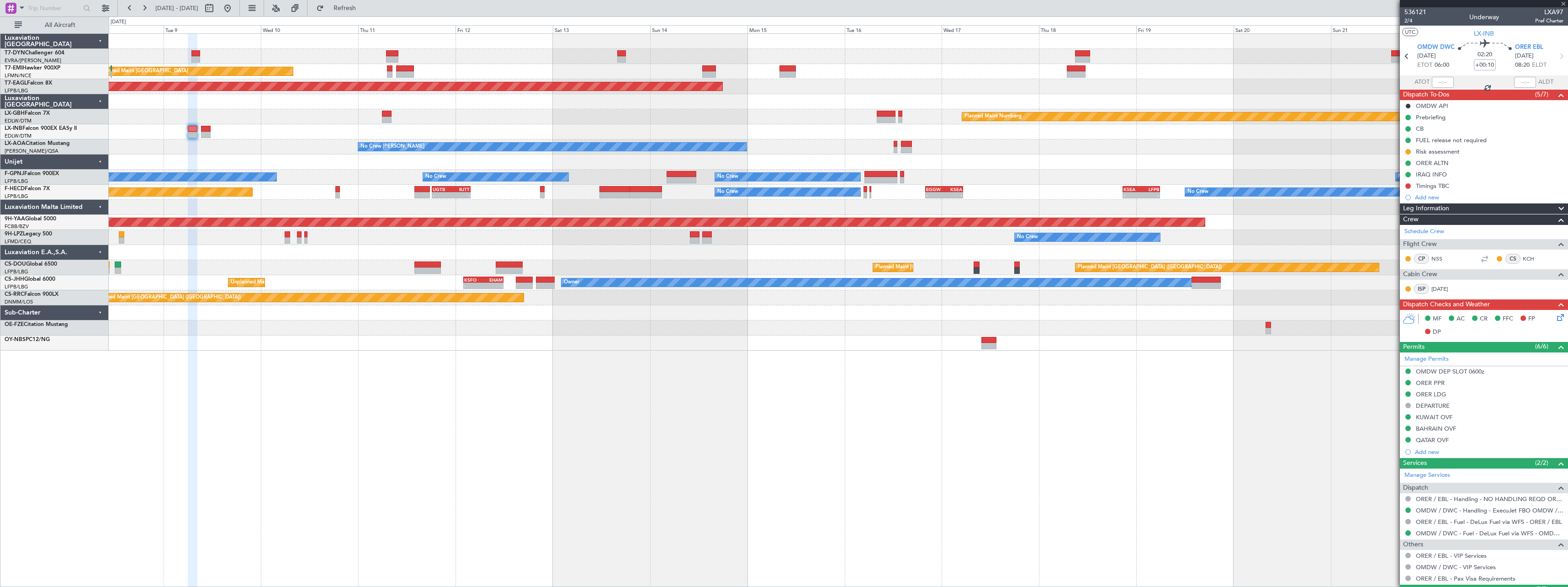
type input "+00:35"
type input "2"
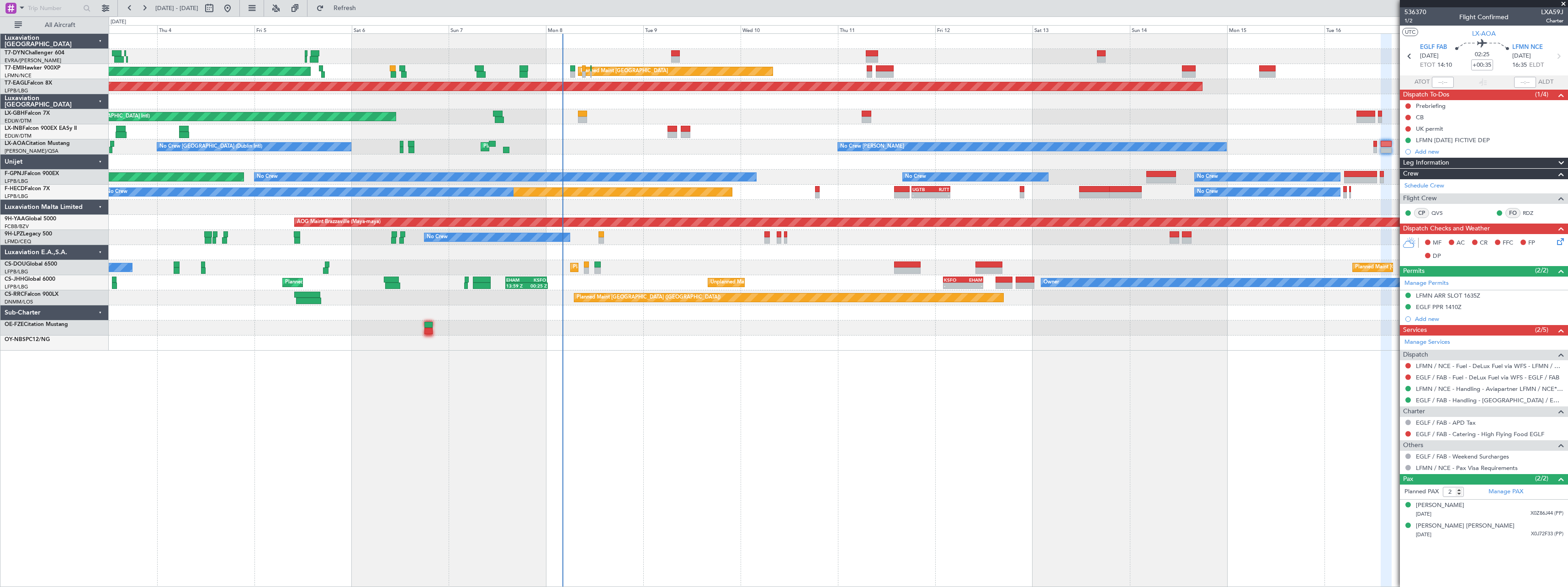
click at [890, 339] on div "AOG Maint Riga (Riga Intl) Planned Maint [GEOGRAPHIC_DATA] Planned Maint [GEOGR…" at bounding box center [838, 310] width 1459 height 554
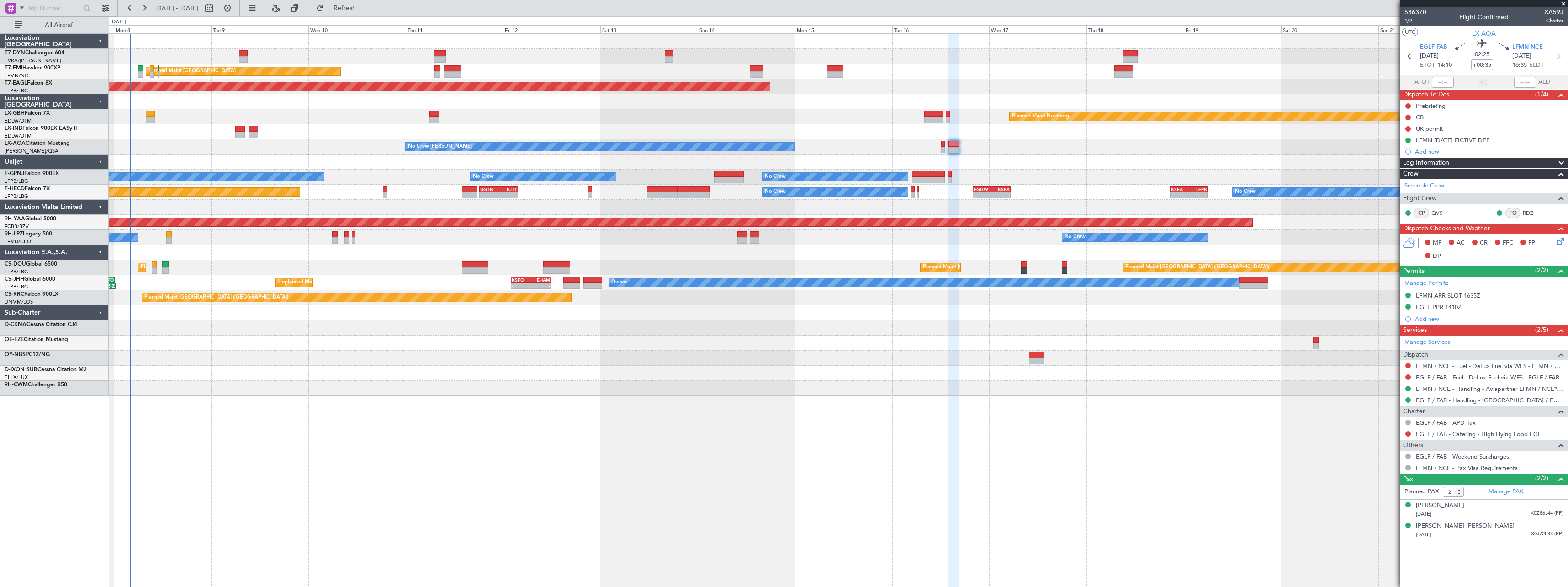
click at [693, 373] on div at bounding box center [838, 373] width 1459 height 15
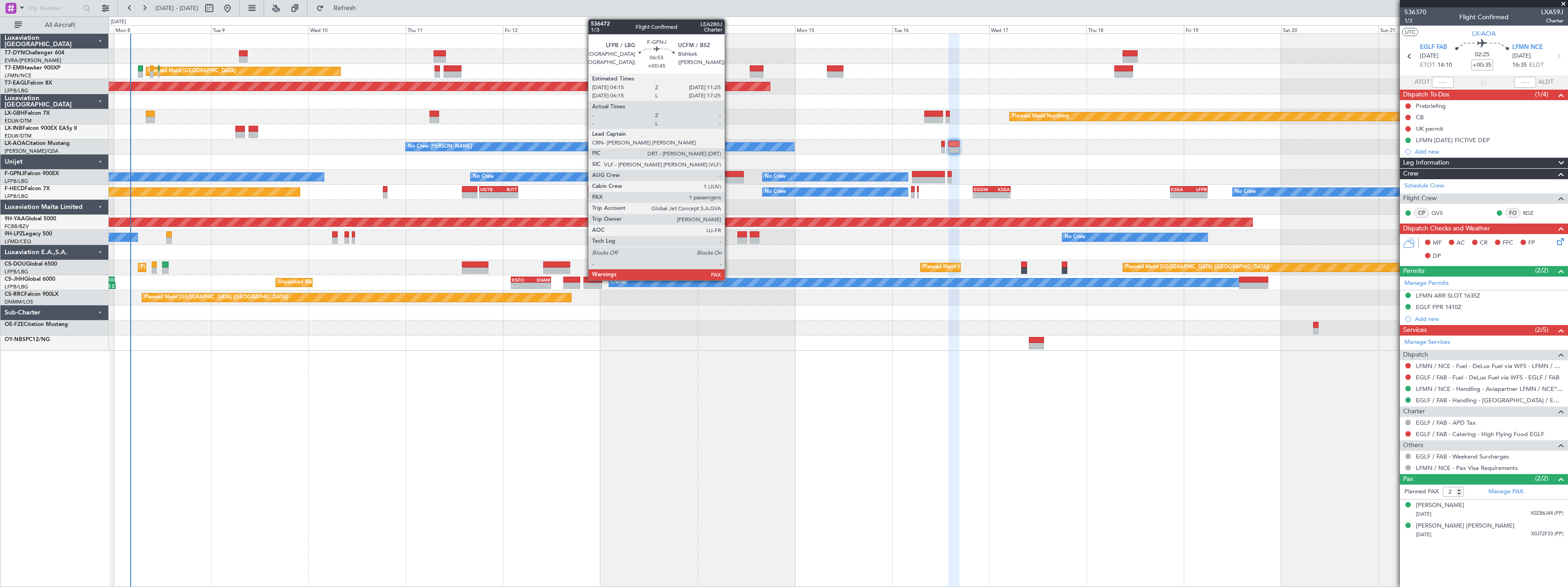
click at [729, 172] on div at bounding box center [729, 174] width 29 height 7
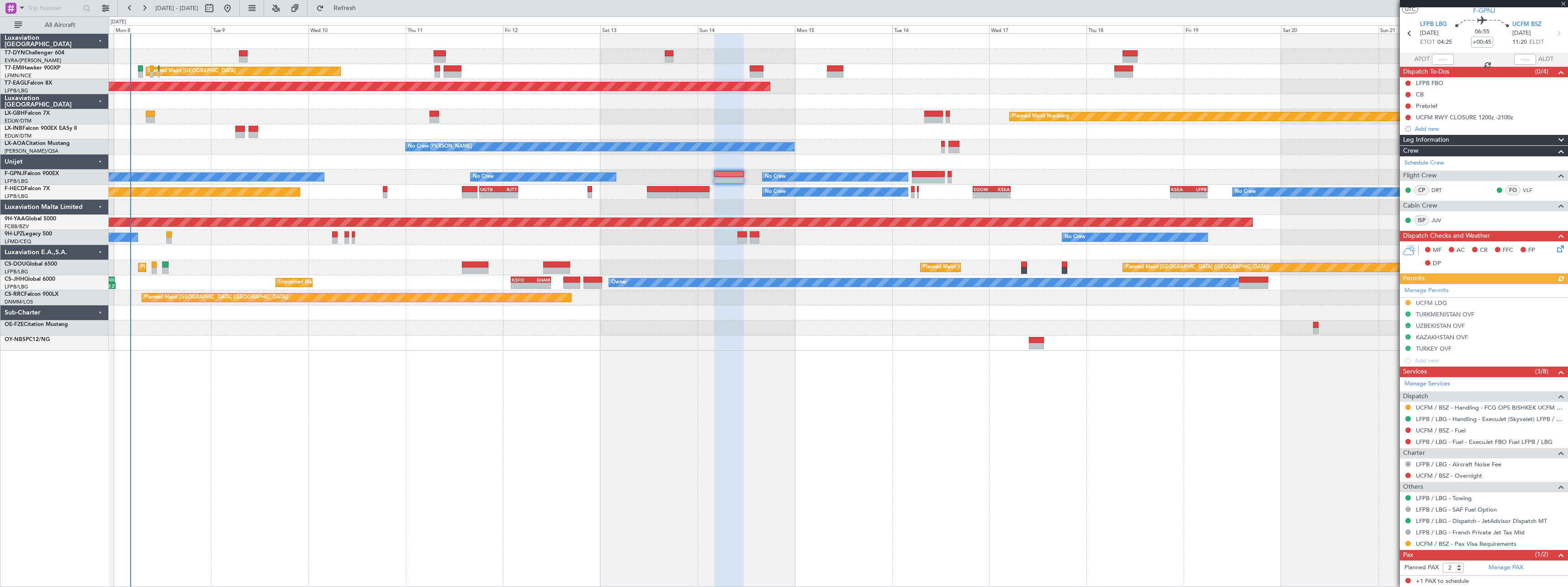
scroll to position [43, 0]
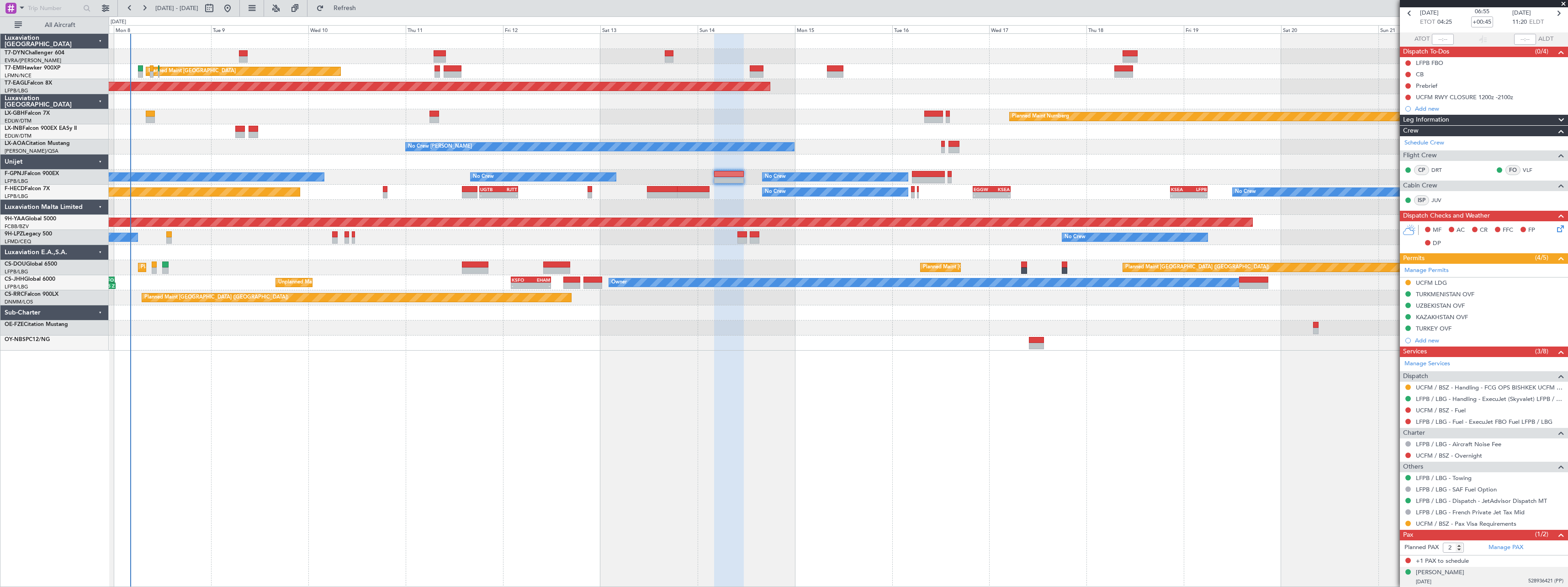
click at [1487, 580] on div "[DATE] 528936421 (PP)" at bounding box center [1489, 582] width 147 height 9
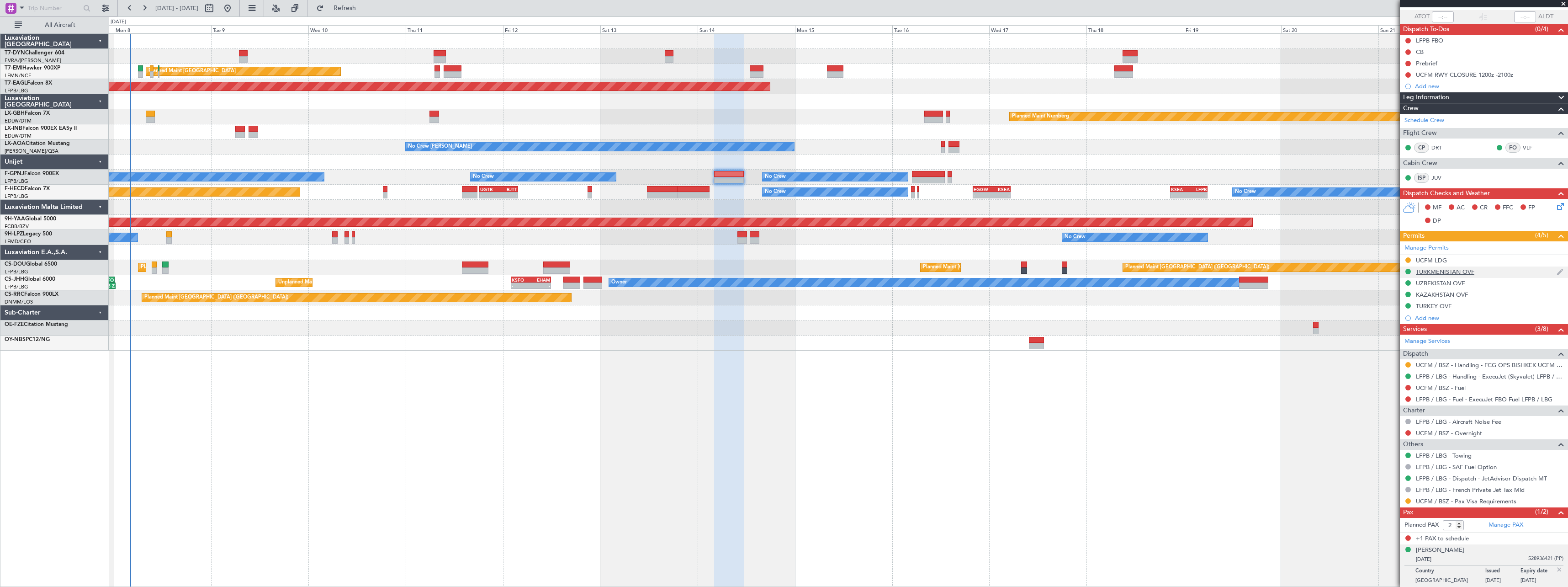
scroll to position [0, 0]
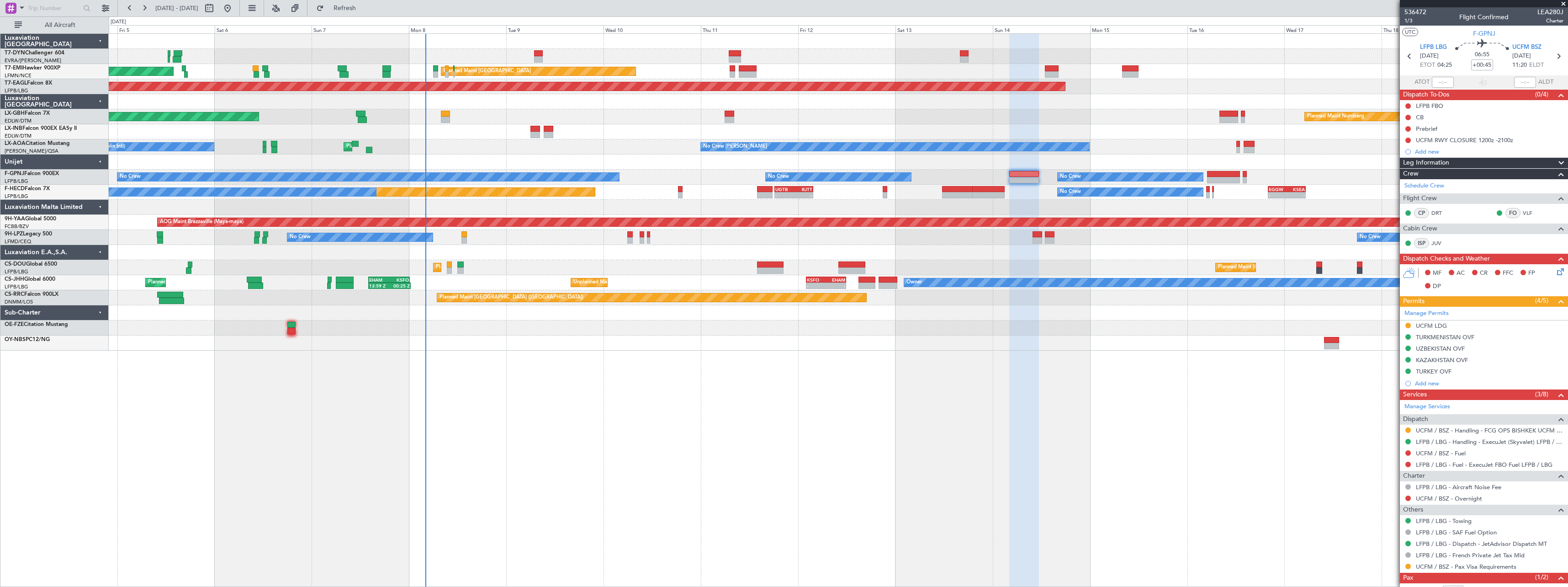
click at [779, 356] on div "AOG Maint Riga (Riga Intl) Planned Maint [GEOGRAPHIC_DATA] Planned Maint [GEOGR…" at bounding box center [838, 310] width 1459 height 554
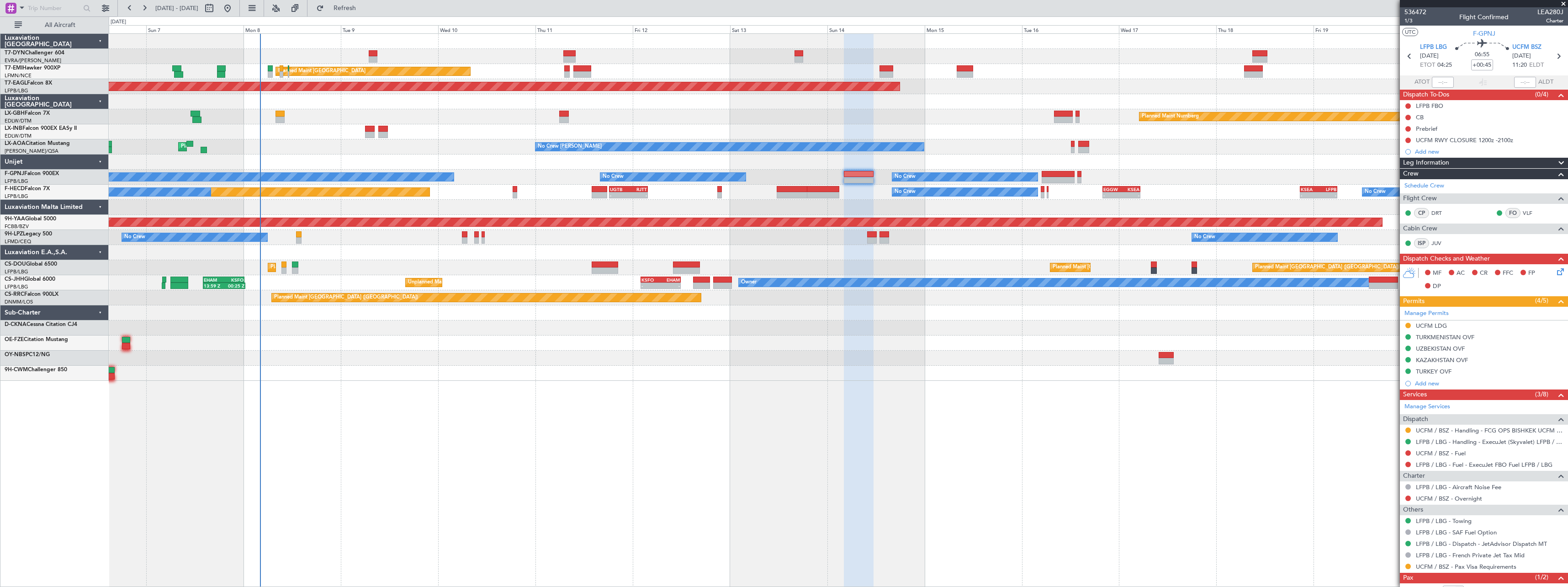
click at [548, 254] on div at bounding box center [838, 252] width 1459 height 15
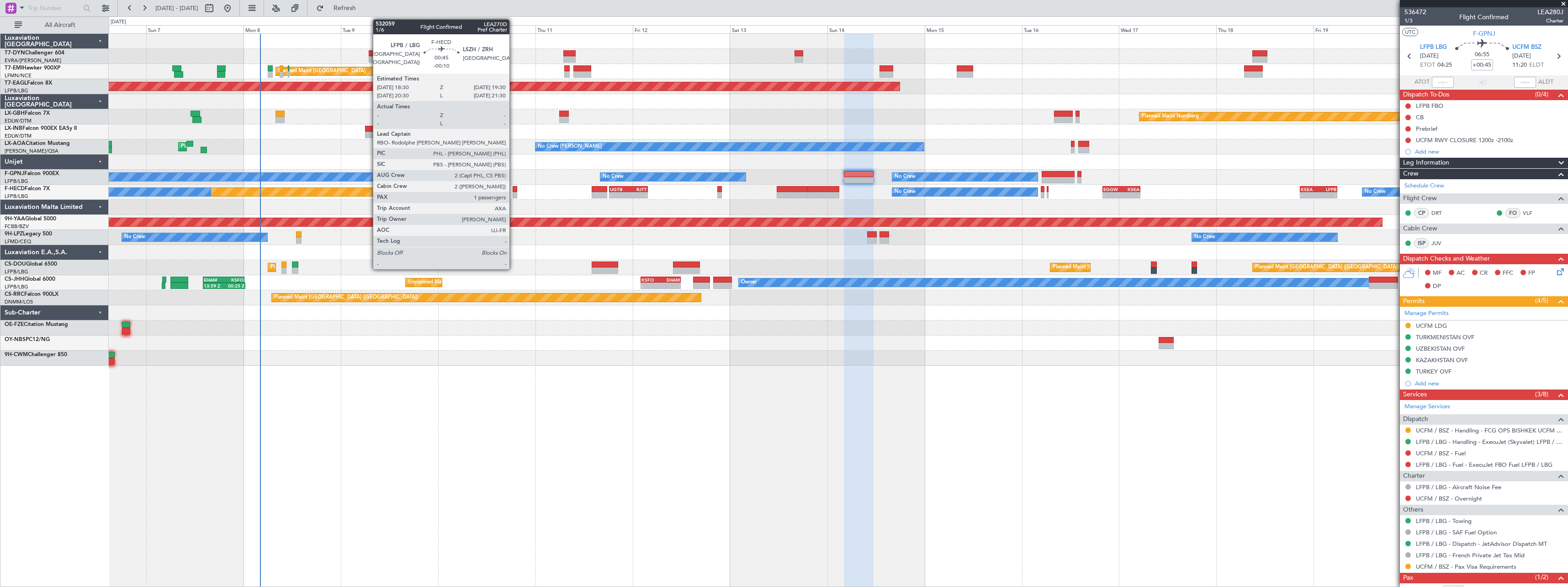
click at [514, 189] on div at bounding box center [514, 189] width 4 height 7
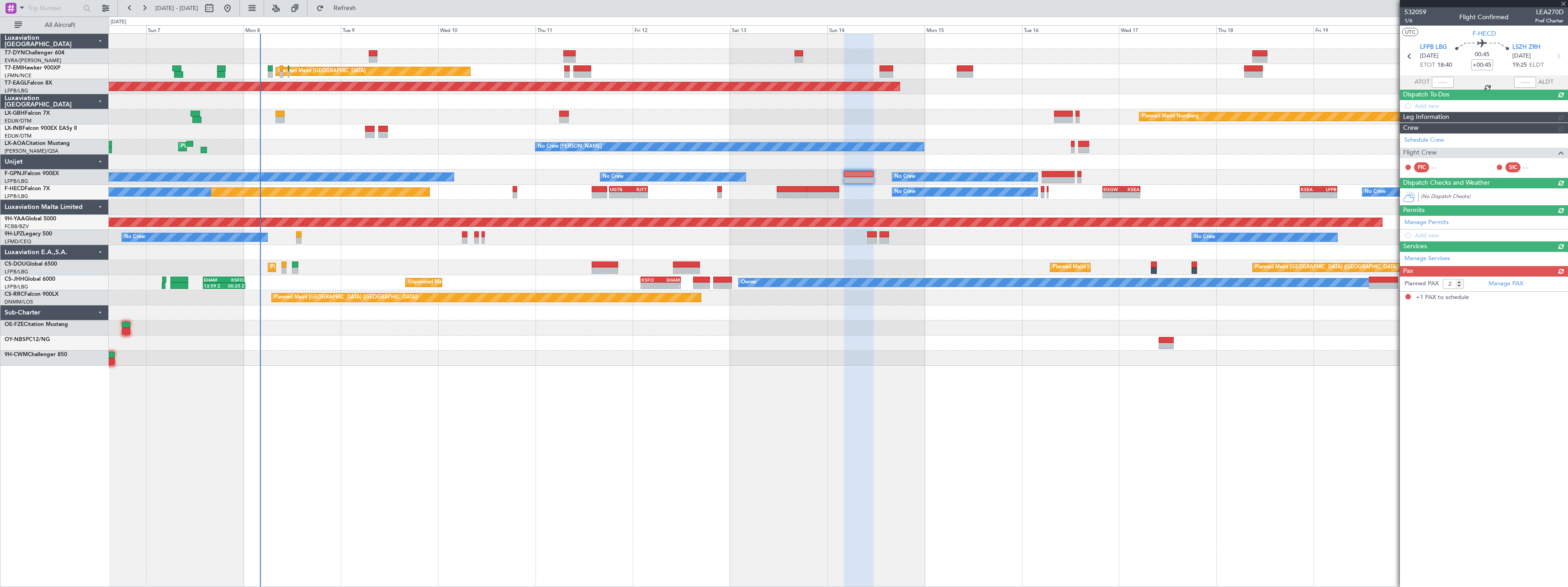
type input "-00:10"
type input "1"
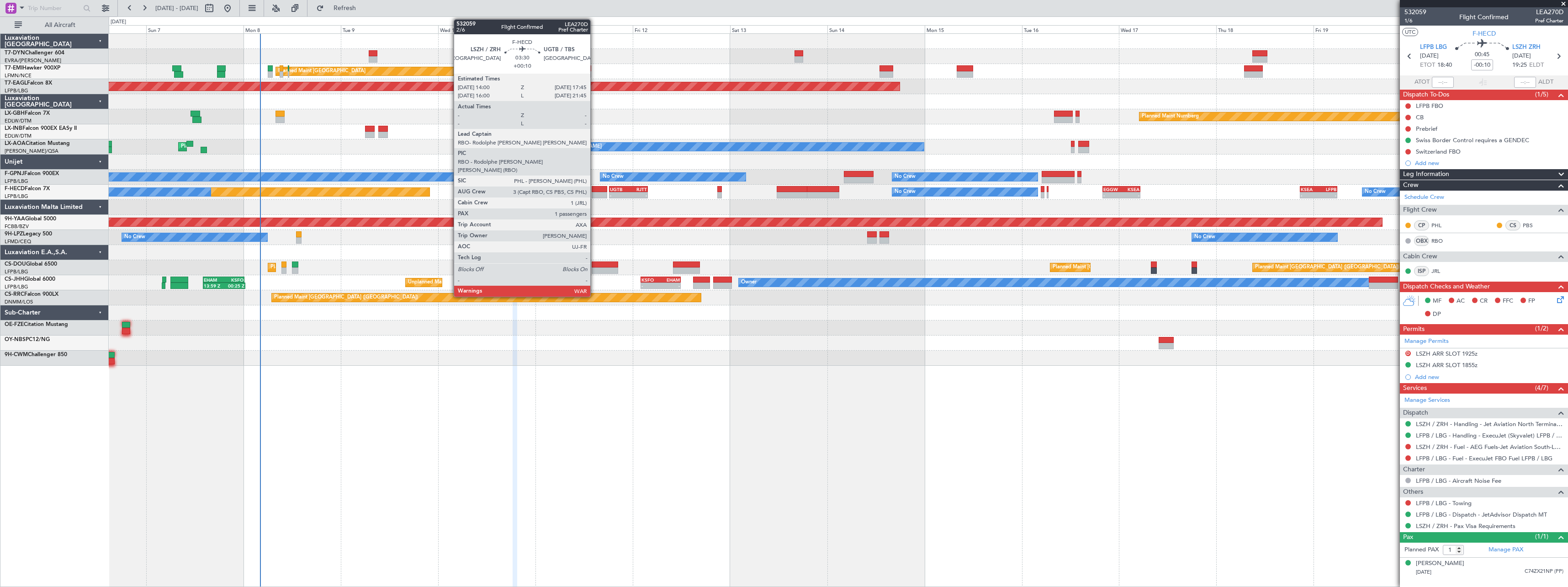
click at [595, 188] on div at bounding box center [600, 189] width 16 height 7
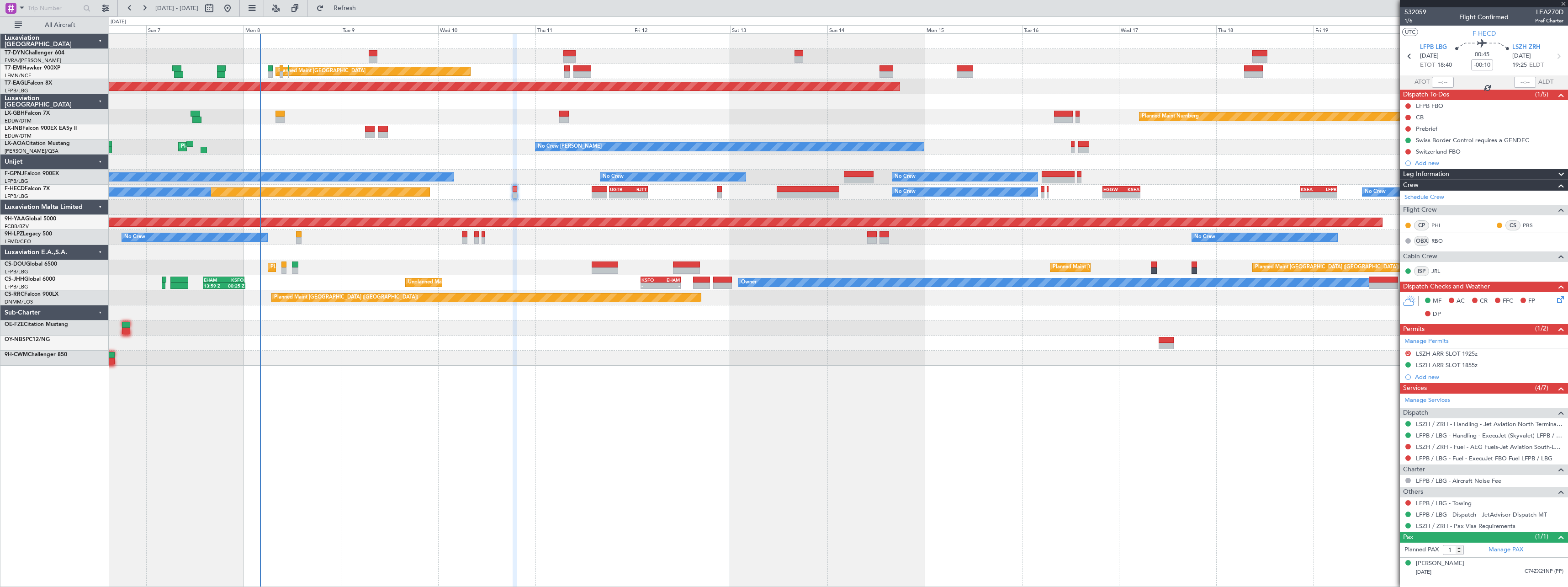
type input "+00:10"
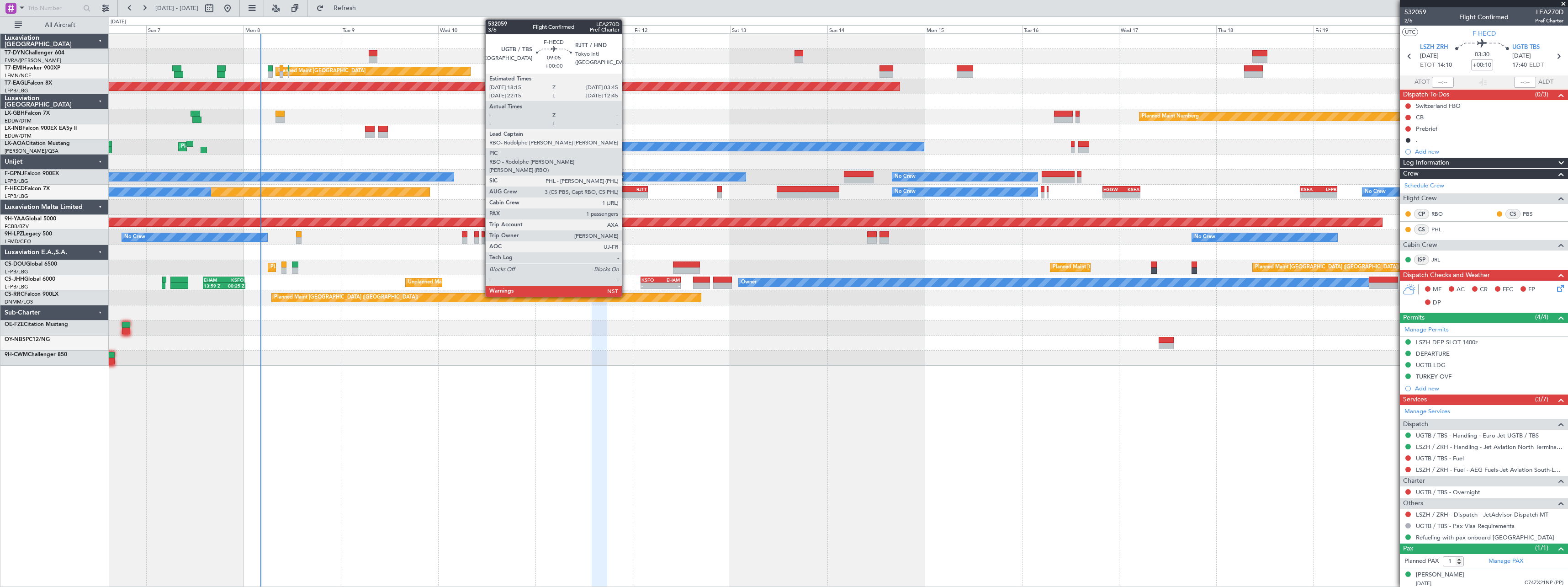
click at [626, 188] on div "UGTB" at bounding box center [619, 189] width 18 height 5
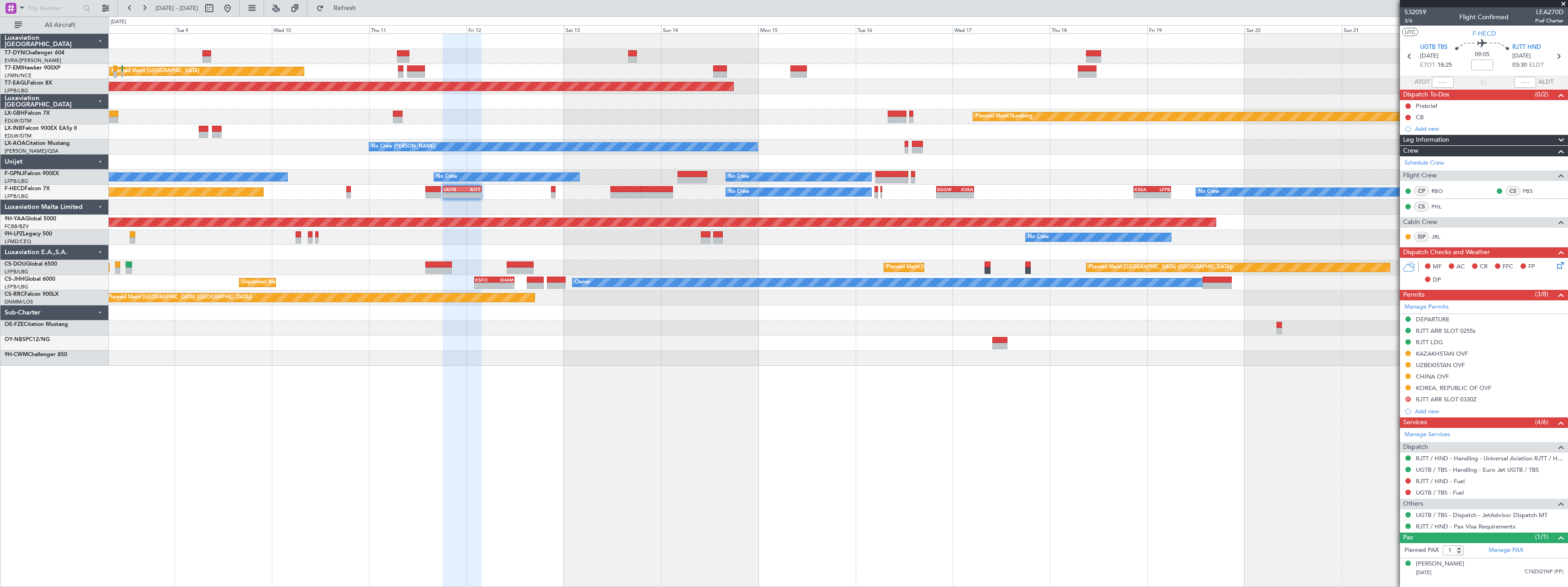
click at [607, 241] on div "No Crew No Crew No Crew" at bounding box center [838, 237] width 1459 height 15
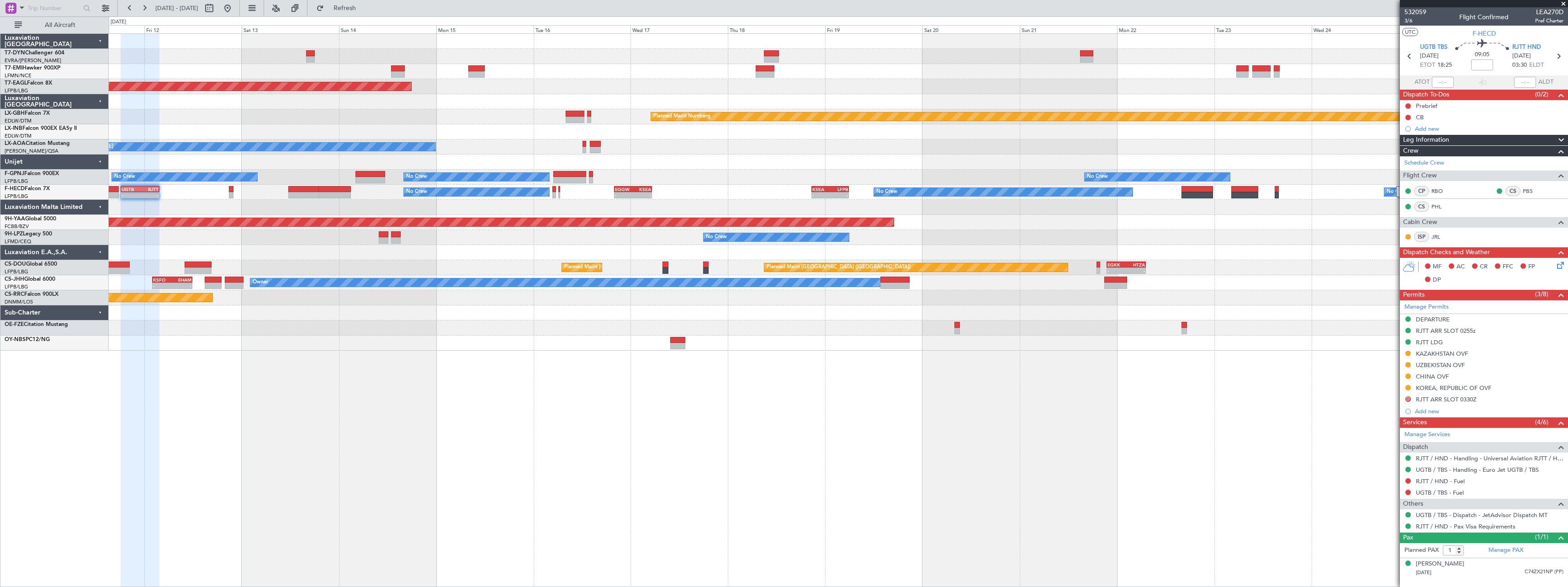
click at [595, 331] on div "Planned Maint [GEOGRAPHIC_DATA] Grounded [US_STATE] ([GEOGRAPHIC_DATA]) Planned…" at bounding box center [838, 192] width 1459 height 317
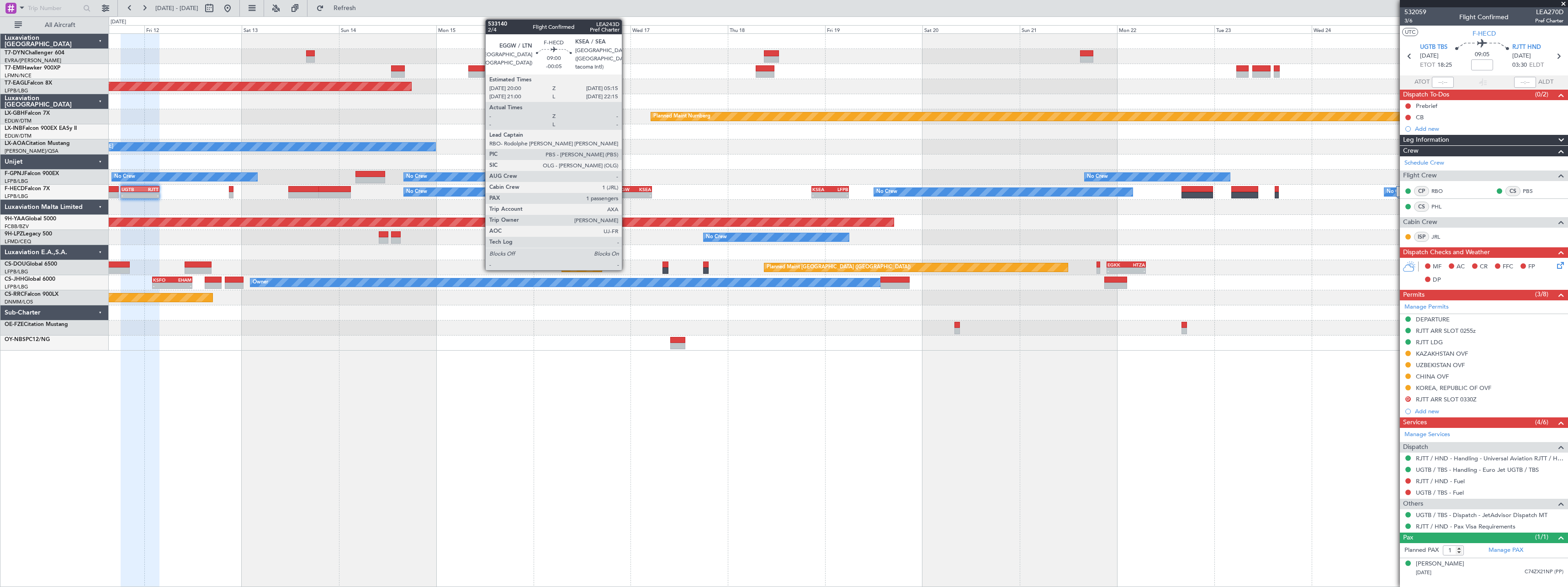
click at [626, 190] on div "EGGW" at bounding box center [623, 189] width 18 height 5
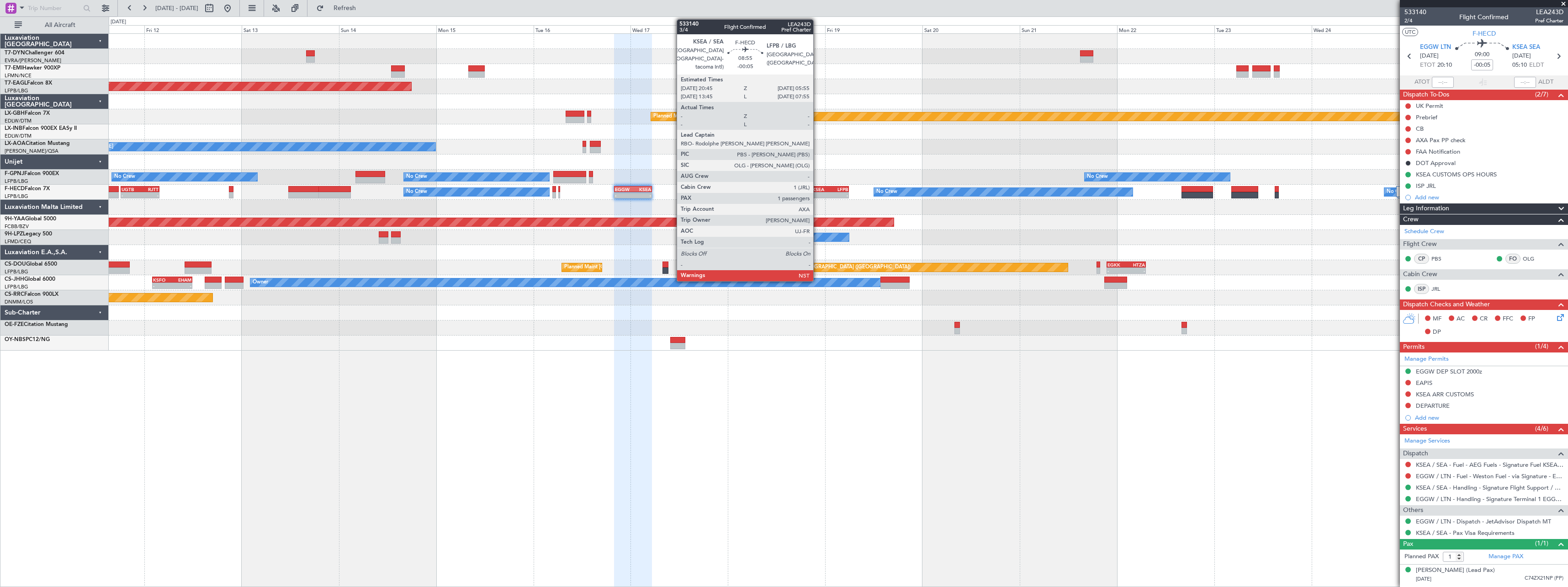
click at [817, 189] on div "KSEA" at bounding box center [821, 189] width 18 height 5
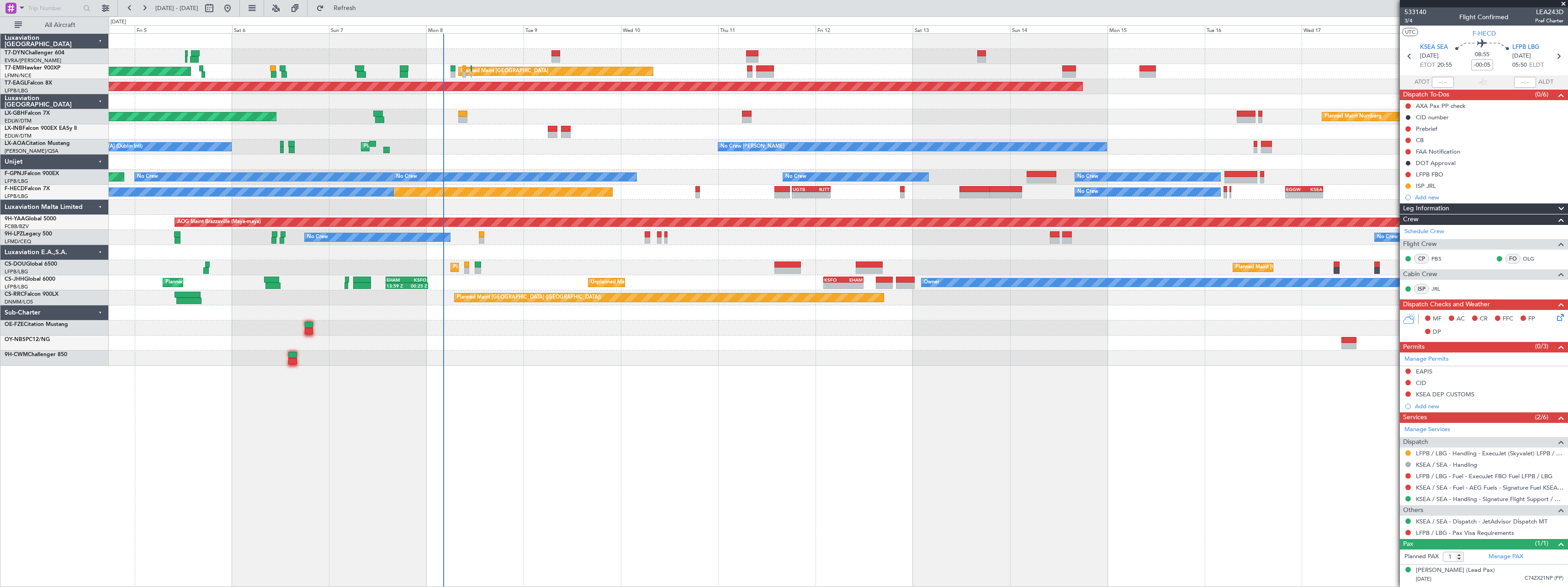
click at [595, 357] on div at bounding box center [838, 358] width 1459 height 15
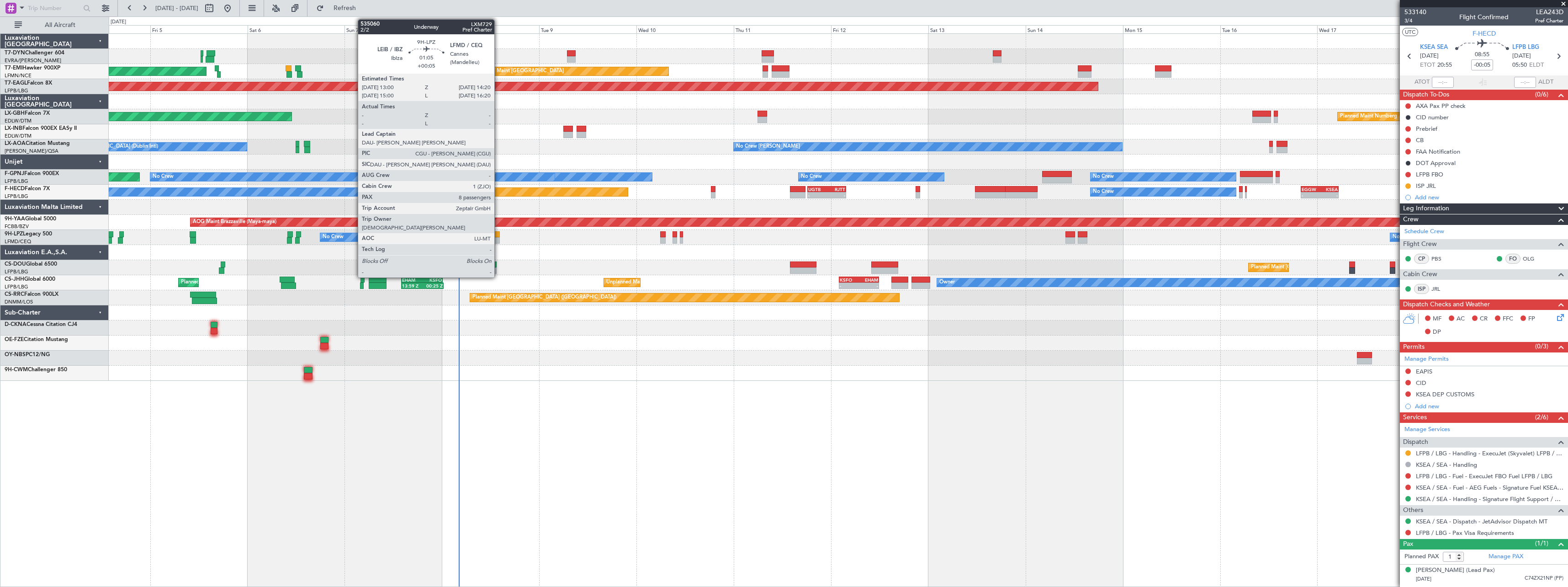
click at [499, 234] on div at bounding box center [497, 234] width 5 height 7
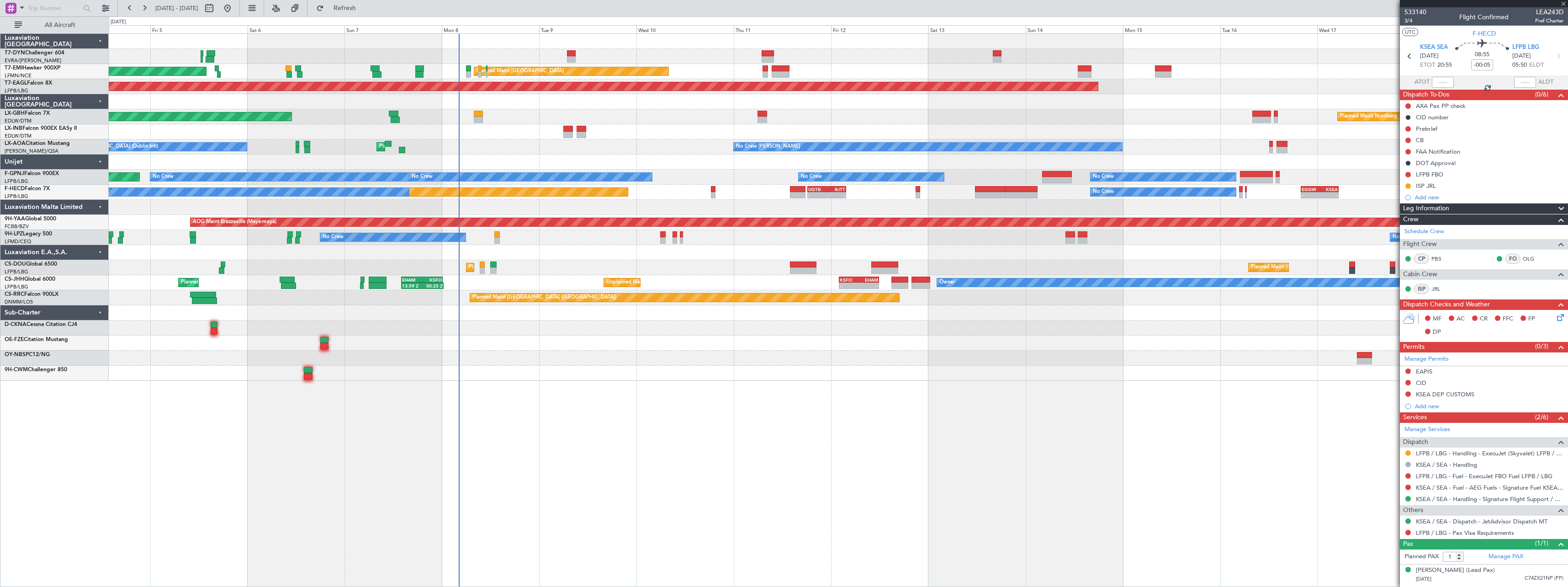
type input "+00:05"
type input "8"
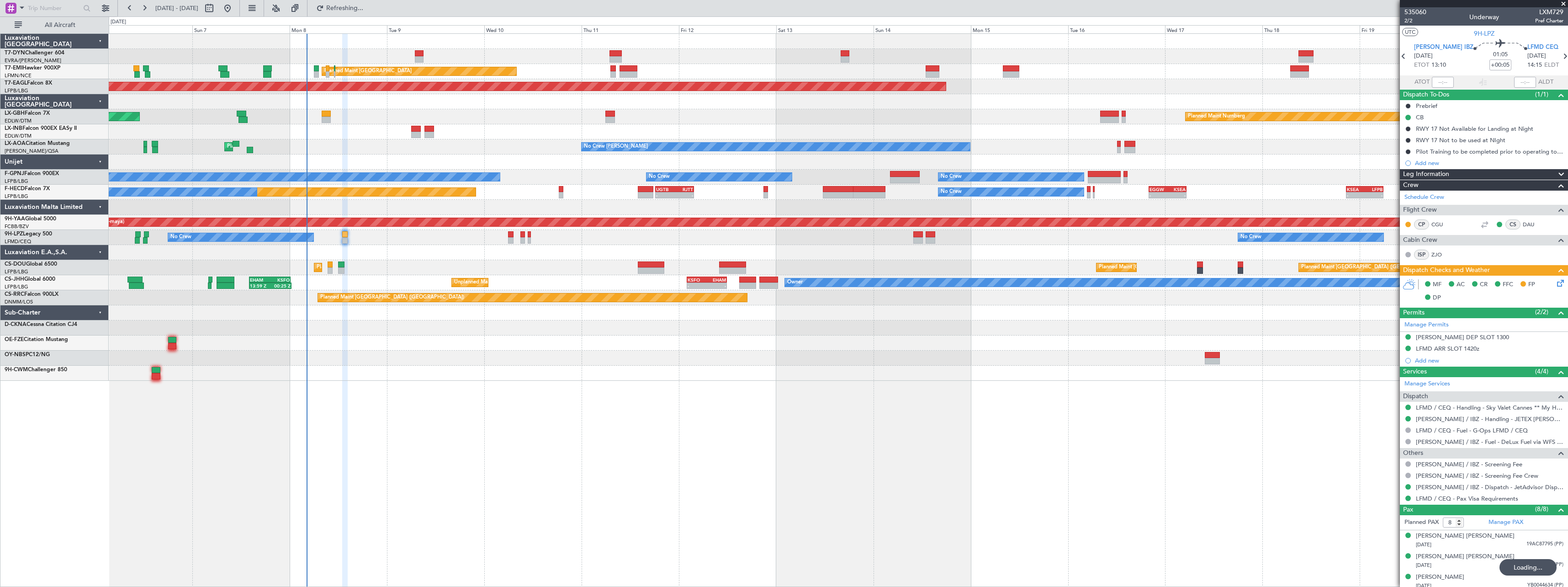
click at [520, 254] on div at bounding box center [838, 252] width 1459 height 15
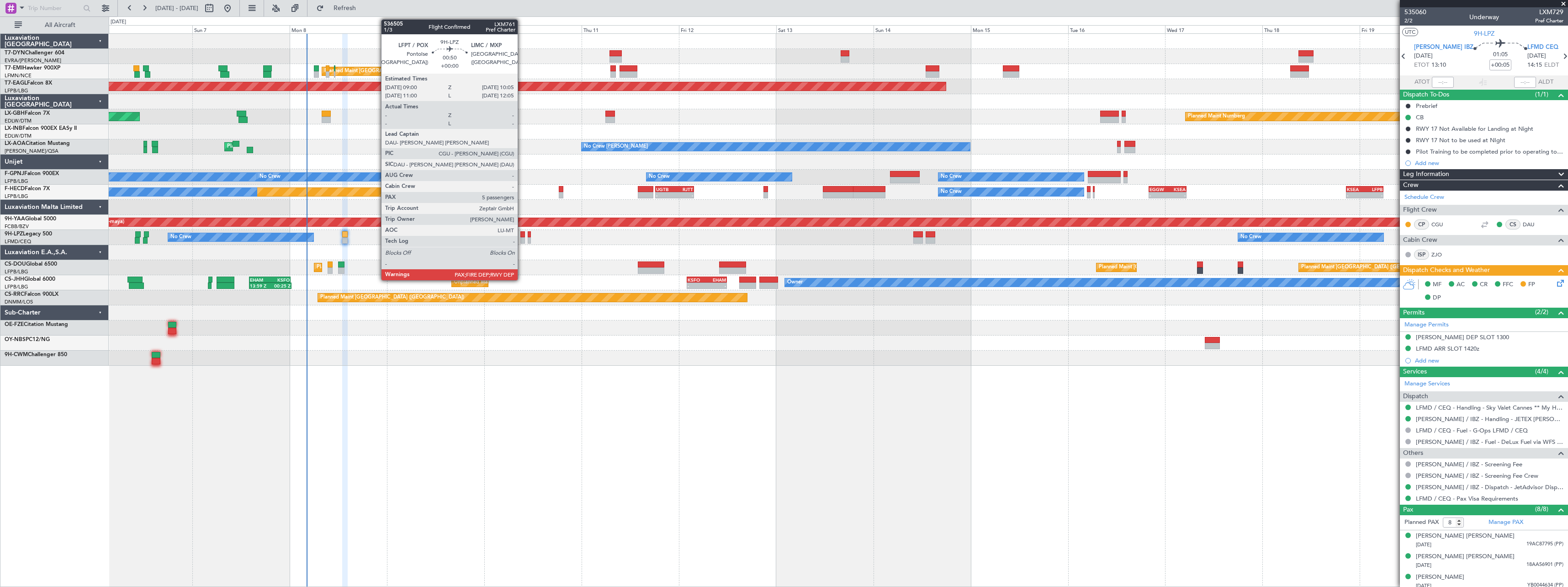
click at [522, 234] on div at bounding box center [523, 234] width 5 height 7
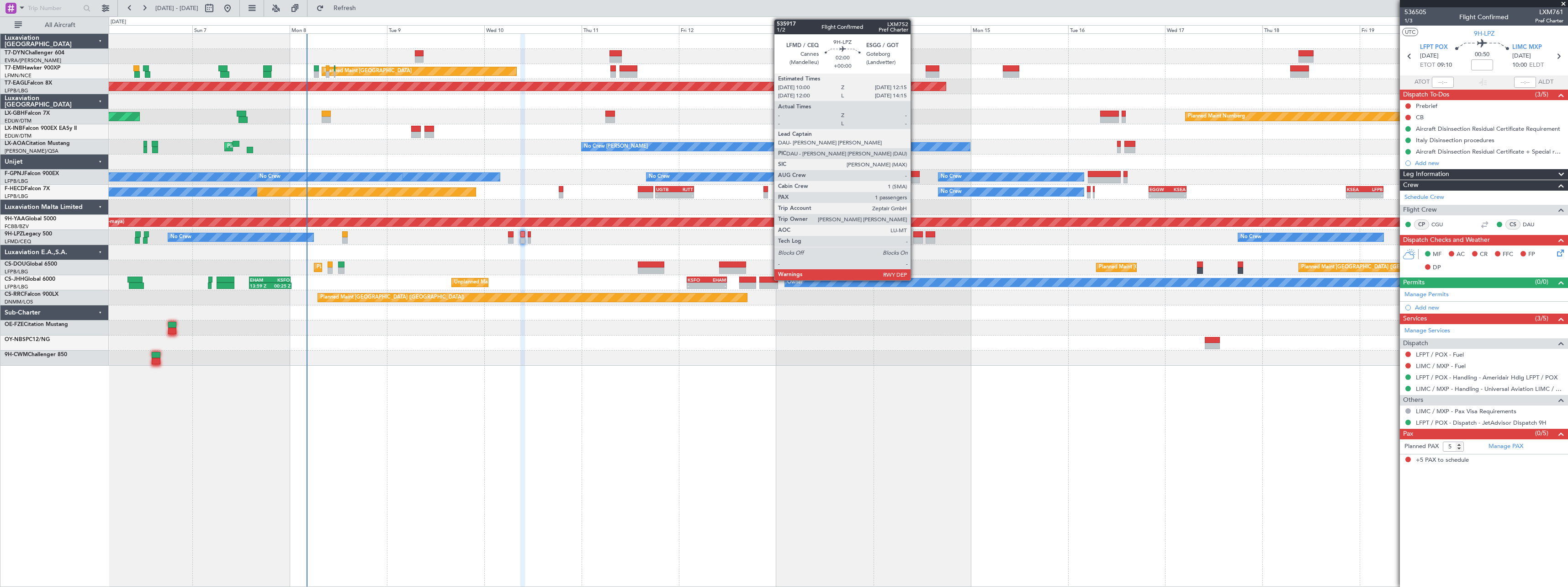
click at [915, 233] on div at bounding box center [917, 234] width 9 height 7
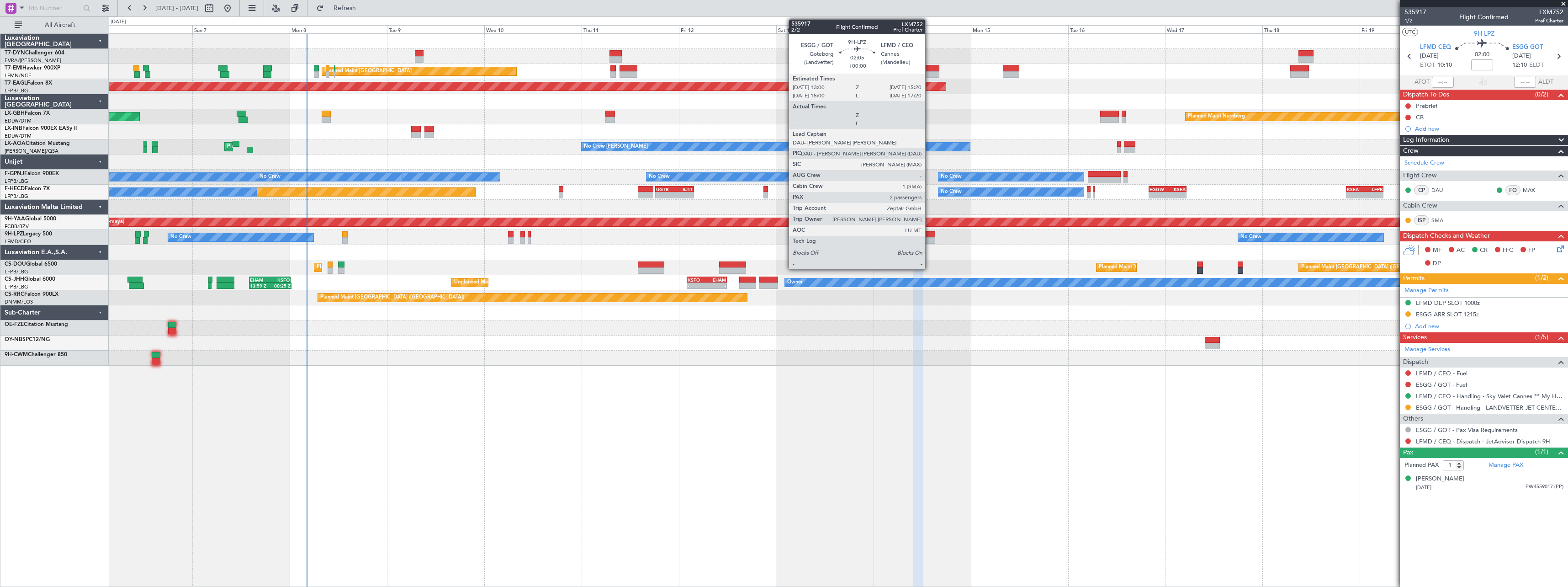
click at [929, 234] on div at bounding box center [931, 234] width 10 height 7
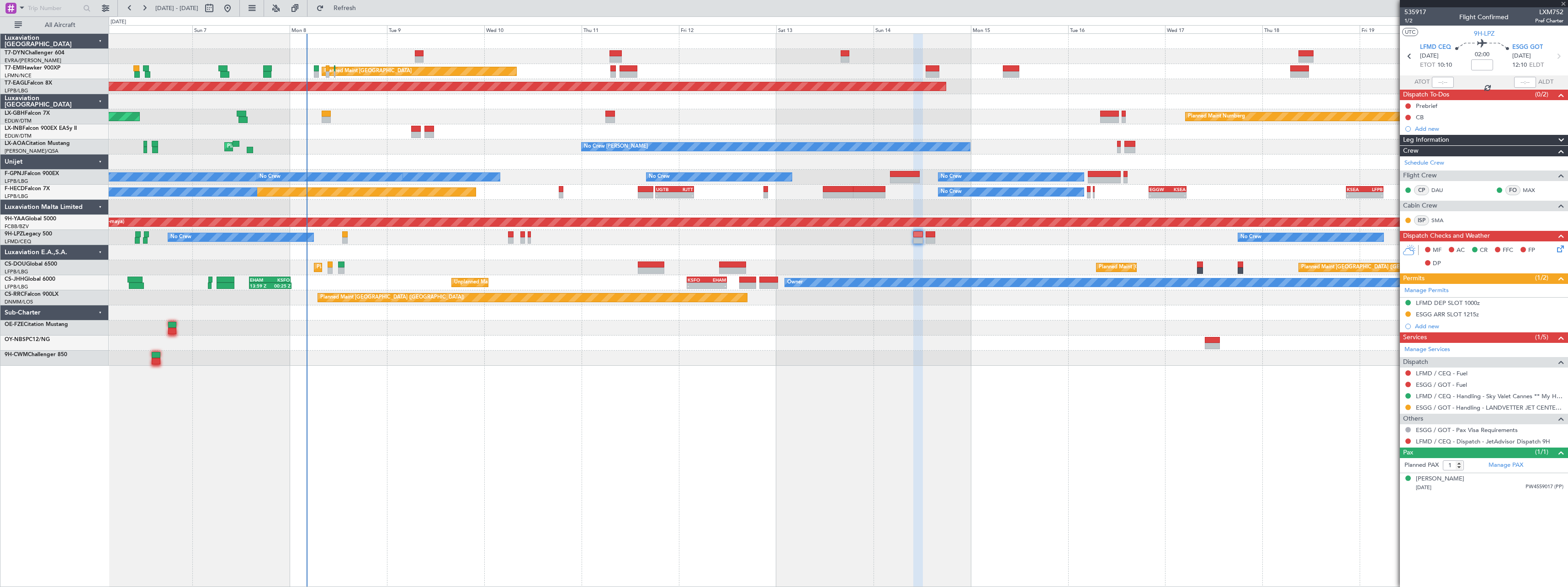
type input "2"
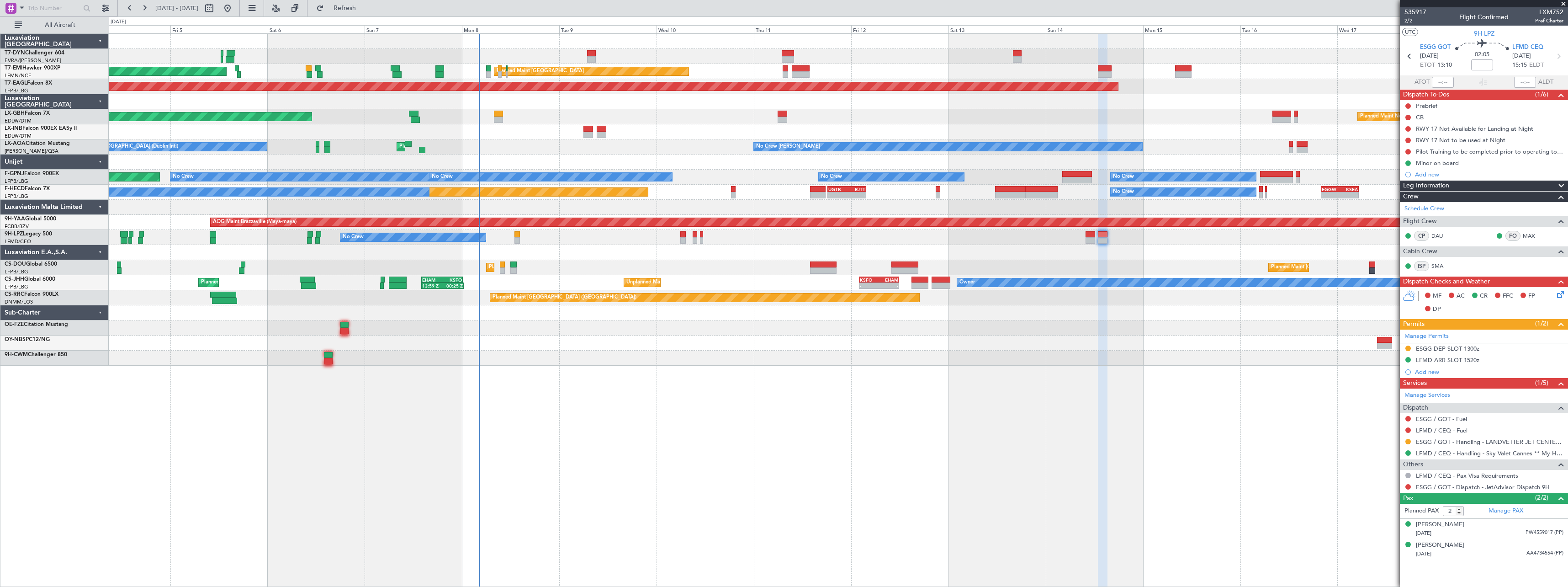
click at [662, 332] on div "AOG Maint Riga (Riga Intl) Planned Maint [GEOGRAPHIC_DATA] Planned Maint [GEOGR…" at bounding box center [838, 200] width 1459 height 332
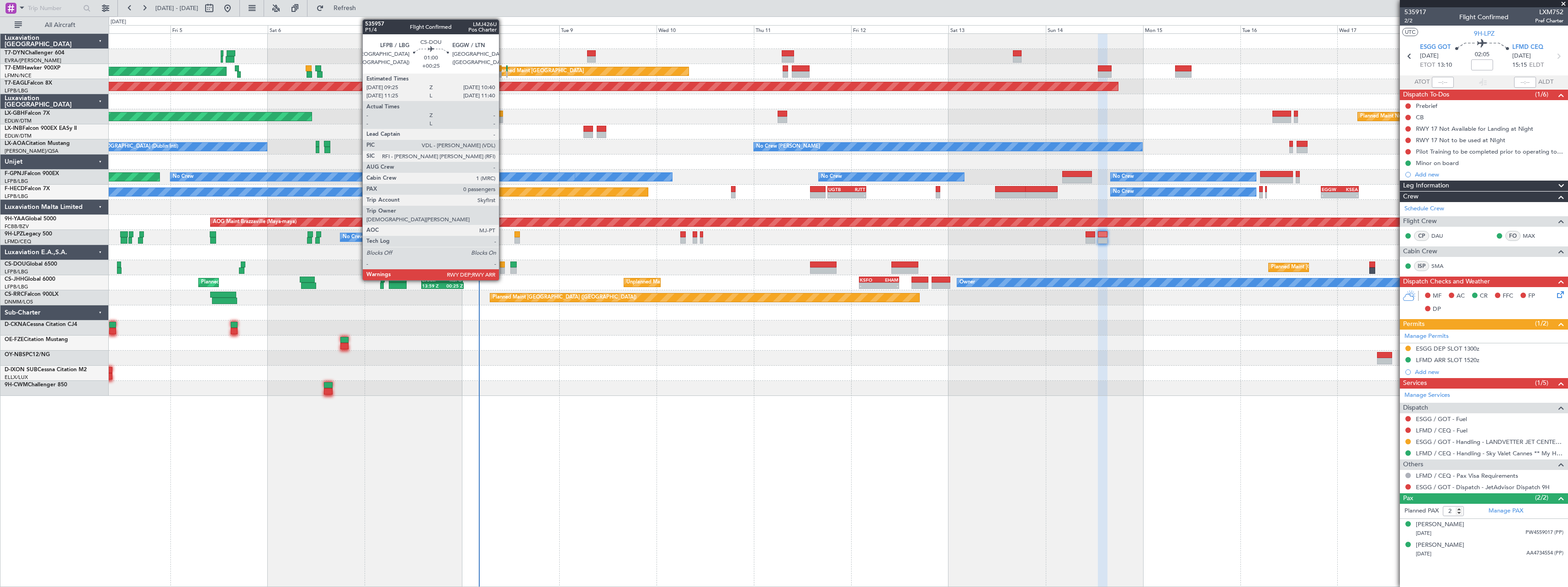
click at [503, 265] on div at bounding box center [502, 264] width 5 height 7
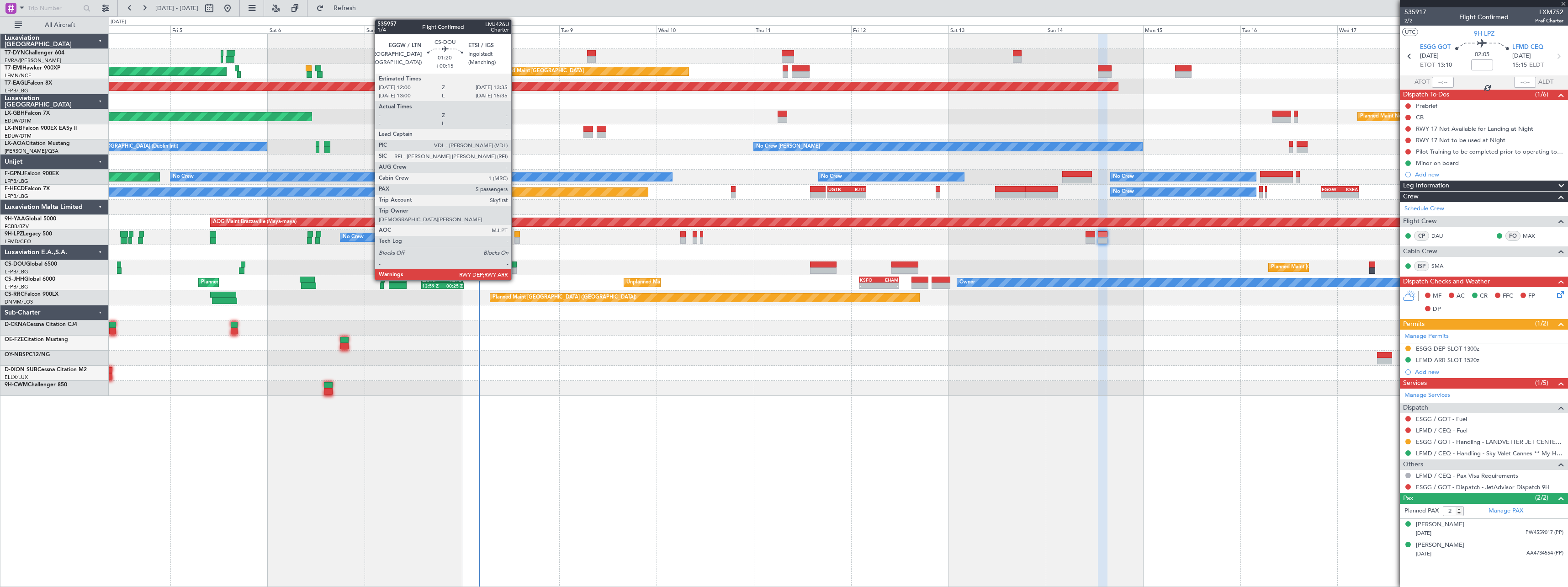
type input "+00:25"
type input "0"
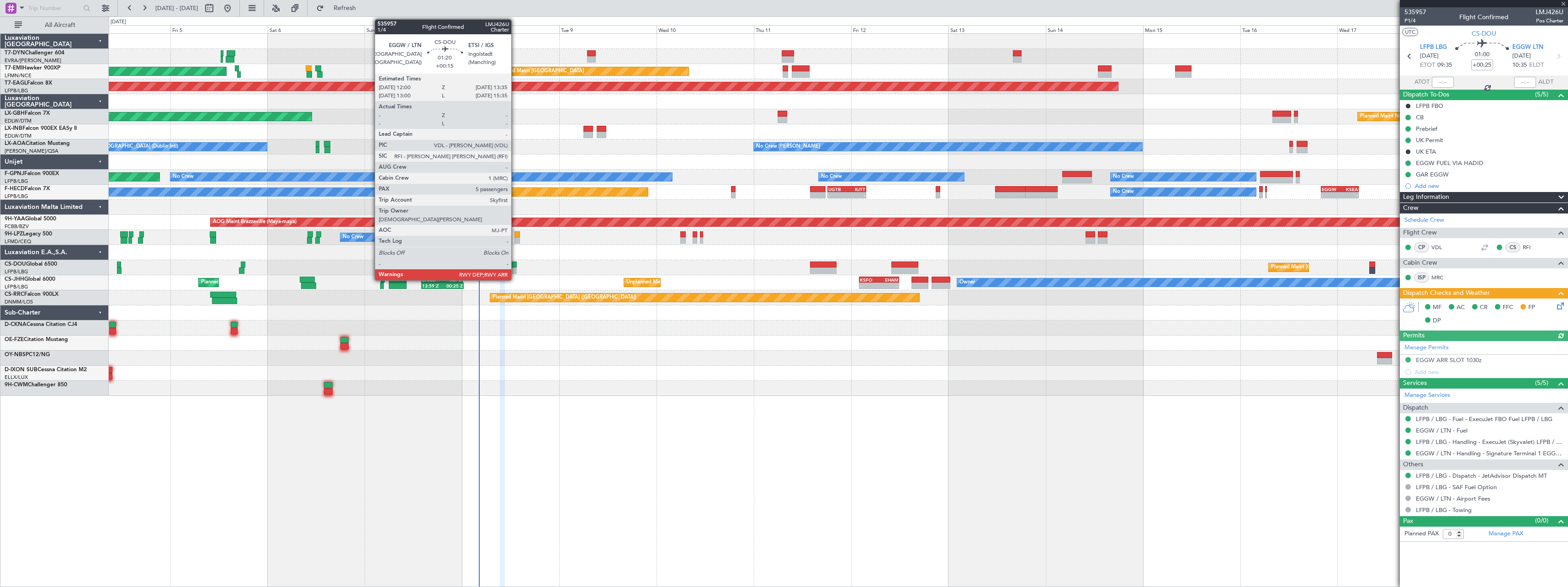
click at [516, 264] on div at bounding box center [513, 264] width 7 height 7
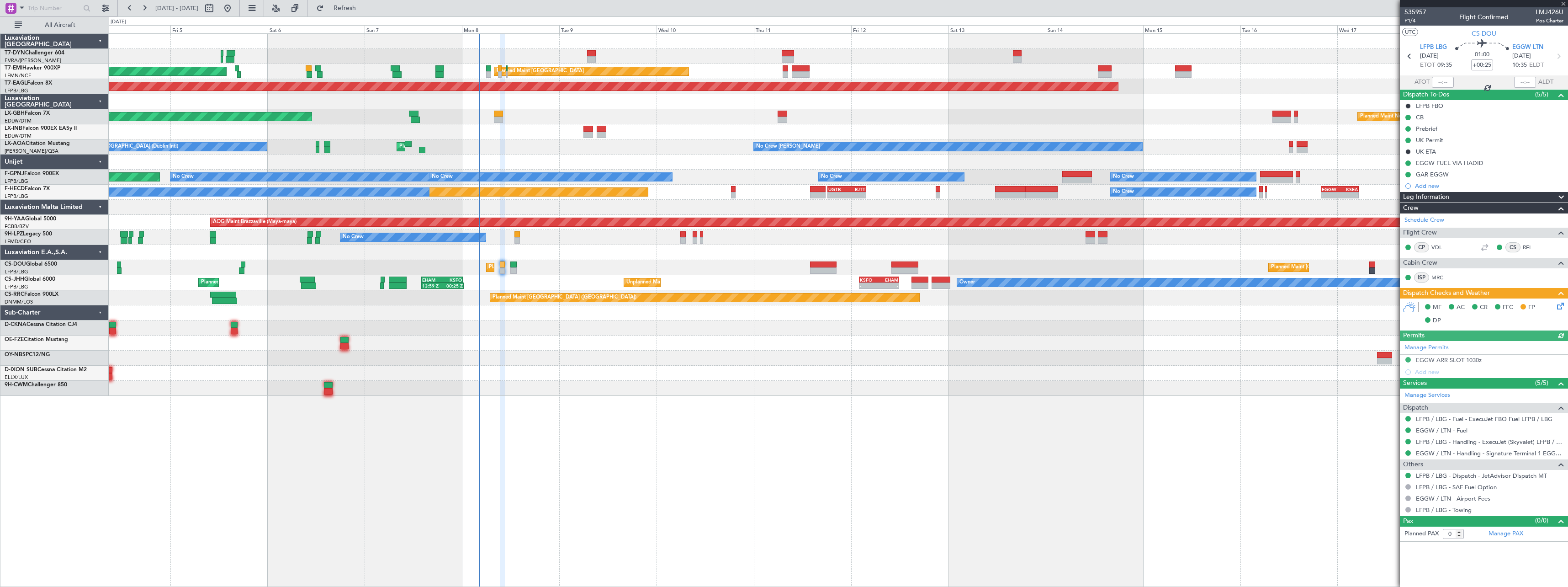
type input "+00:15"
type input "5"
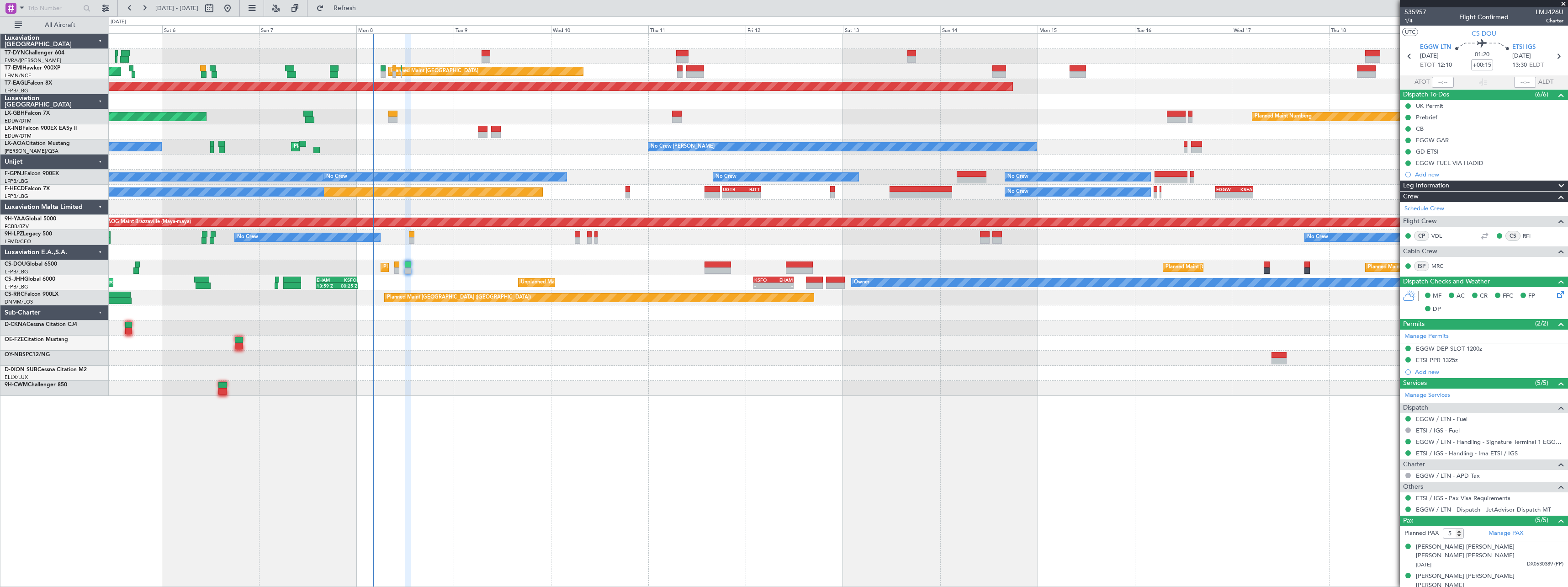
click at [816, 364] on div at bounding box center [838, 358] width 1459 height 15
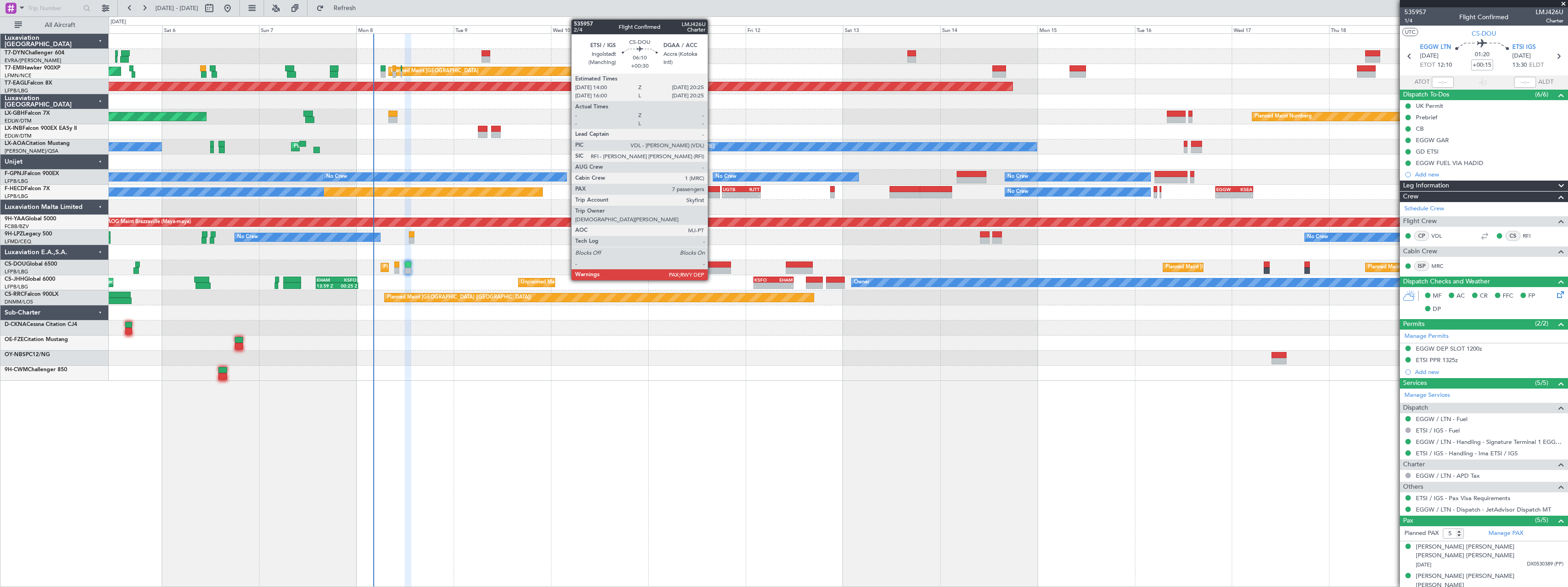
click at [712, 263] on div at bounding box center [717, 264] width 26 height 7
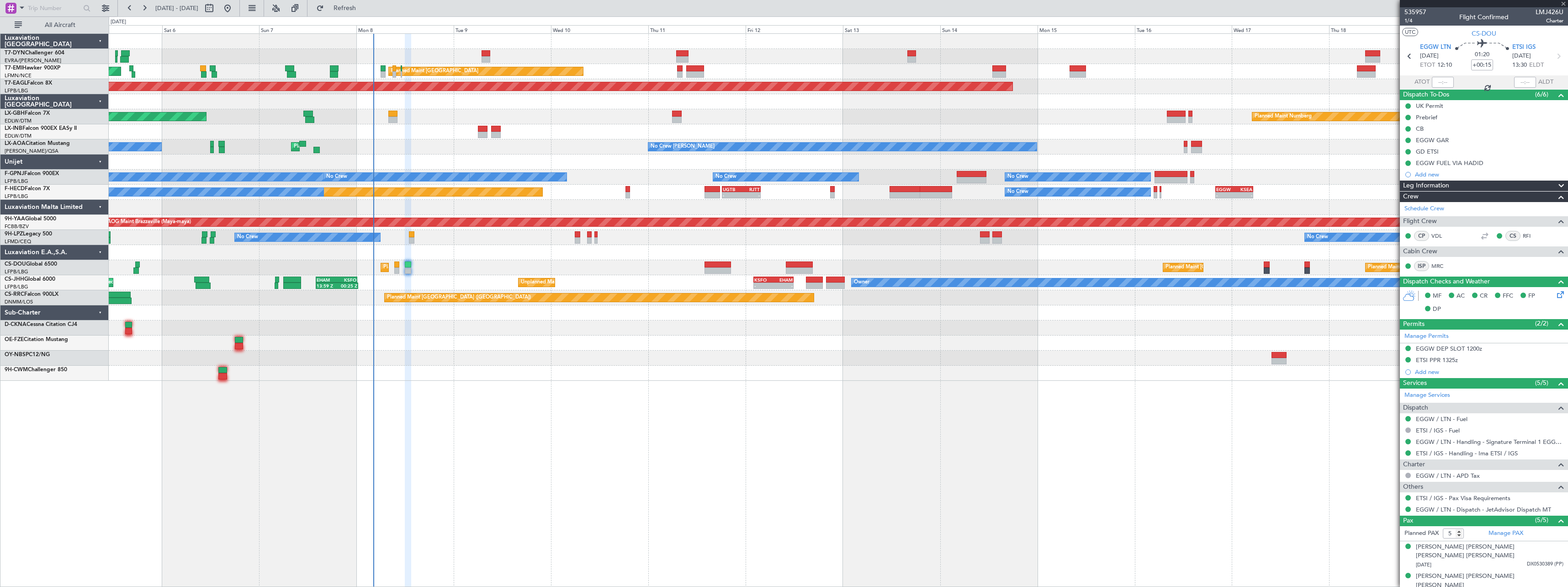
type input "+00:30"
type input "7"
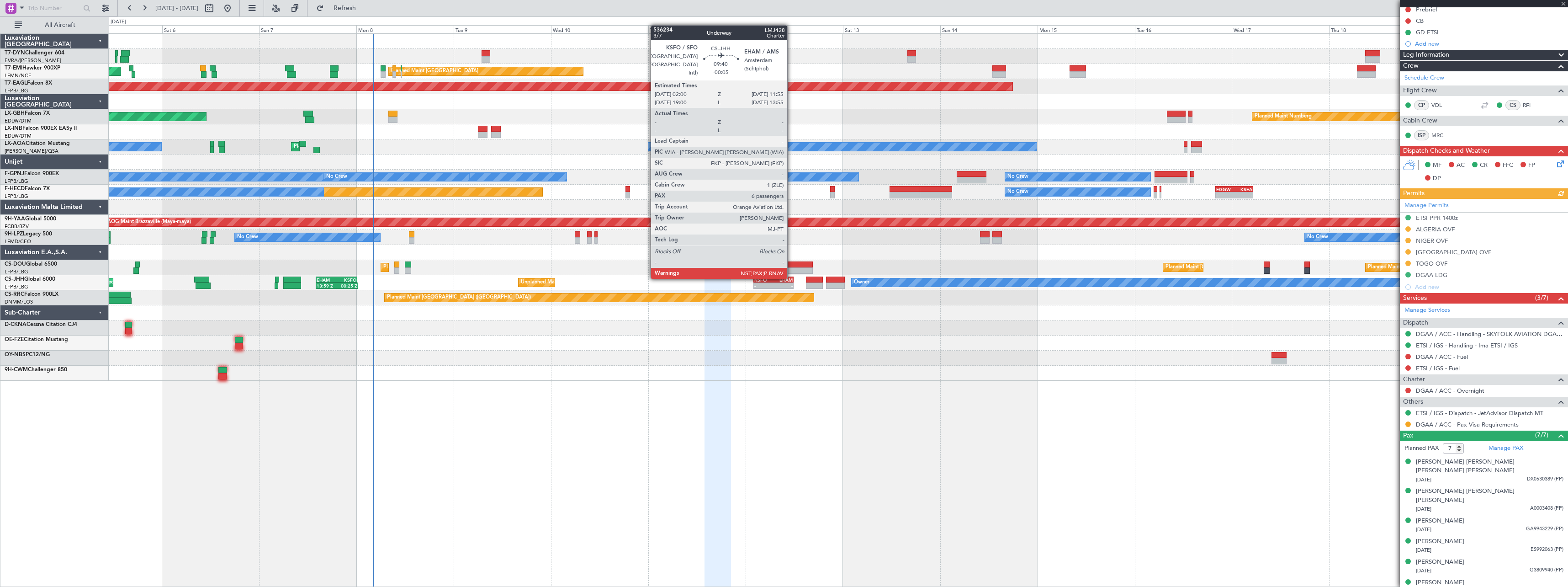
scroll to position [109, 0]
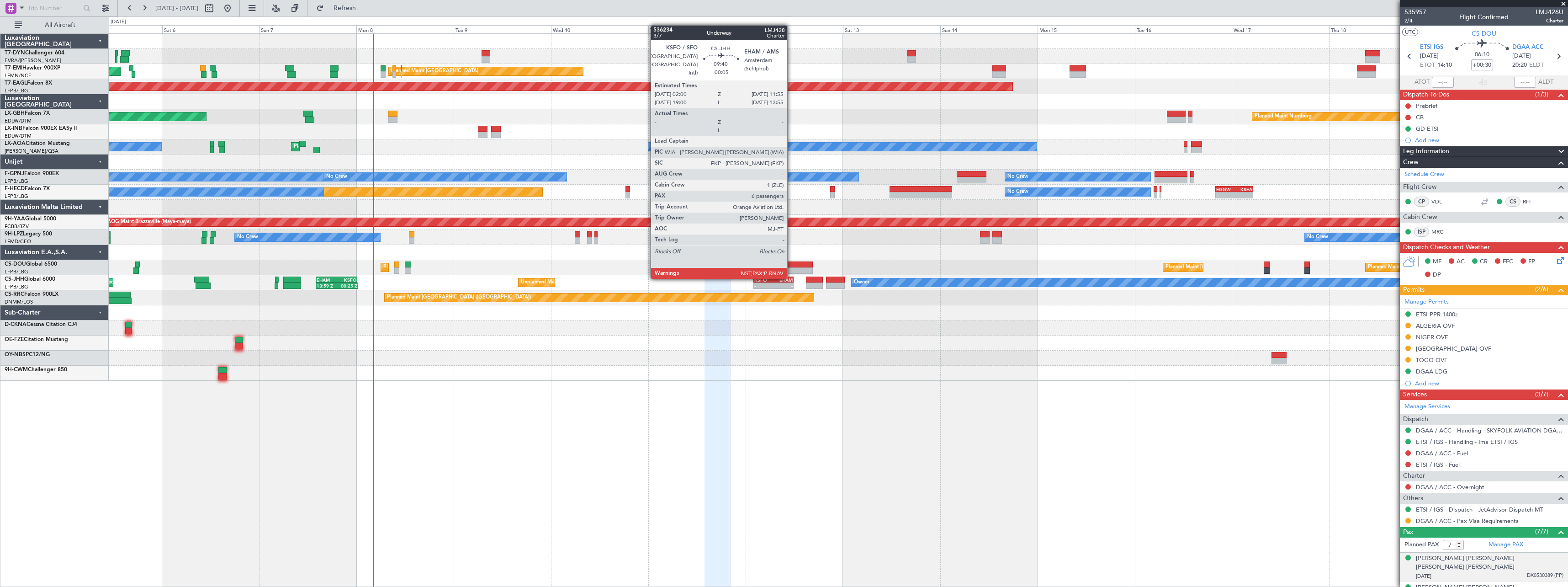
scroll to position [109, 0]
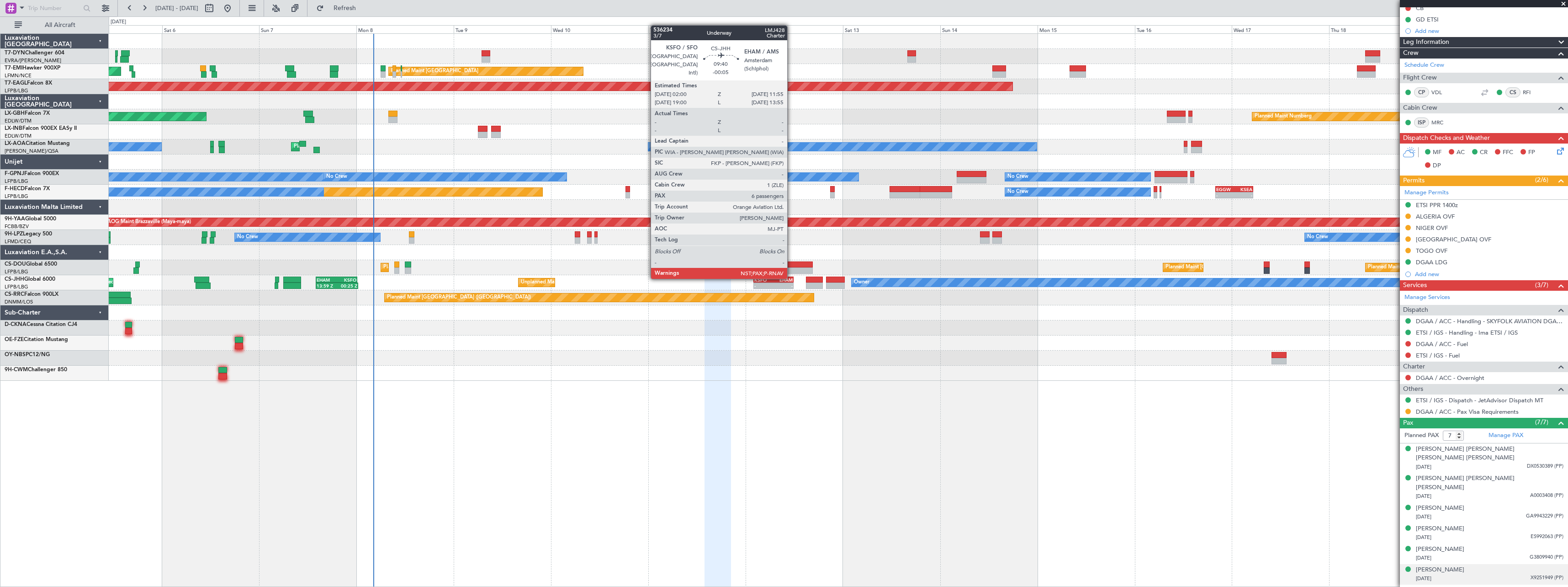
click at [1496, 565] on div "Marie-Sofia Belbel 01/07/1989 X9251949 (PP)" at bounding box center [1489, 574] width 147 height 18
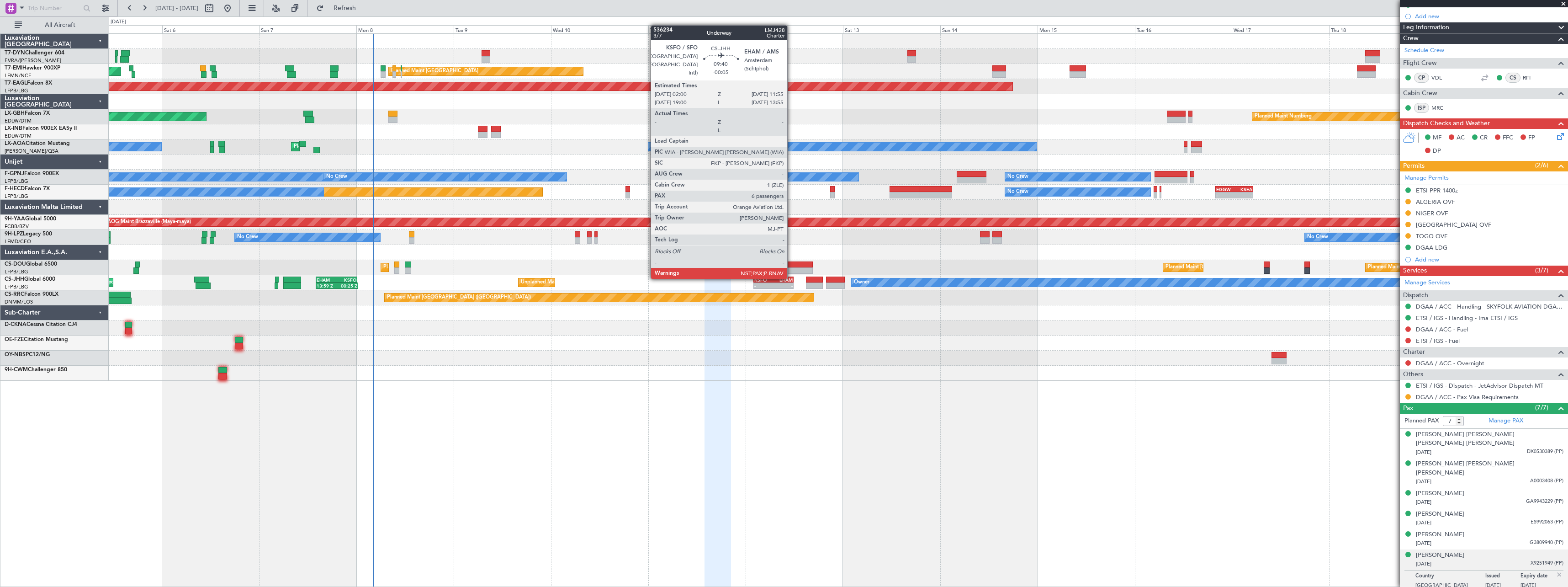
scroll to position [132, 0]
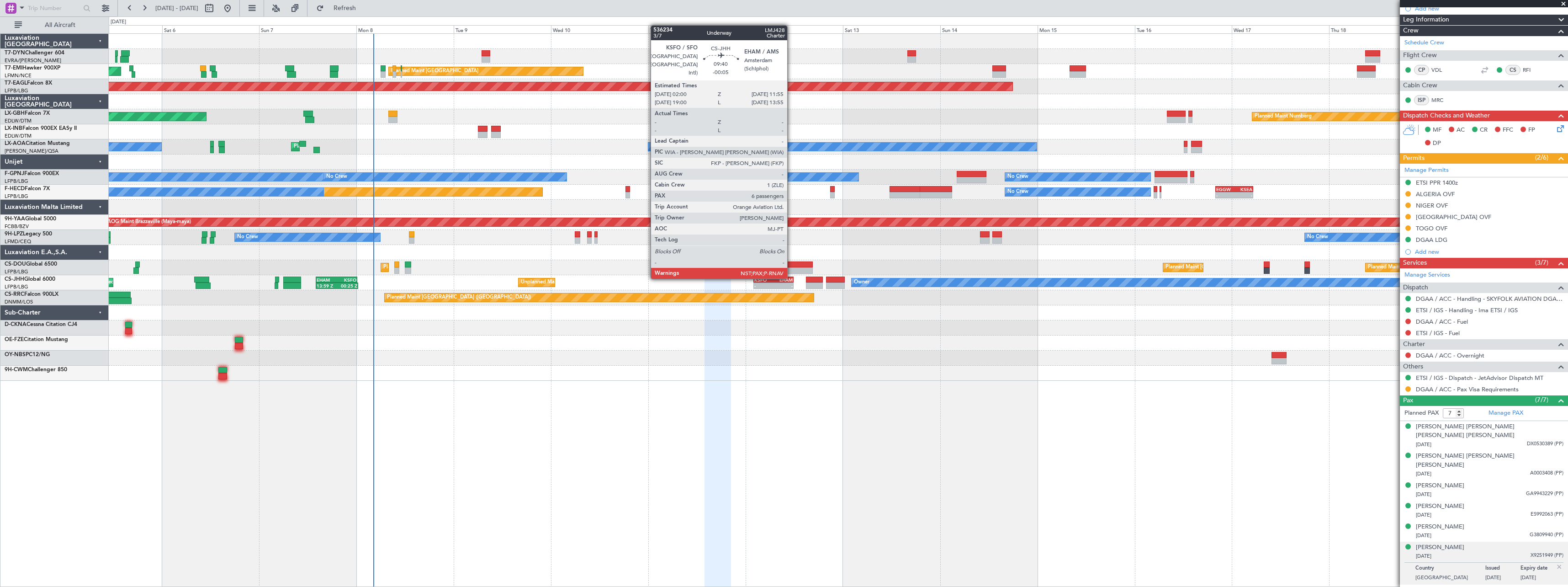
click at [657, 365] on div at bounding box center [838, 358] width 1459 height 15
click at [671, 345] on div at bounding box center [838, 343] width 1459 height 15
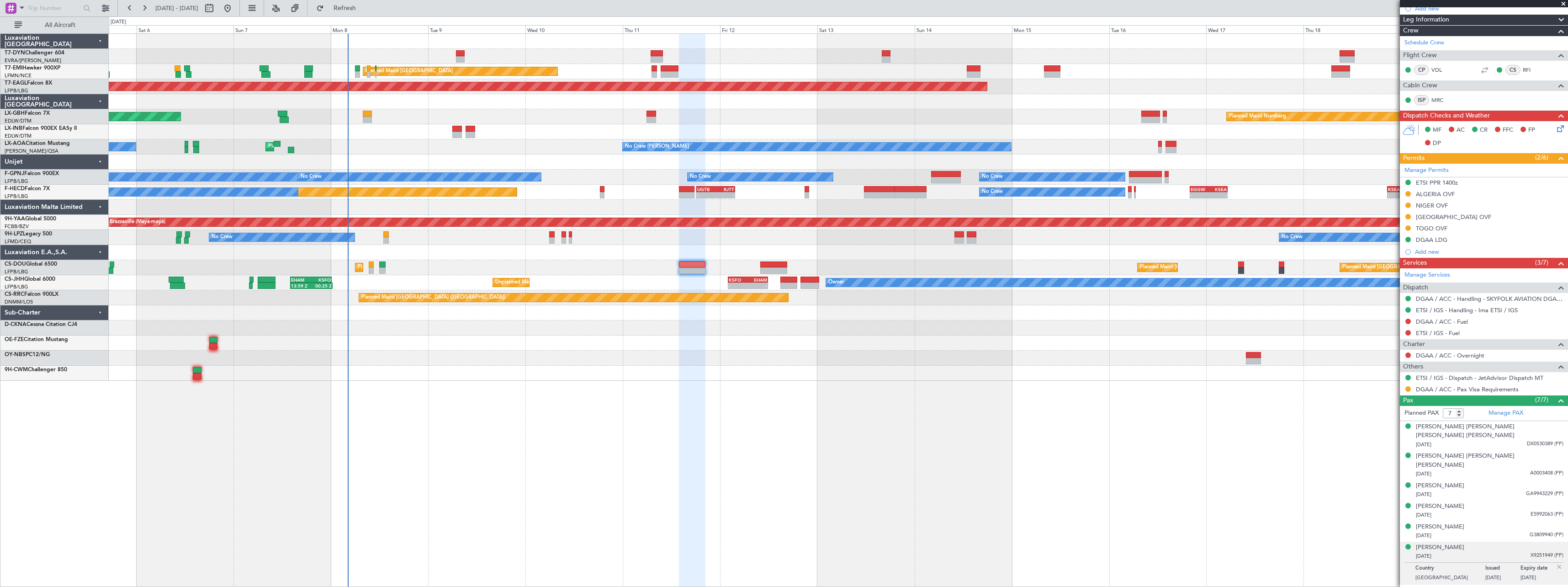
click at [612, 272] on div "Planned Maint Paris (Le Bourget) Planned Maint Paris (Le Bourget) Planned Maint…" at bounding box center [838, 267] width 1459 height 15
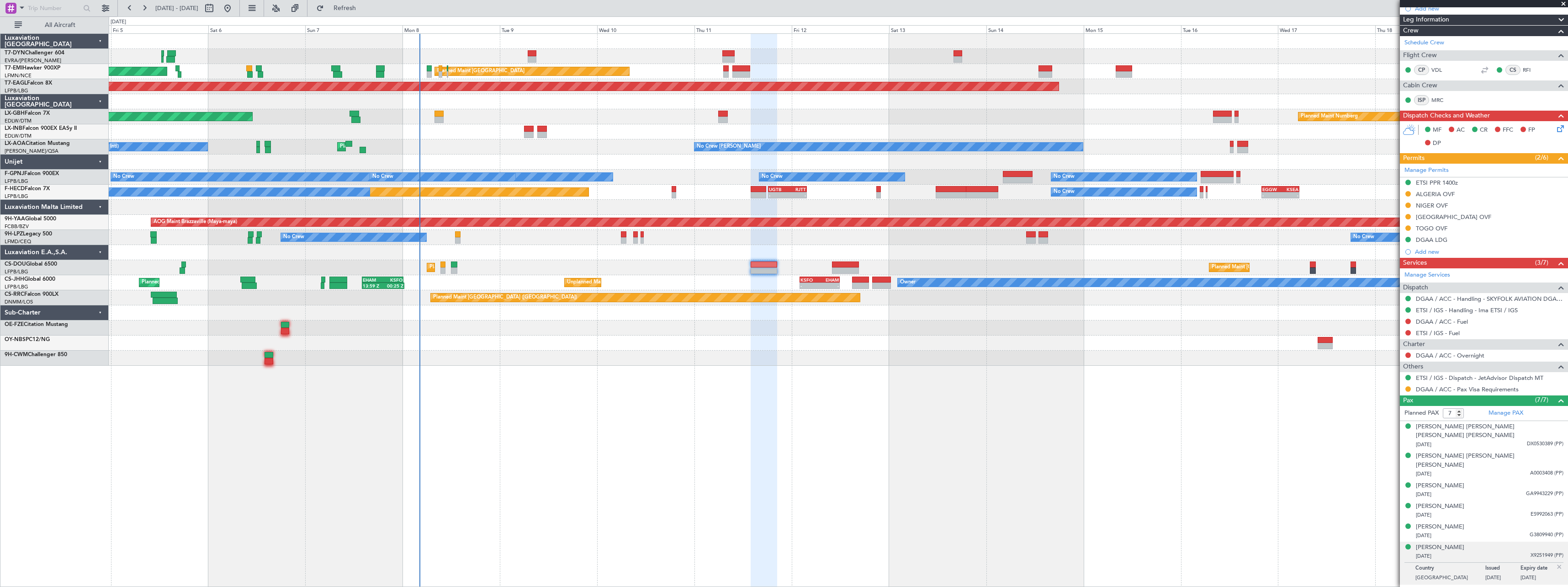
click at [466, 327] on div at bounding box center [838, 328] width 1459 height 15
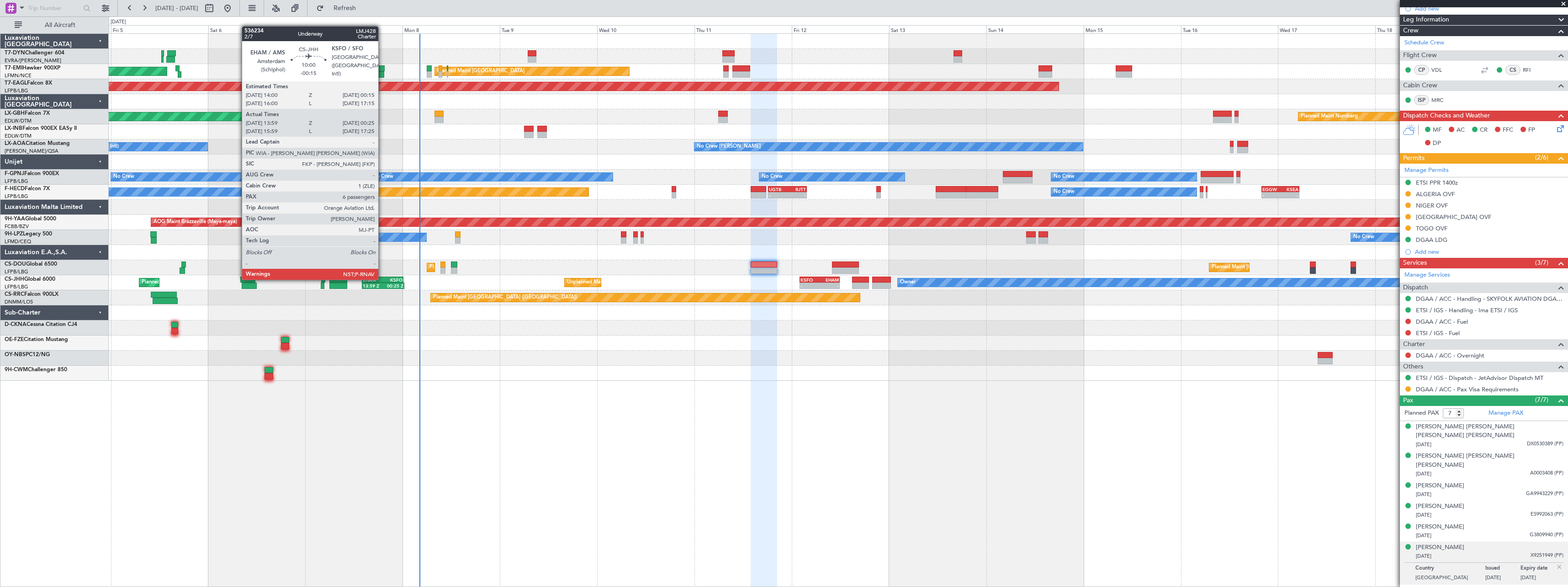
click at [382, 279] on div "KSFO" at bounding box center [392, 279] width 20 height 5
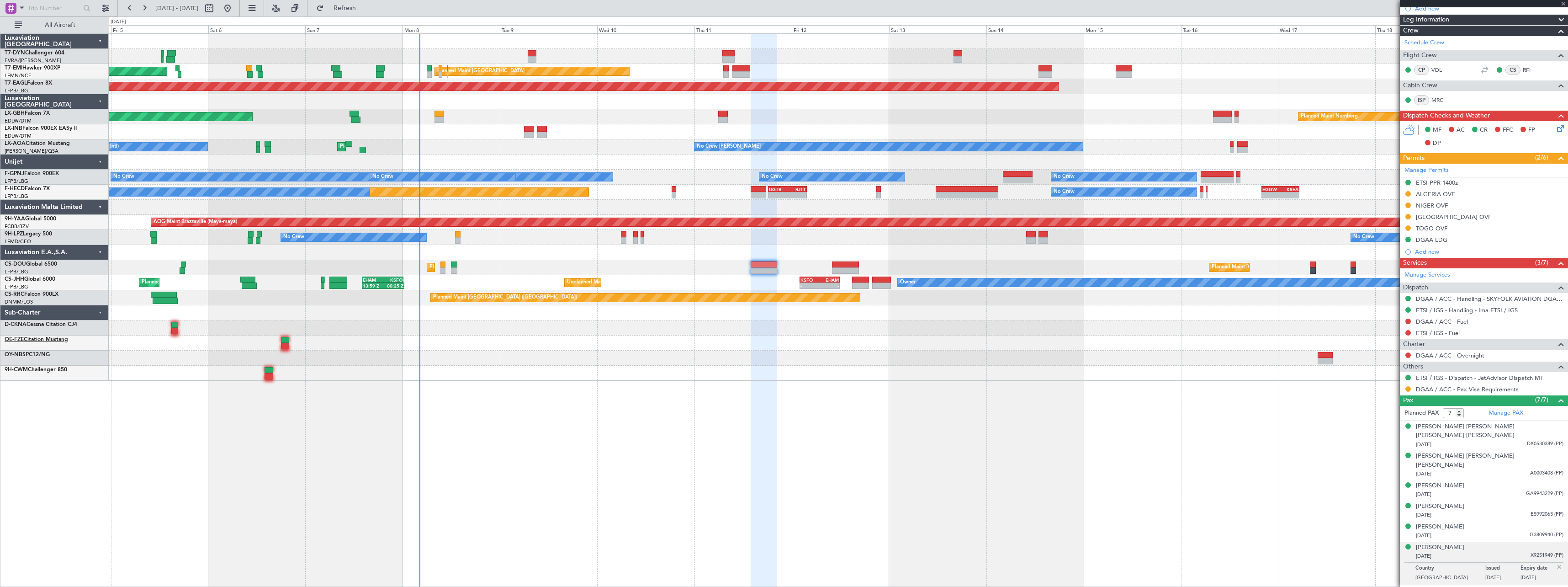
type input "-00:15"
type input "14:09"
type input "00:20"
type input "6"
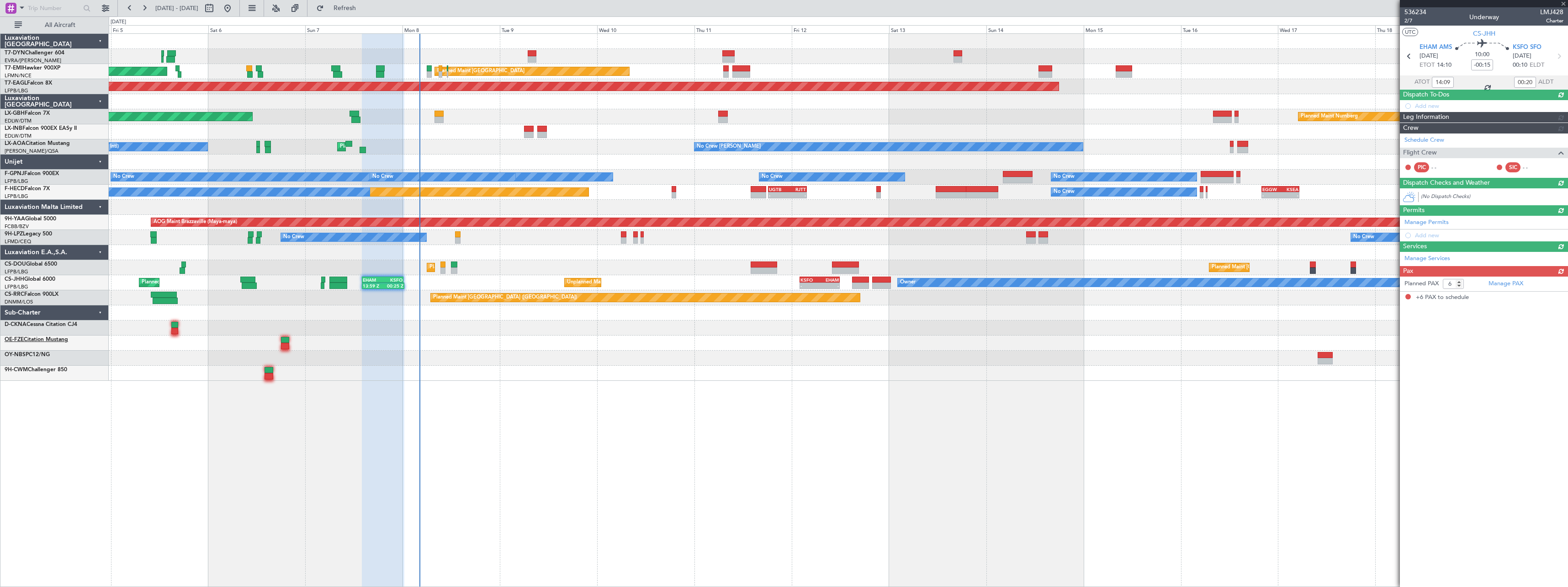
scroll to position [0, 0]
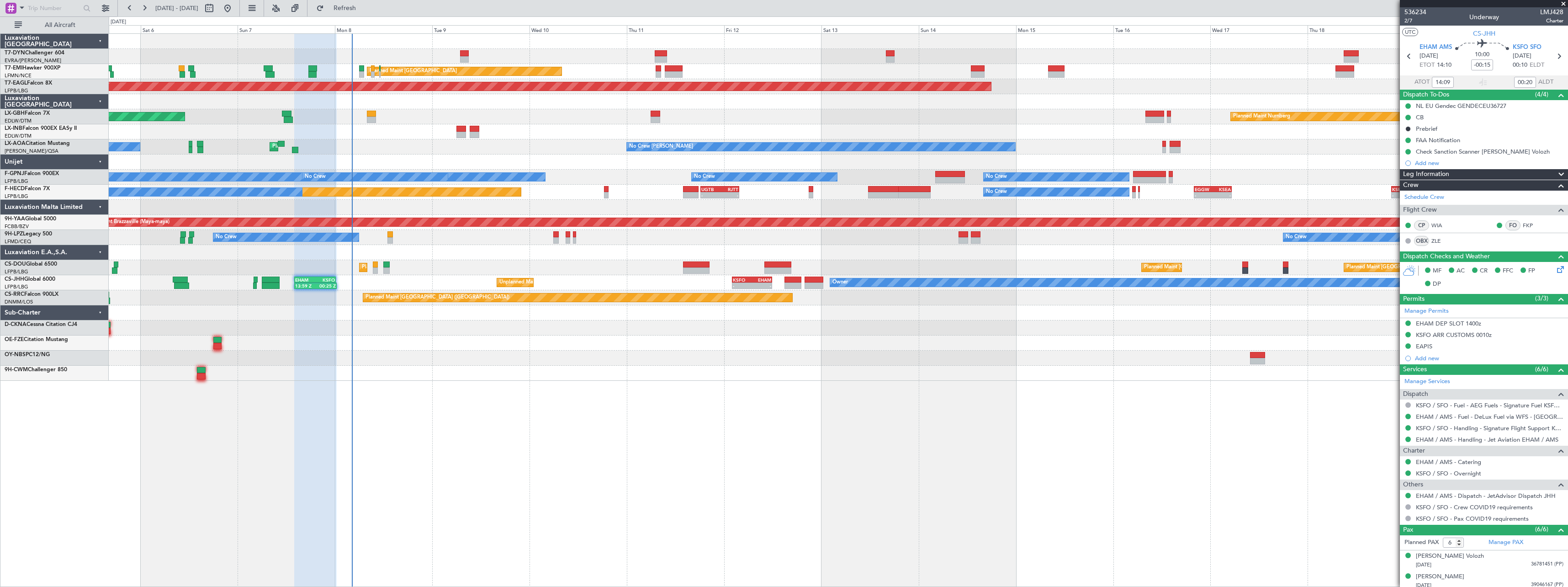
click at [763, 329] on div at bounding box center [838, 328] width 1459 height 15
click at [418, 340] on div at bounding box center [838, 343] width 1459 height 15
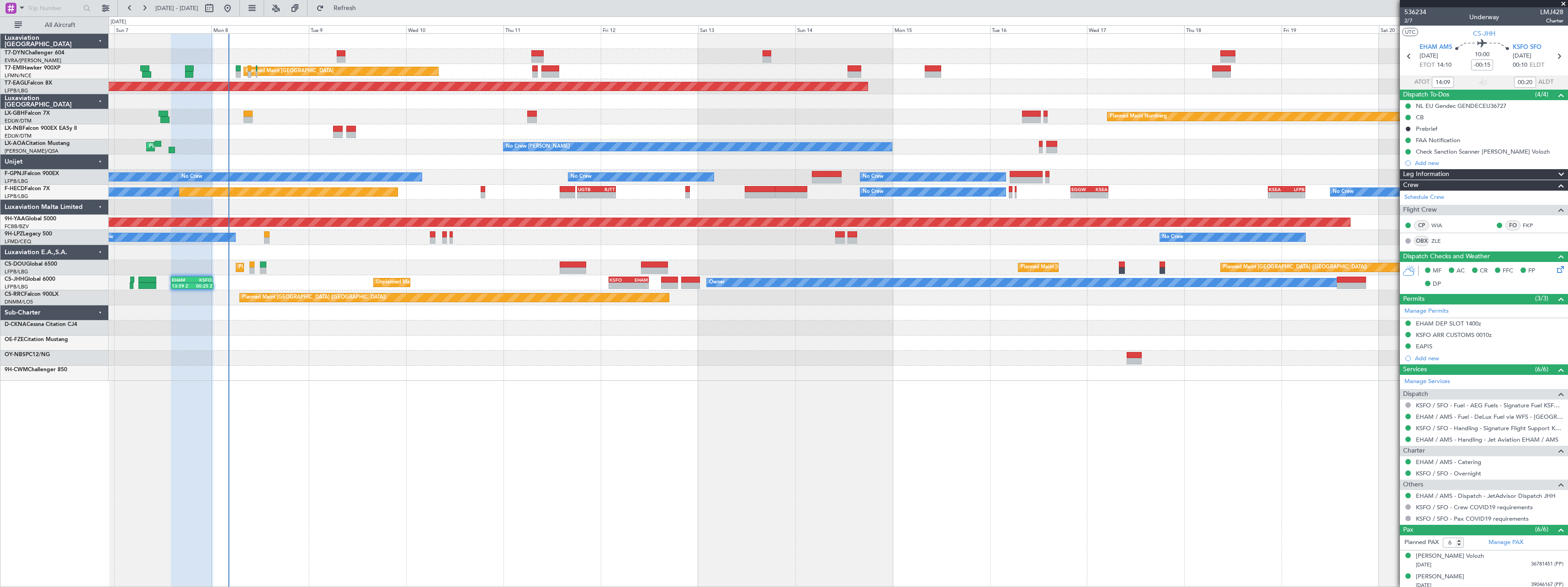
click at [490, 343] on div "AOG Maint Riga (Riga Intl) Planned Maint Zurich Planned Maint Zurich Grounded N…" at bounding box center [838, 208] width 1459 height 347
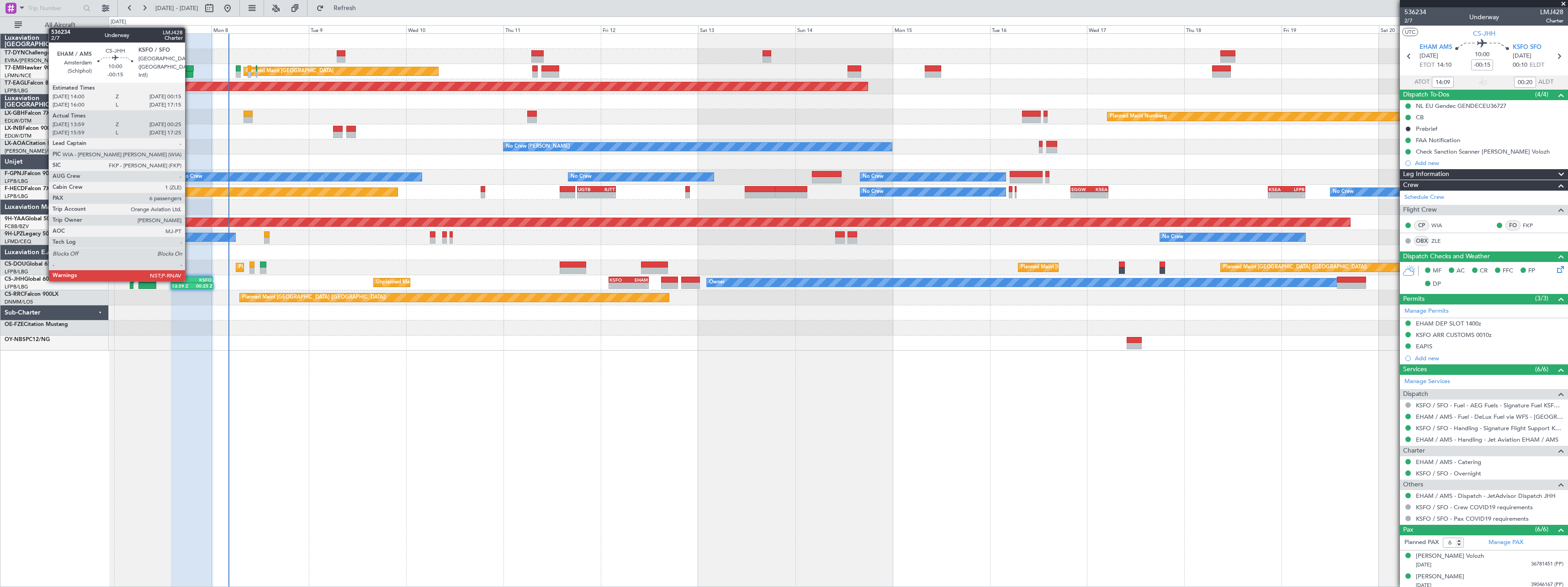
click at [189, 280] on div "EHAM" at bounding box center [181, 279] width 20 height 5
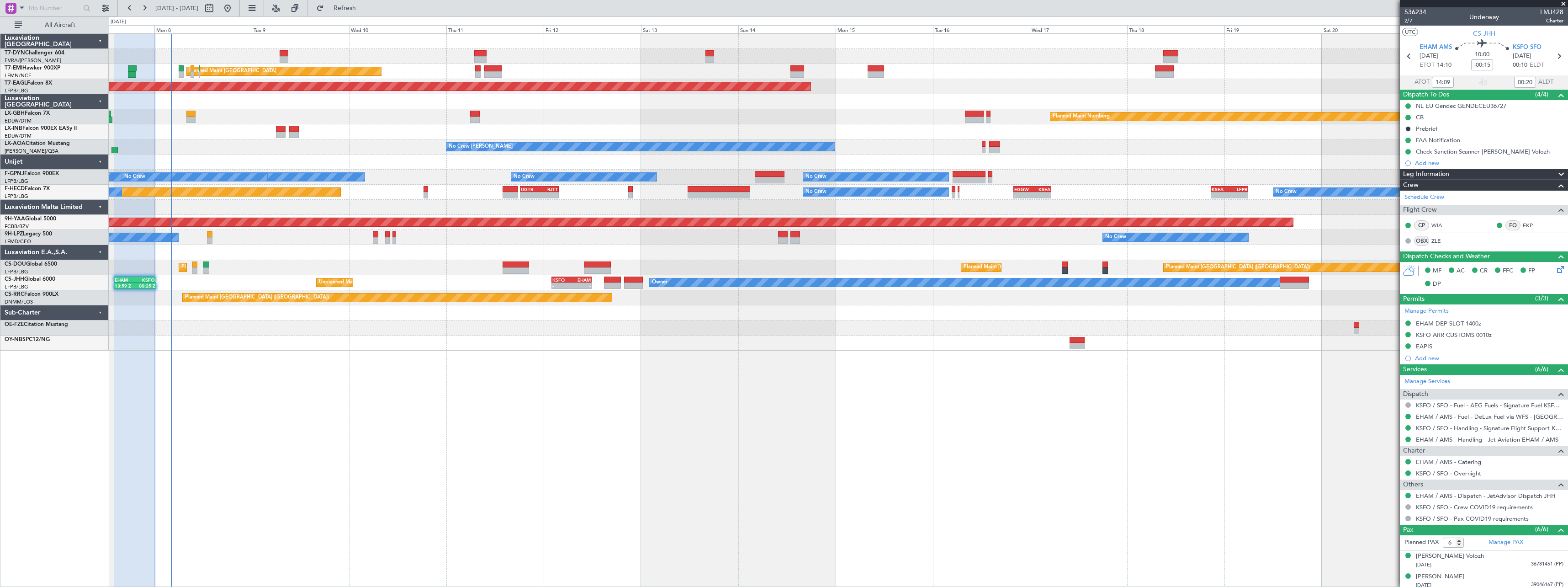
click at [917, 381] on div "Planned Maint [GEOGRAPHIC_DATA] Planned Maint [GEOGRAPHIC_DATA] Grounded [US_ST…" at bounding box center [838, 310] width 1459 height 554
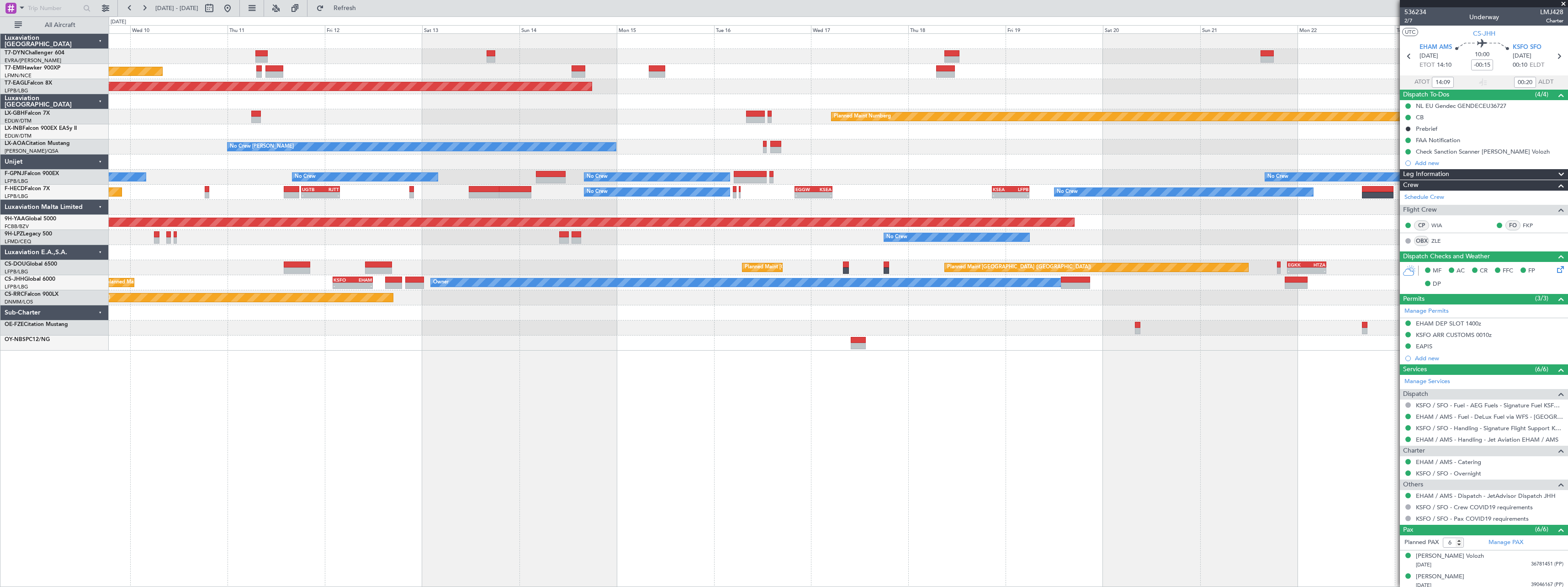
click at [692, 391] on div "Planned Maint Zurich Grounded New York (Teterboro) Planned Maint Nurnberg Plann…" at bounding box center [838, 310] width 1459 height 554
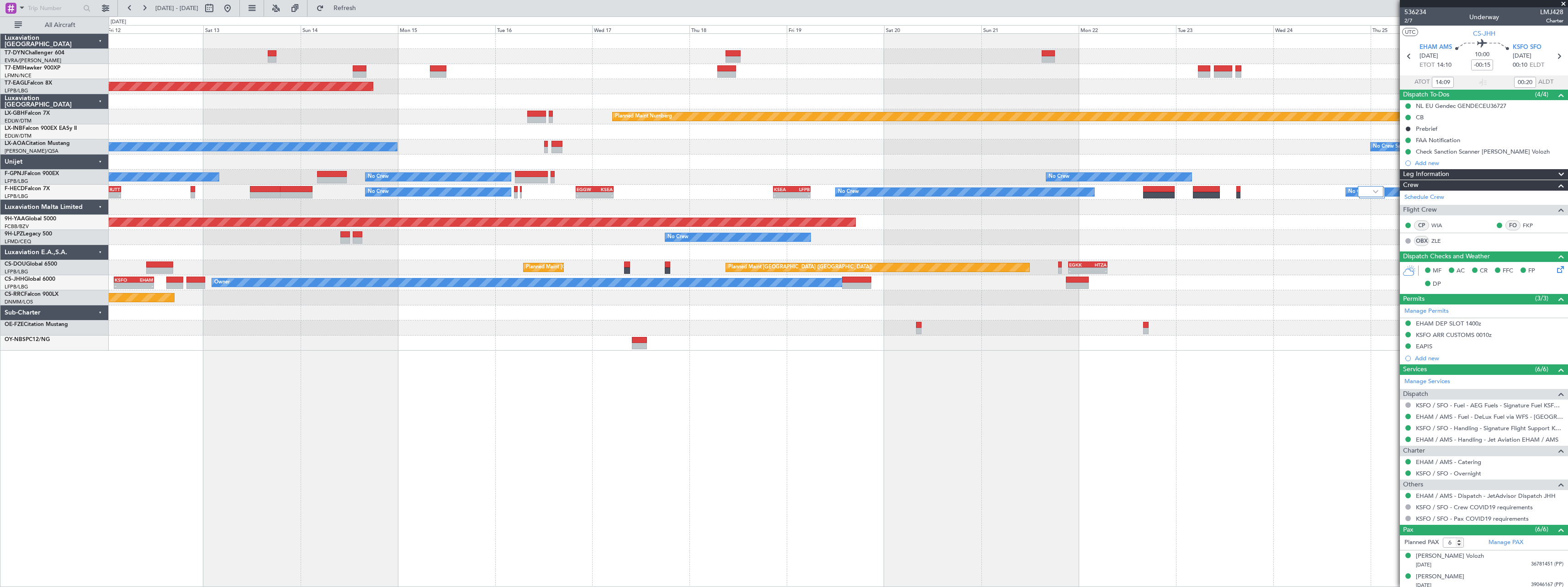
click at [628, 391] on div "Planned Maint Zurich Grounded New York (Teterboro) Planned Maint Nurnberg No Cr…" at bounding box center [838, 310] width 1459 height 554
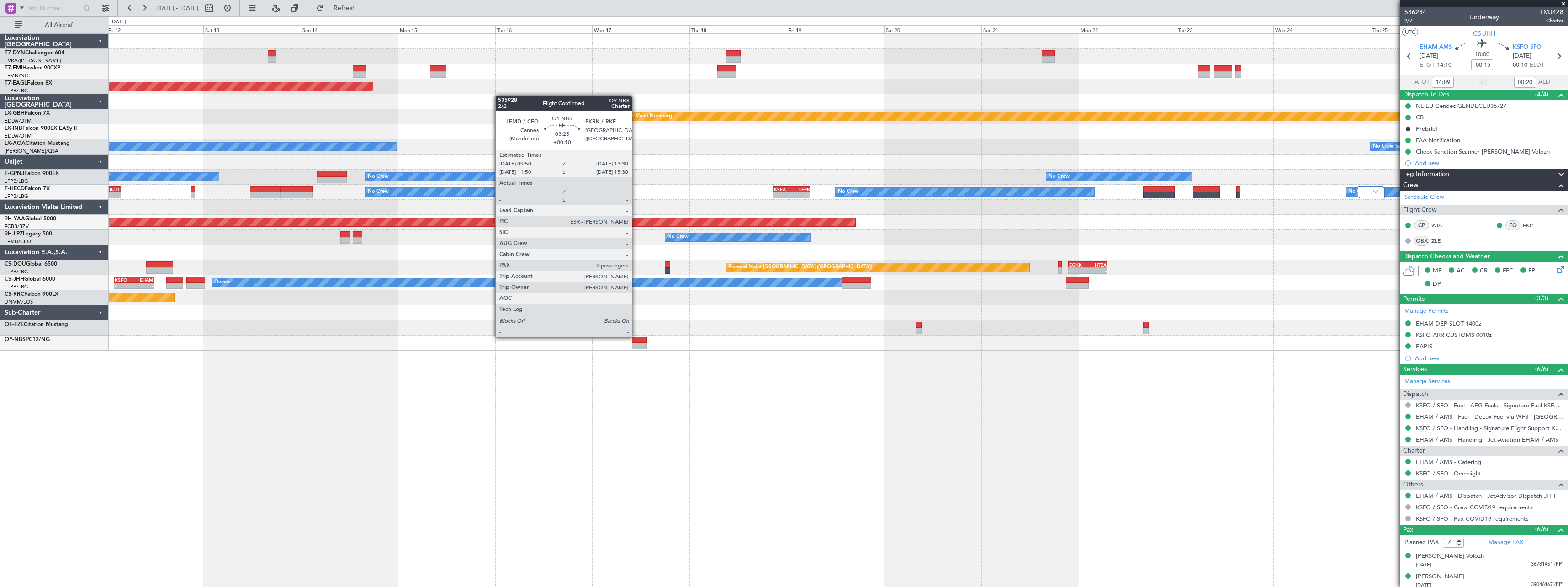
click at [636, 337] on div at bounding box center [639, 340] width 15 height 7
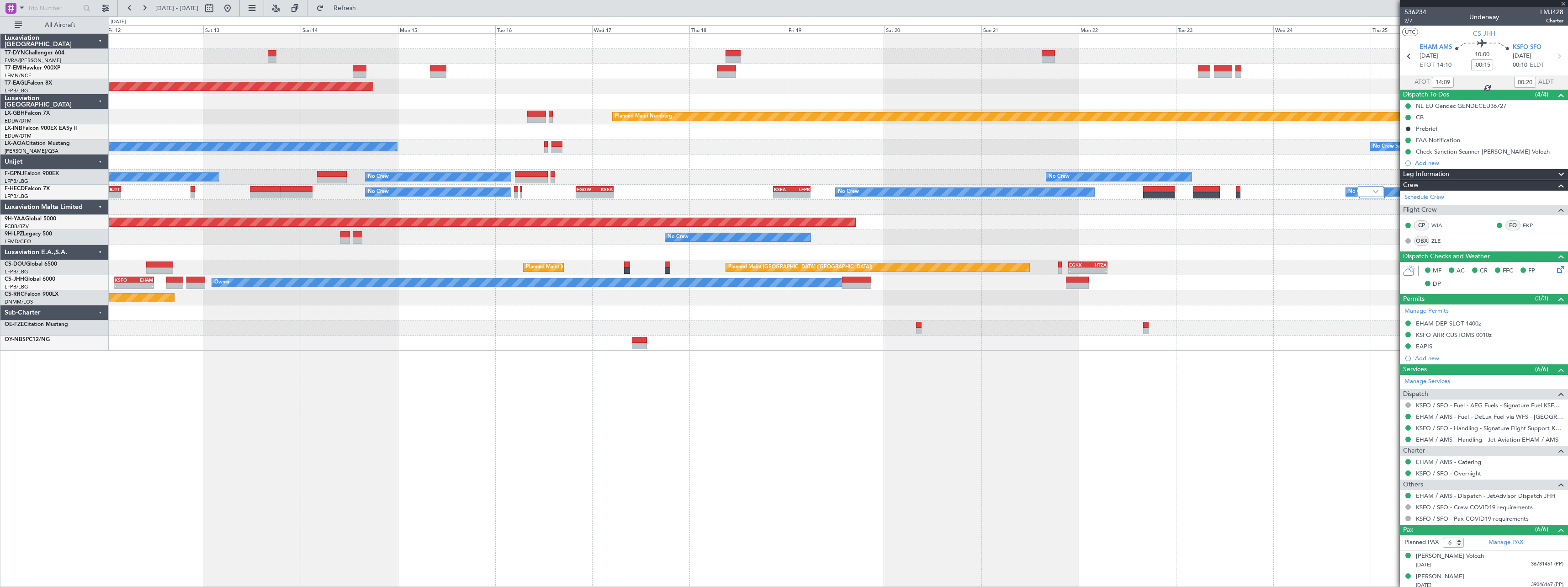
type input "+00:10"
type input "2"
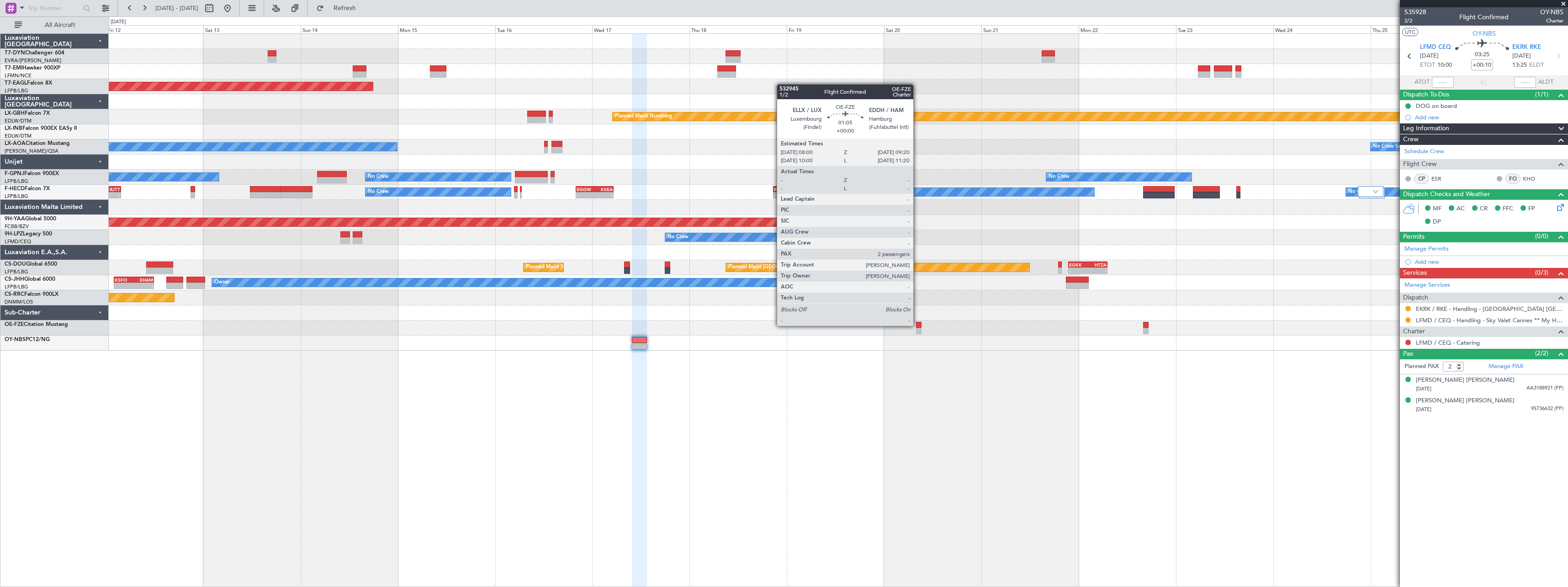
click at [917, 325] on div at bounding box center [919, 325] width 5 height 7
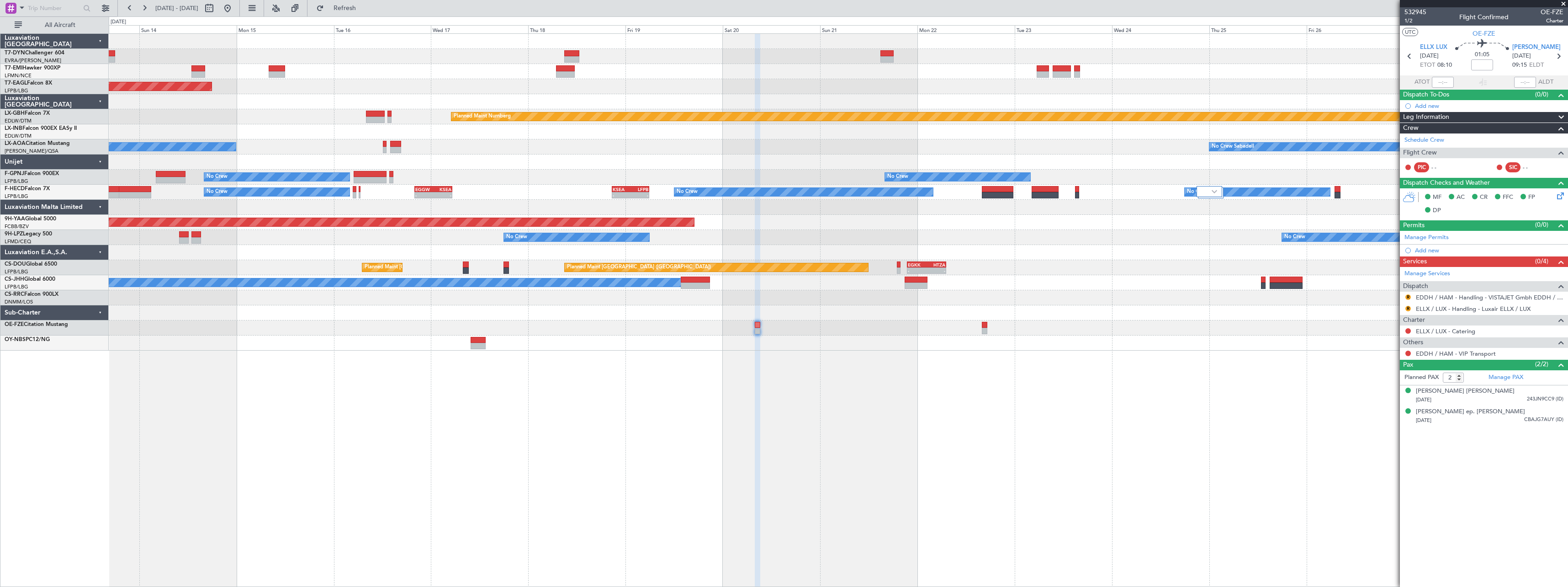
click at [787, 370] on div "Planned Maint Zurich Grounded New York (Teterboro) Planned Maint Nurnberg No Cr…" at bounding box center [838, 310] width 1459 height 554
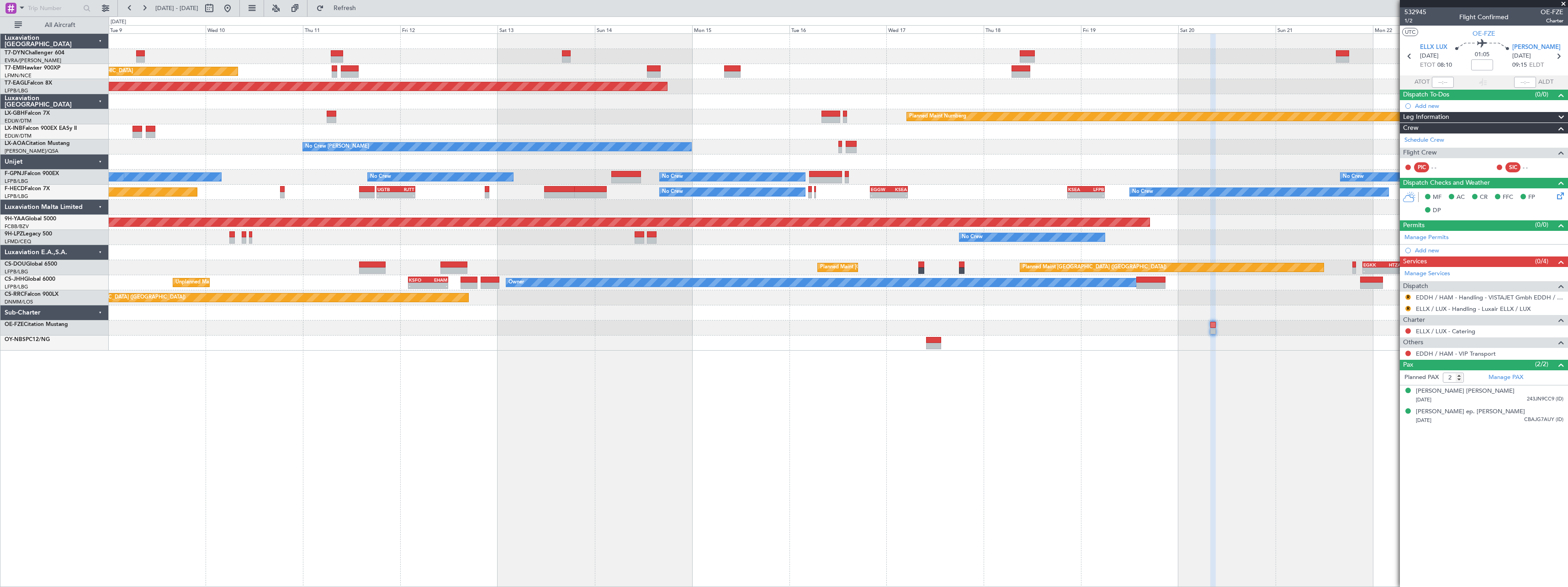
click at [1233, 373] on div "Planned Maint Zurich Planned Maint Zurich Grounded New York (Teterboro) Planned…" at bounding box center [838, 310] width 1459 height 554
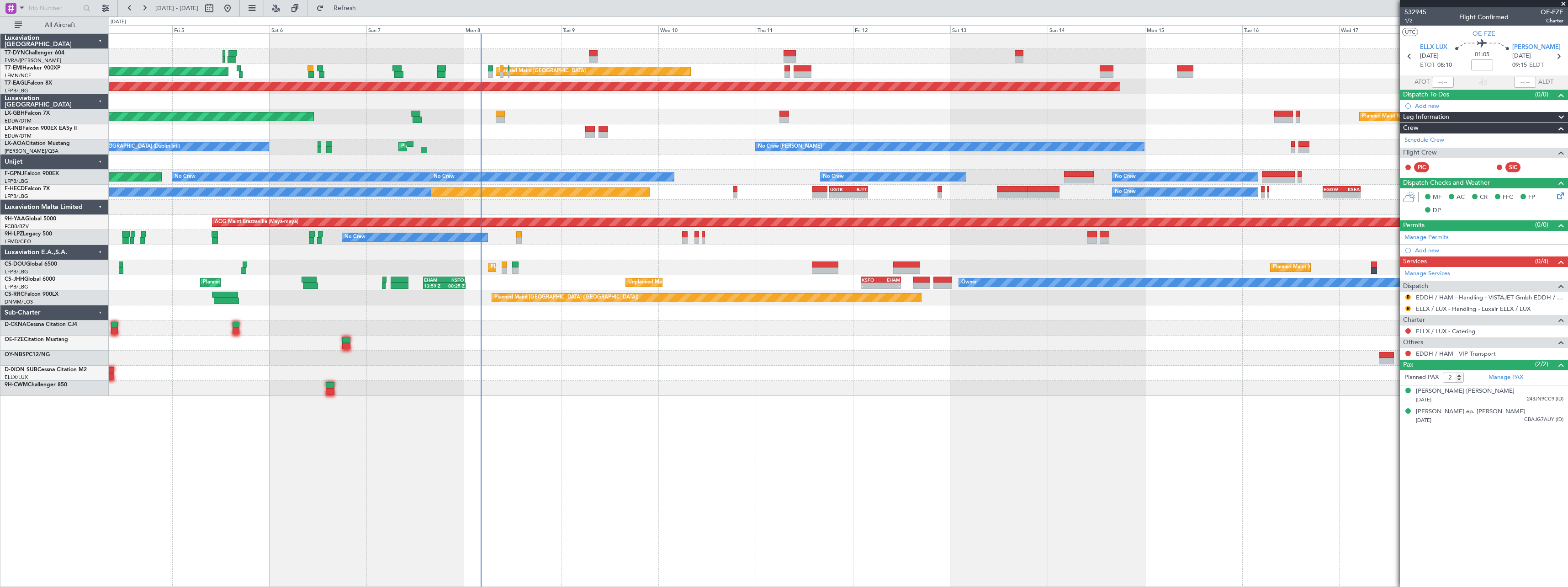
click at [729, 404] on div "AOG Maint Riga (Riga Intl) Planned Maint Zurich Planned Maint Zurich Grounded N…" at bounding box center [838, 310] width 1459 height 554
